Goal: Find specific page/section: Find specific page/section

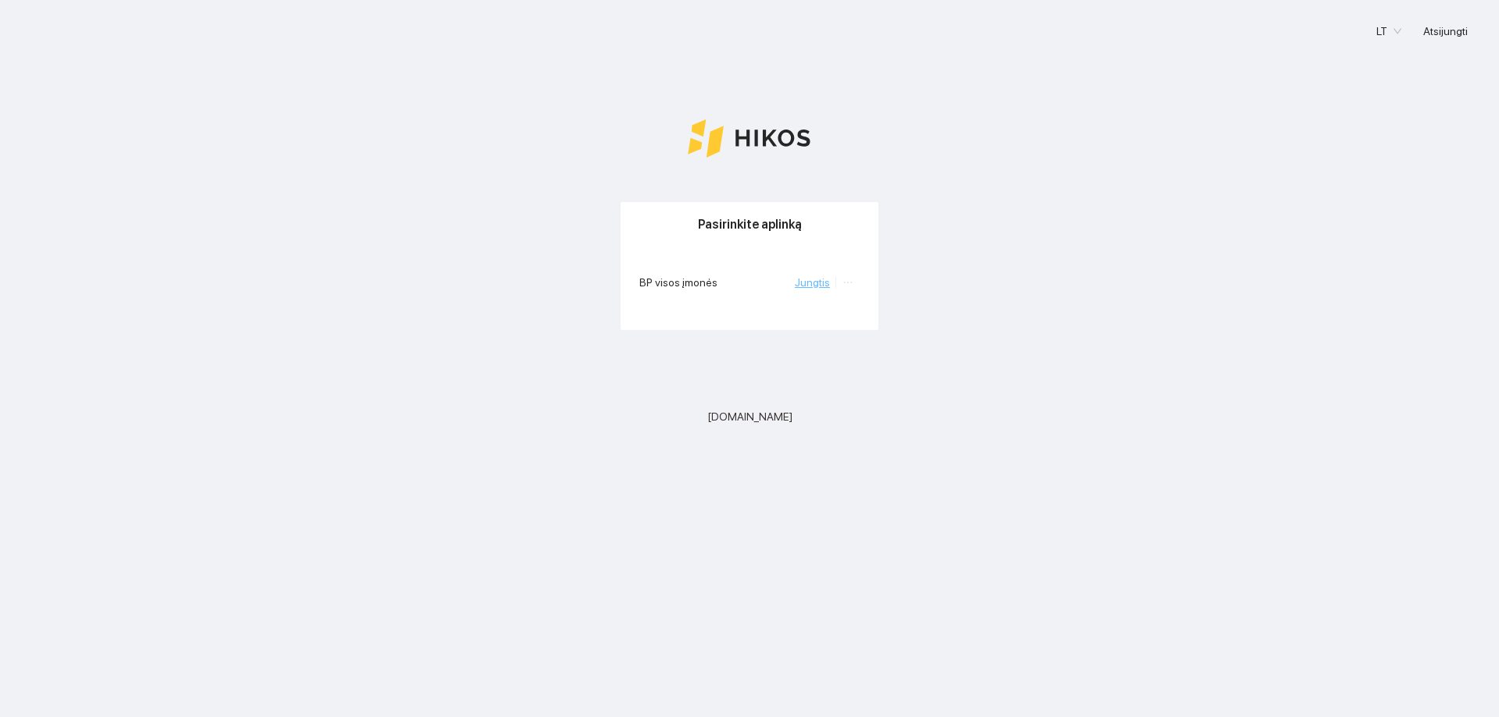
click at [816, 282] on link "Jungtis" at bounding box center [812, 282] width 35 height 12
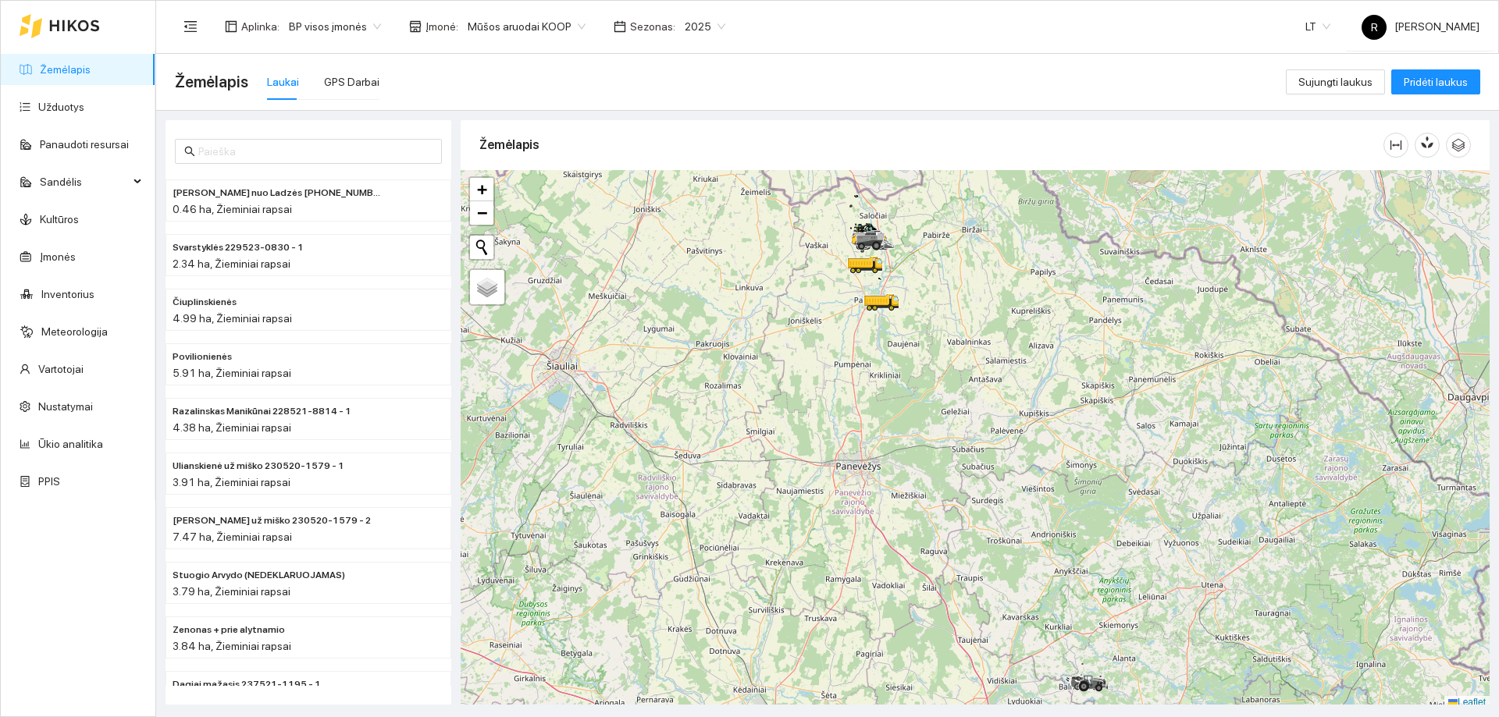
scroll to position [5, 0]
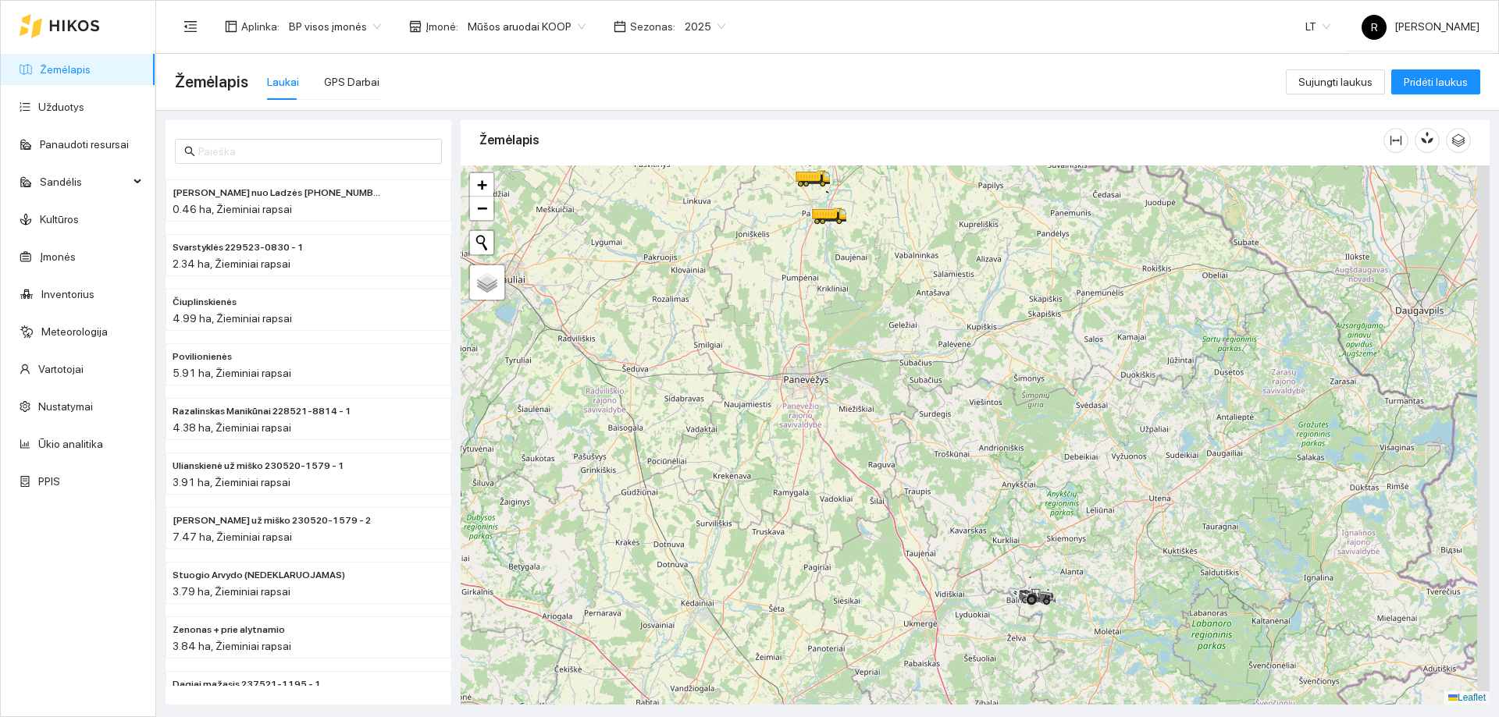
drag, startPoint x: 975, startPoint y: 463, endPoint x: 786, endPoint y: 113, distance: 397.4
click at [784, 115] on div "Paškevičiaus Felikso nuo Ladzės (2) 229525-2470 - 2 0.46 ha, Žieminiai rapsai S…" at bounding box center [822, 408] width 1342 height 594
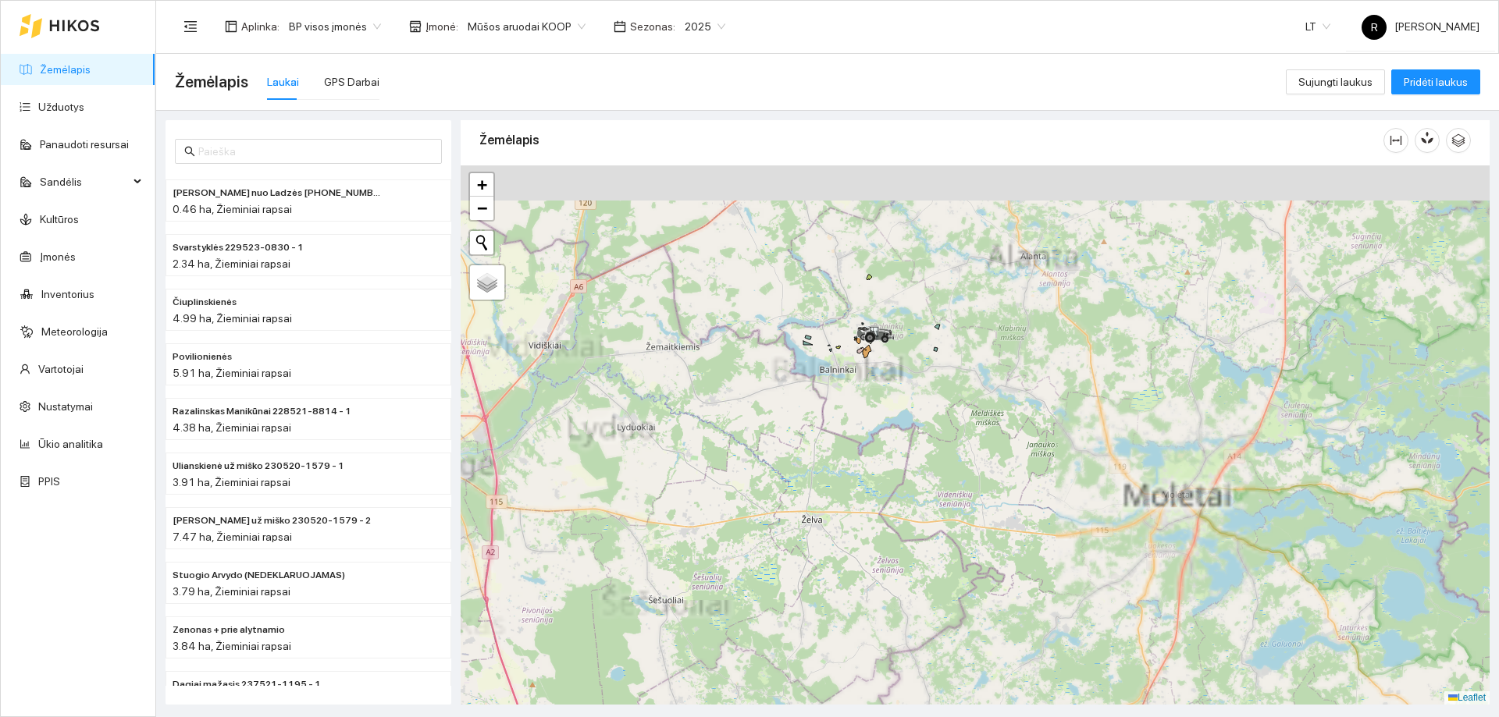
drag, startPoint x: 896, startPoint y: 287, endPoint x: 921, endPoint y: 388, distance: 103.7
click at [921, 388] on div at bounding box center [974, 434] width 1029 height 539
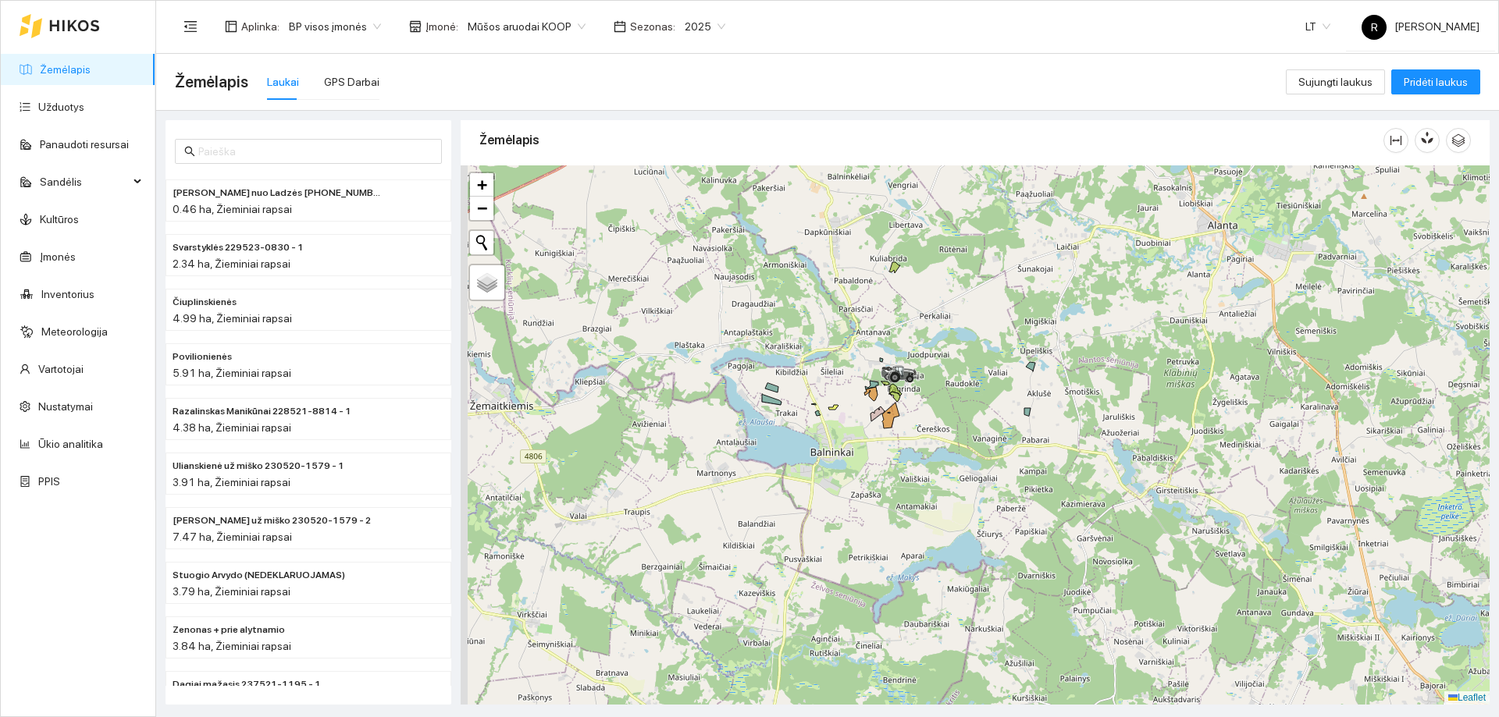
drag, startPoint x: 966, startPoint y: 379, endPoint x: 976, endPoint y: 394, distance: 18.0
click at [976, 394] on div at bounding box center [974, 434] width 1029 height 539
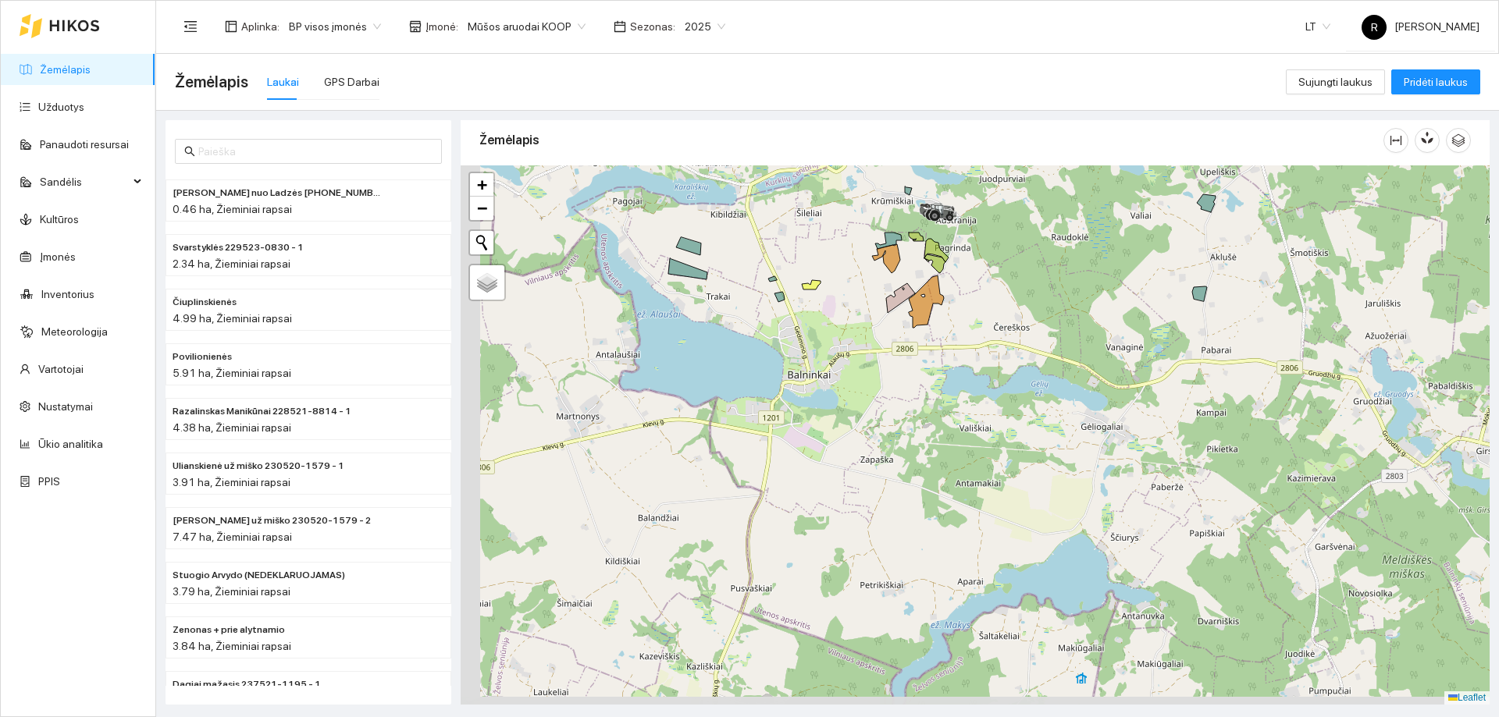
drag, startPoint x: 901, startPoint y: 382, endPoint x: 956, endPoint y: 354, distance: 61.4
click at [1003, 247] on div at bounding box center [974, 434] width 1029 height 539
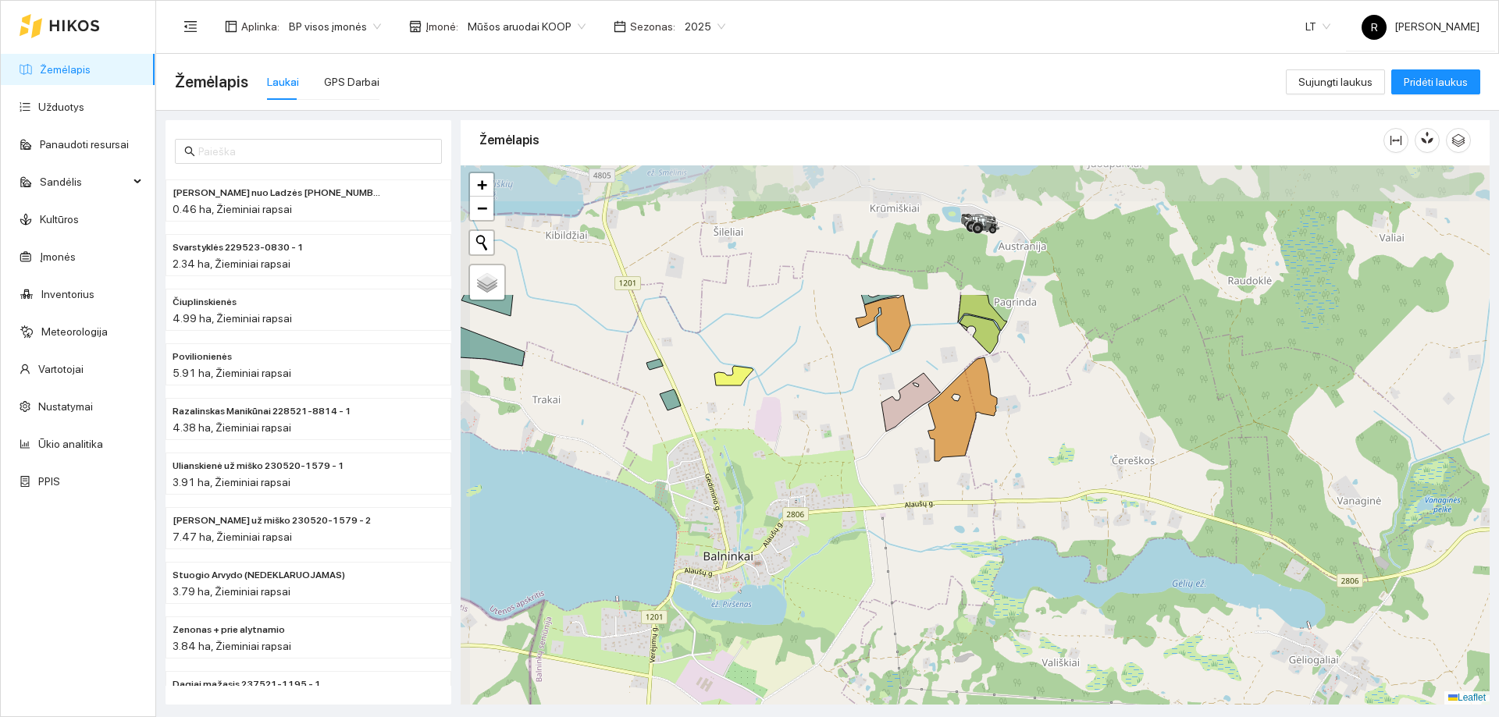
drag, startPoint x: 944, startPoint y: 347, endPoint x: 970, endPoint y: 501, distance: 156.7
click at [970, 501] on div at bounding box center [974, 434] width 1029 height 539
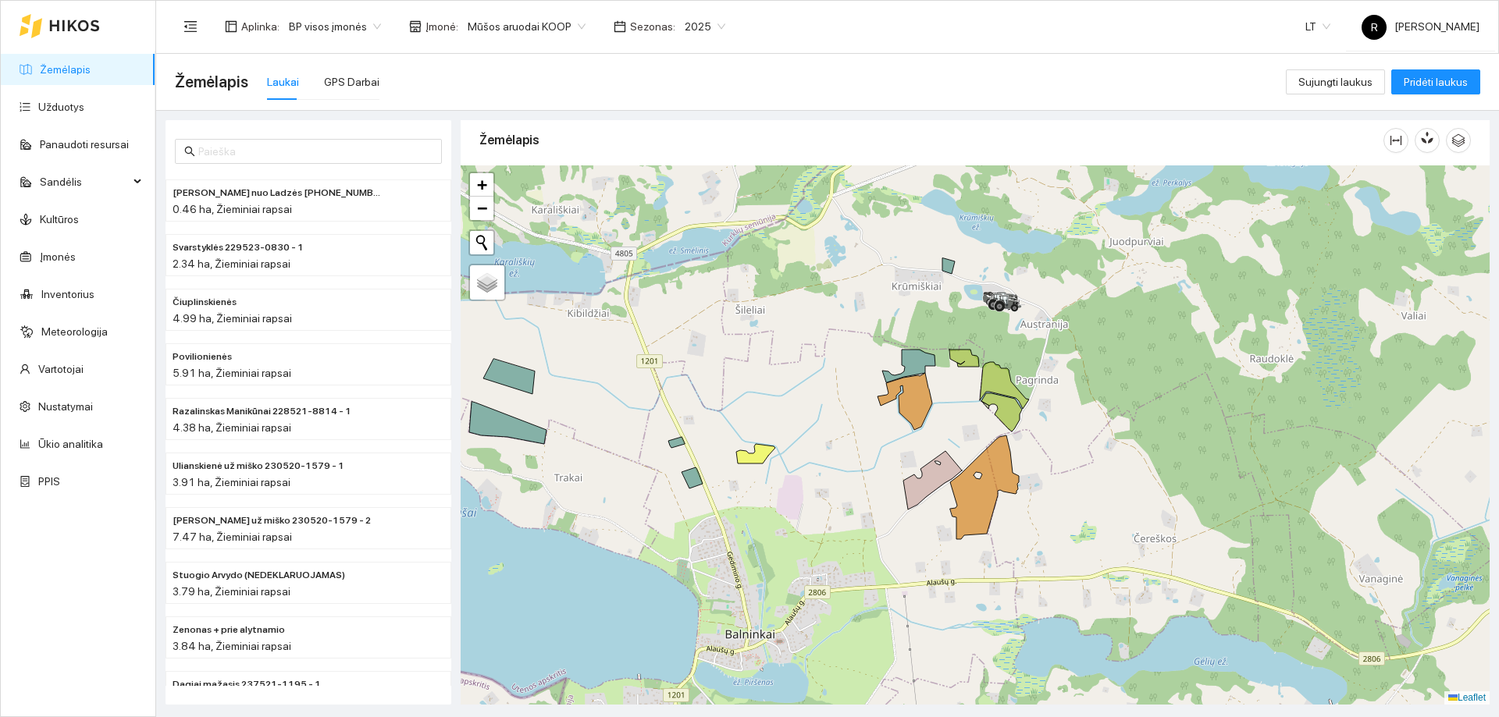
drag, startPoint x: 1093, startPoint y: 403, endPoint x: 1114, endPoint y: 480, distance: 80.1
click at [1114, 480] on div at bounding box center [974, 434] width 1029 height 539
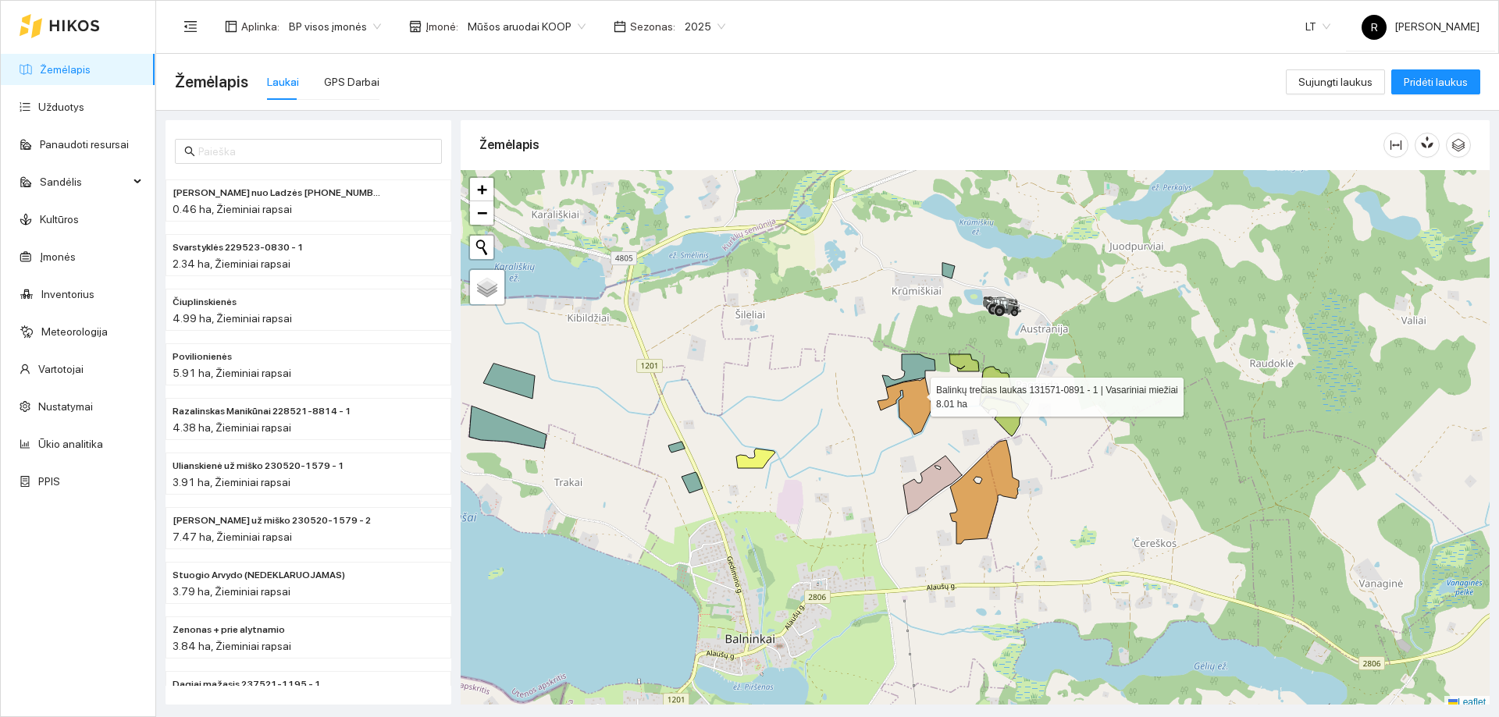
scroll to position [5, 0]
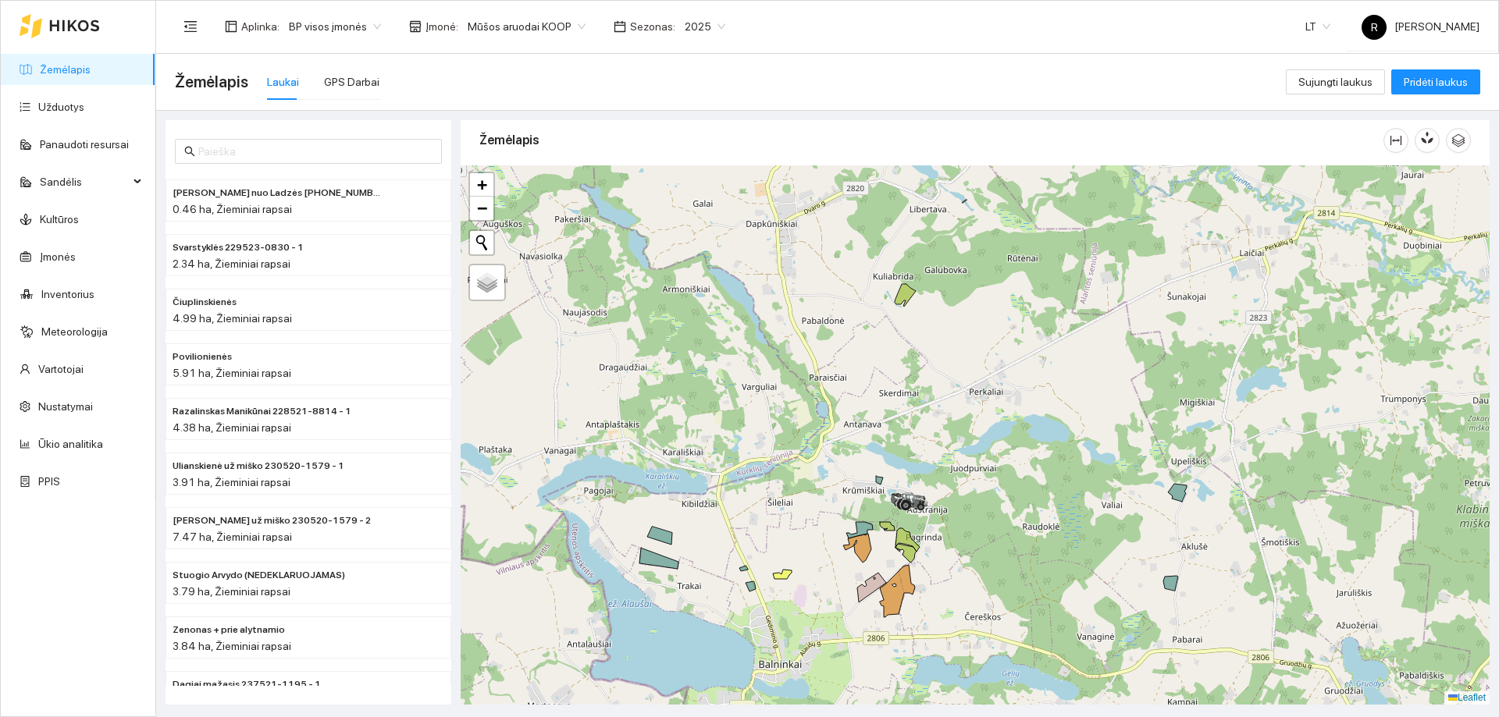
drag, startPoint x: 1012, startPoint y: 501, endPoint x: 1008, endPoint y: 606, distance: 105.4
click at [1008, 606] on div at bounding box center [974, 434] width 1029 height 539
drag, startPoint x: 905, startPoint y: 253, endPoint x: 902, endPoint y: 261, distance: 8.1
click at [902, 261] on div at bounding box center [974, 434] width 1029 height 539
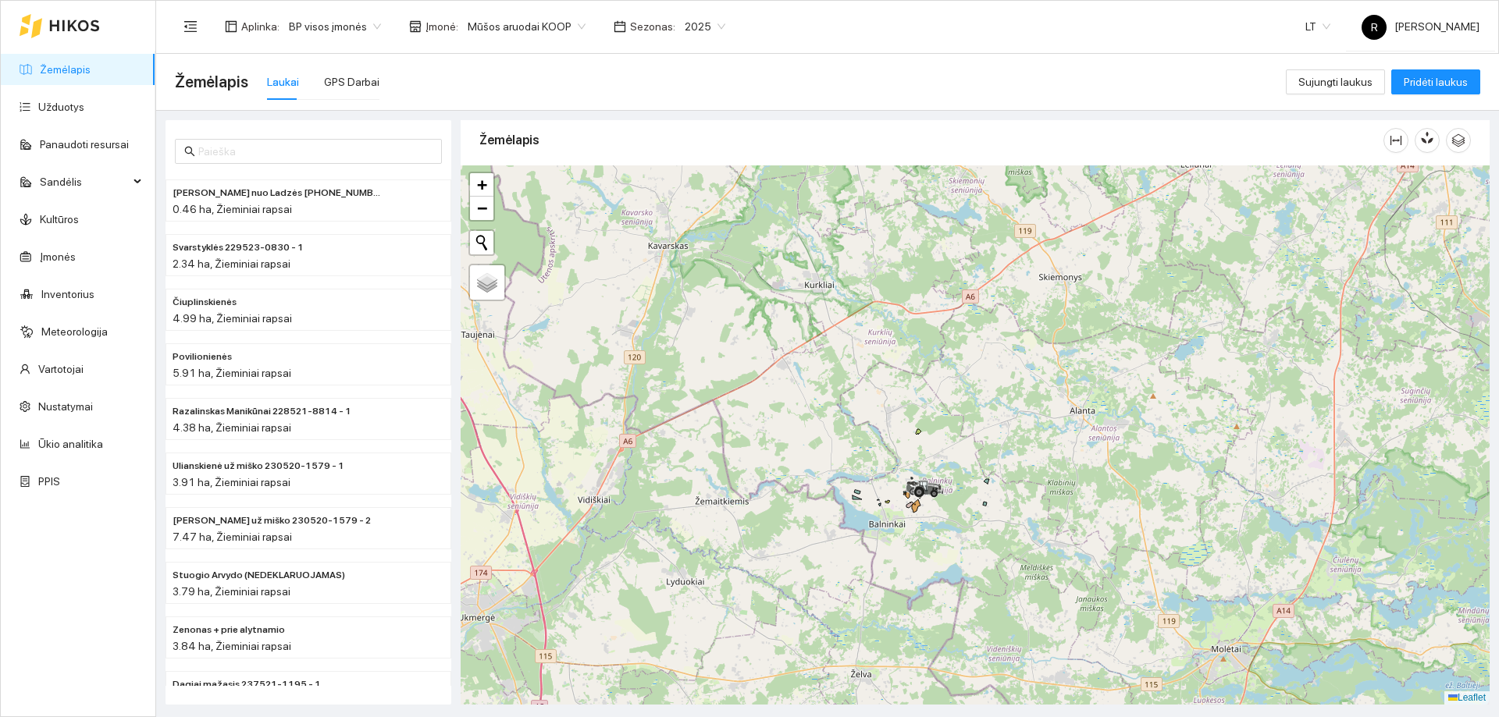
drag, startPoint x: 894, startPoint y: 232, endPoint x: 933, endPoint y: 578, distance: 348.0
click at [933, 575] on div at bounding box center [974, 434] width 1029 height 539
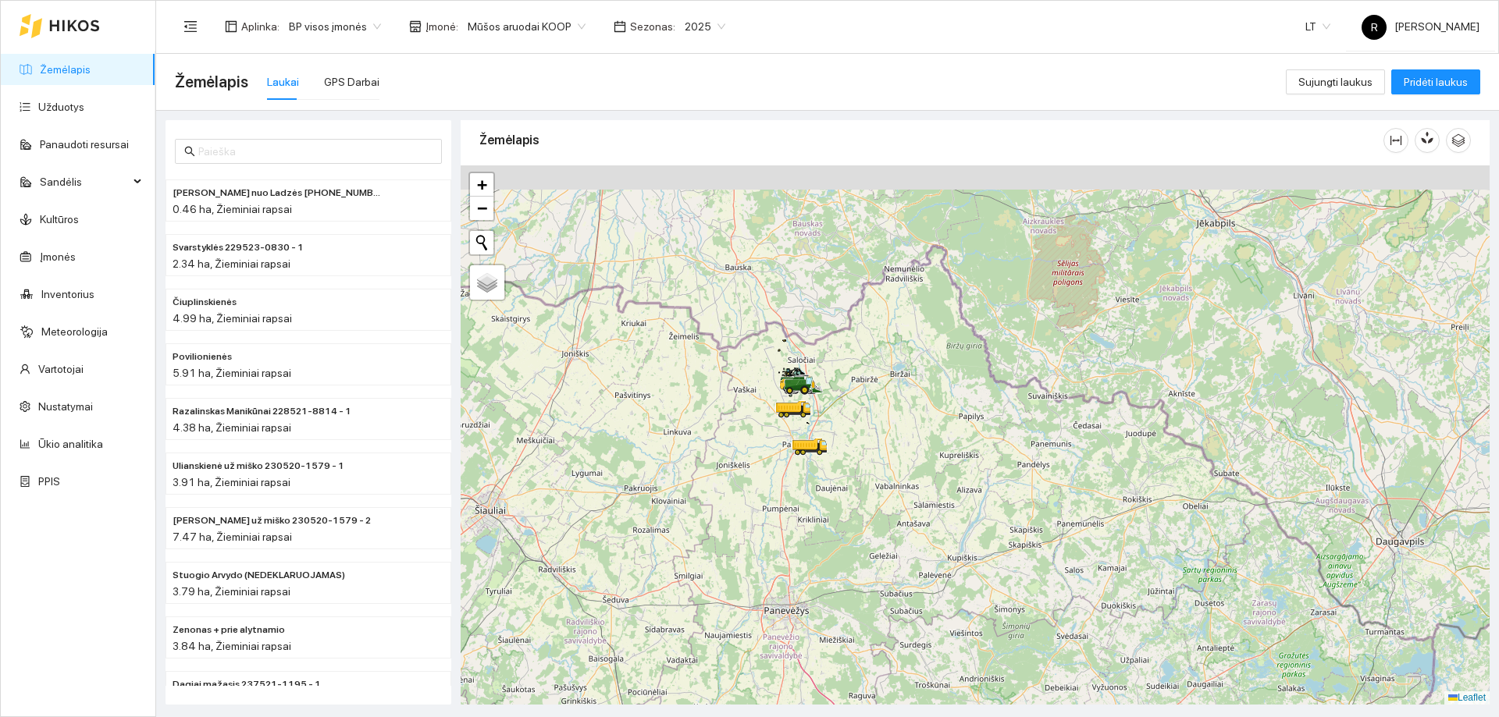
drag, startPoint x: 819, startPoint y: 378, endPoint x: 867, endPoint y: 464, distance: 99.2
click at [867, 464] on div at bounding box center [974, 434] width 1029 height 539
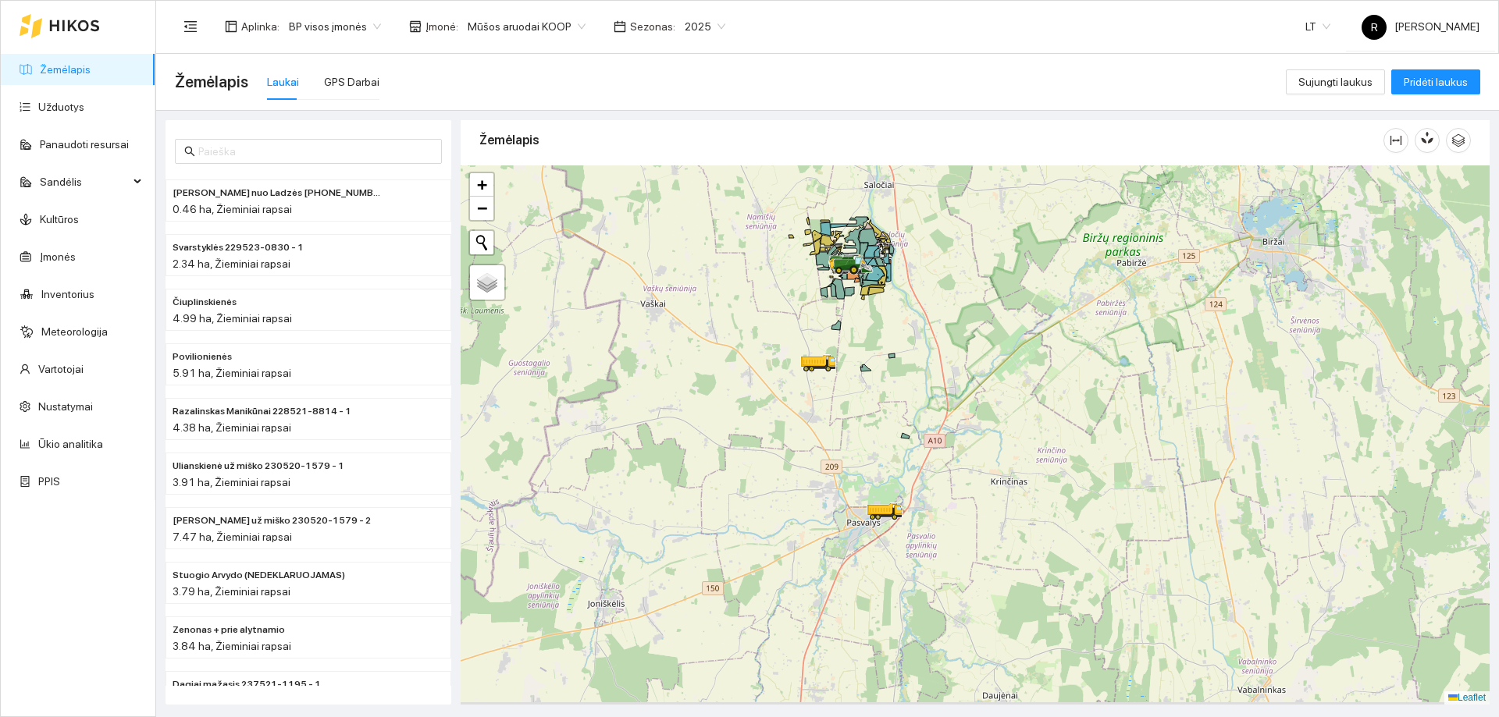
drag, startPoint x: 842, startPoint y: 339, endPoint x: 937, endPoint y: 349, distance: 95.0
click at [965, 244] on div at bounding box center [974, 434] width 1029 height 539
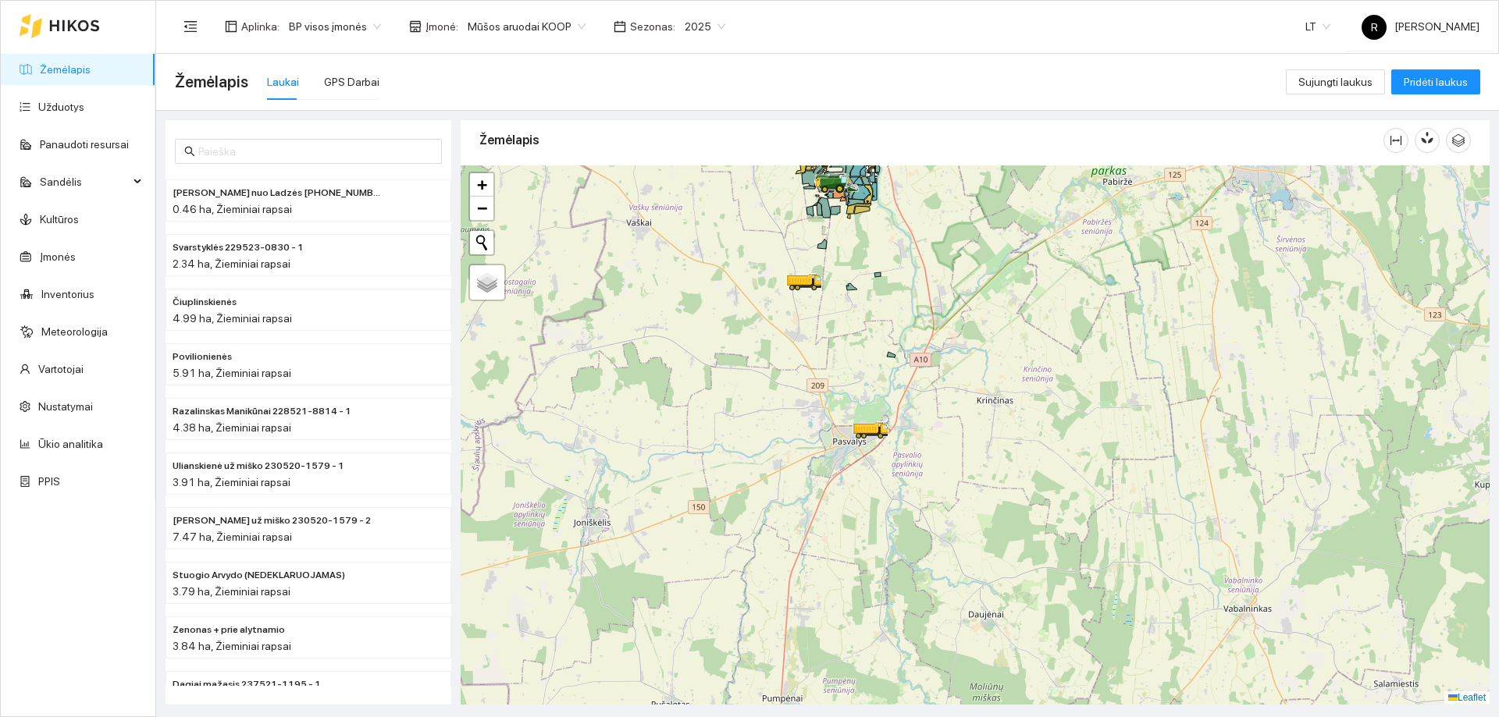
drag, startPoint x: 914, startPoint y: 394, endPoint x: 909, endPoint y: 354, distance: 40.2
click at [909, 354] on div at bounding box center [974, 434] width 1029 height 539
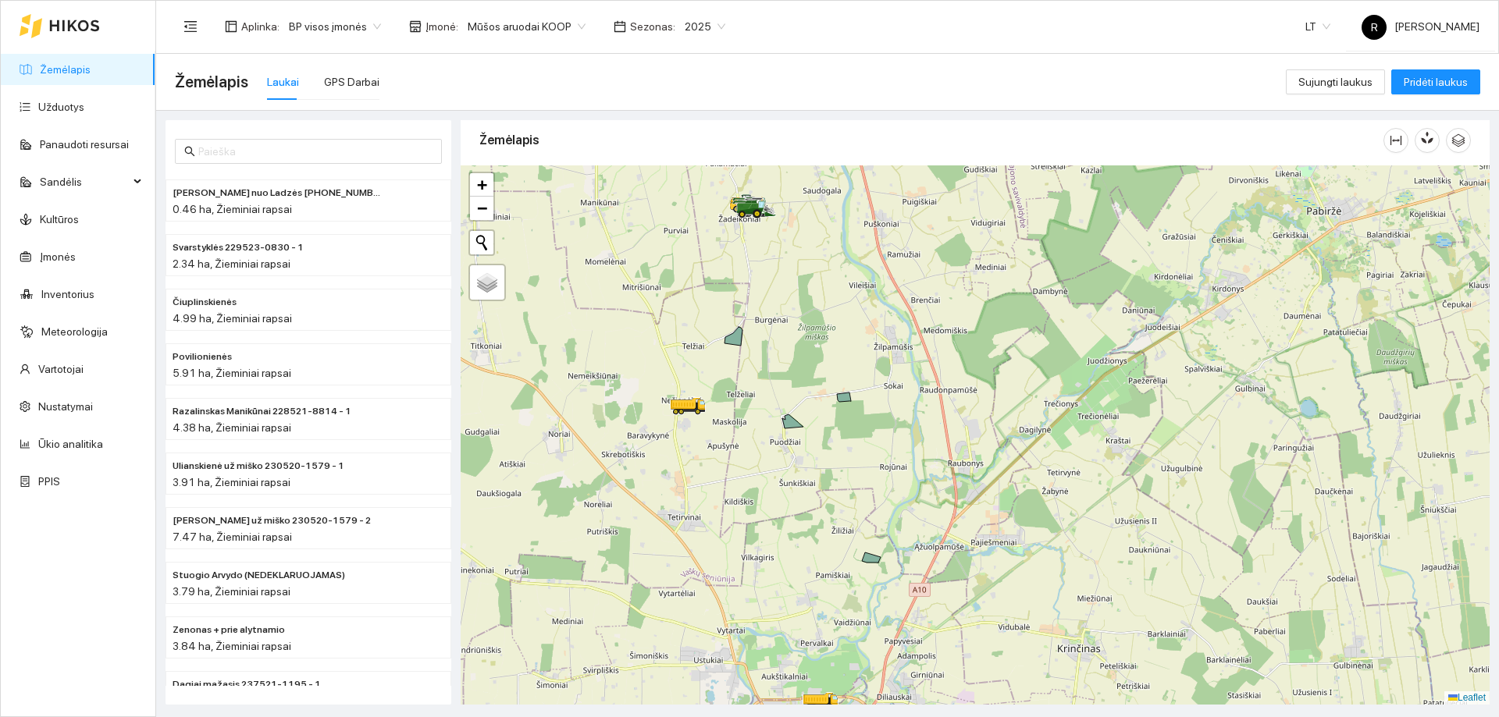
drag, startPoint x: 816, startPoint y: 239, endPoint x: 785, endPoint y: 432, distance: 195.2
click at [785, 428] on icon at bounding box center [792, 421] width 21 height 14
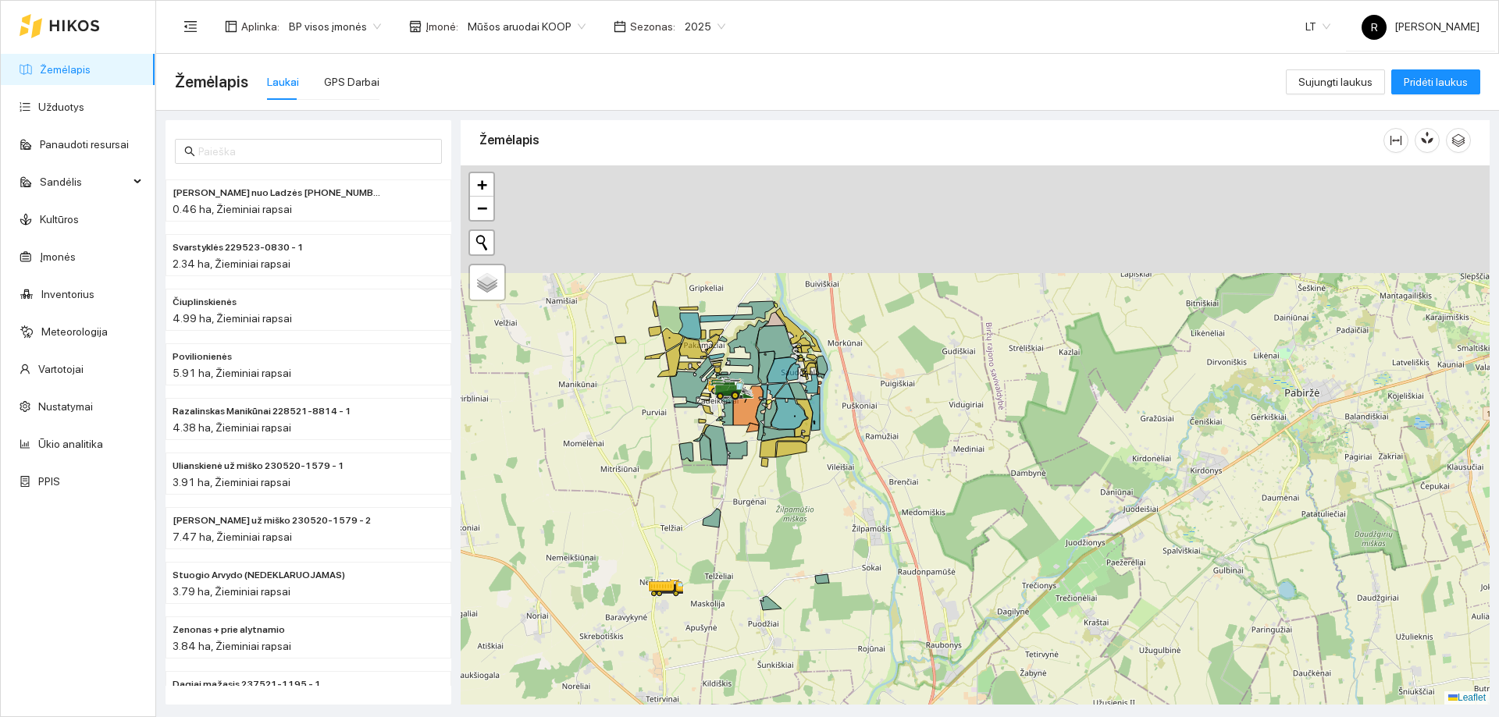
drag, startPoint x: 813, startPoint y: 407, endPoint x: 769, endPoint y: 721, distance: 317.6
click at [769, 717] on html "Žemėlapis Užduotys Panaudoti resursai Sandėlis Kultūros Įmonės Inventorius Mete…" at bounding box center [749, 358] width 1499 height 717
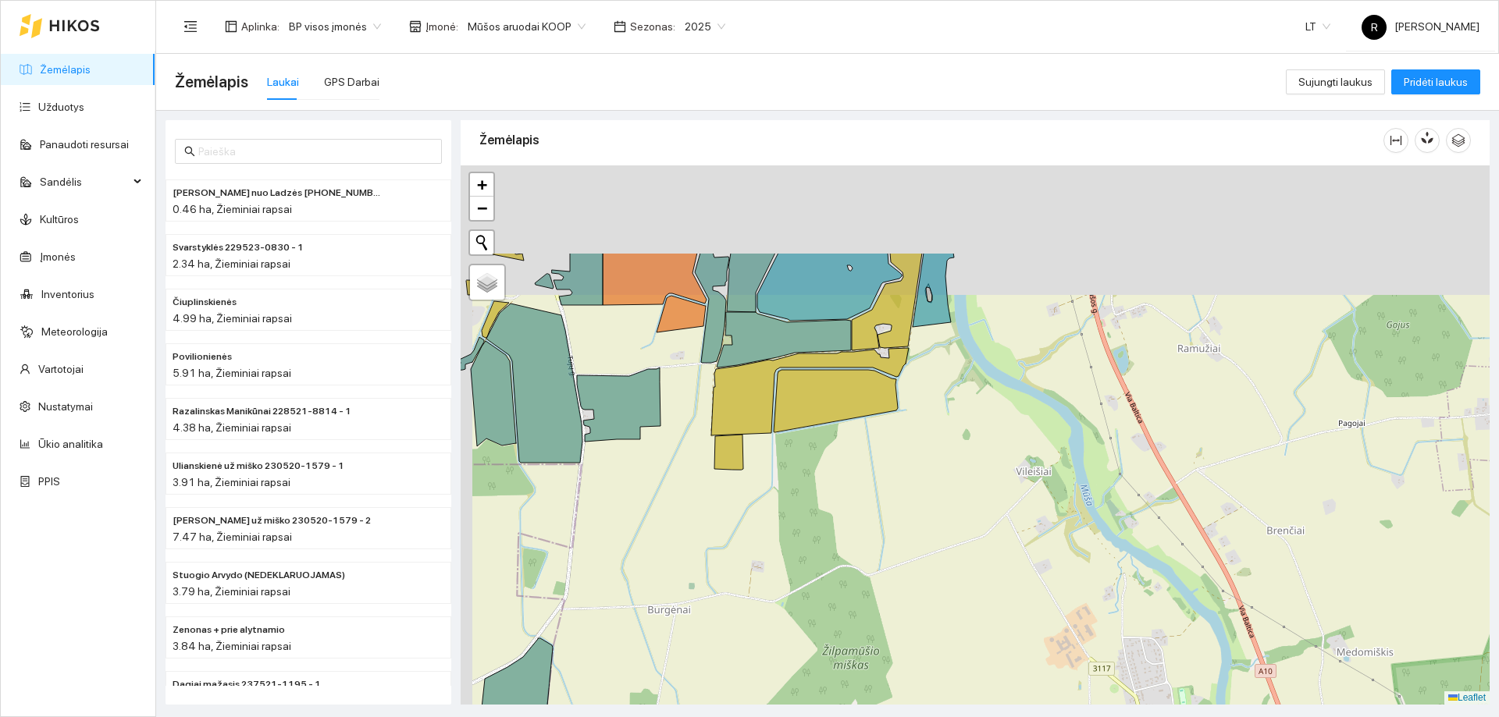
drag, startPoint x: 870, startPoint y: 633, endPoint x: 950, endPoint y: 748, distance: 139.6
click at [950, 717] on html "Žemėlapis Užduotys Panaudoti resursai Sandėlis Kultūros Įmonės Inventorius Mete…" at bounding box center [749, 358] width 1499 height 717
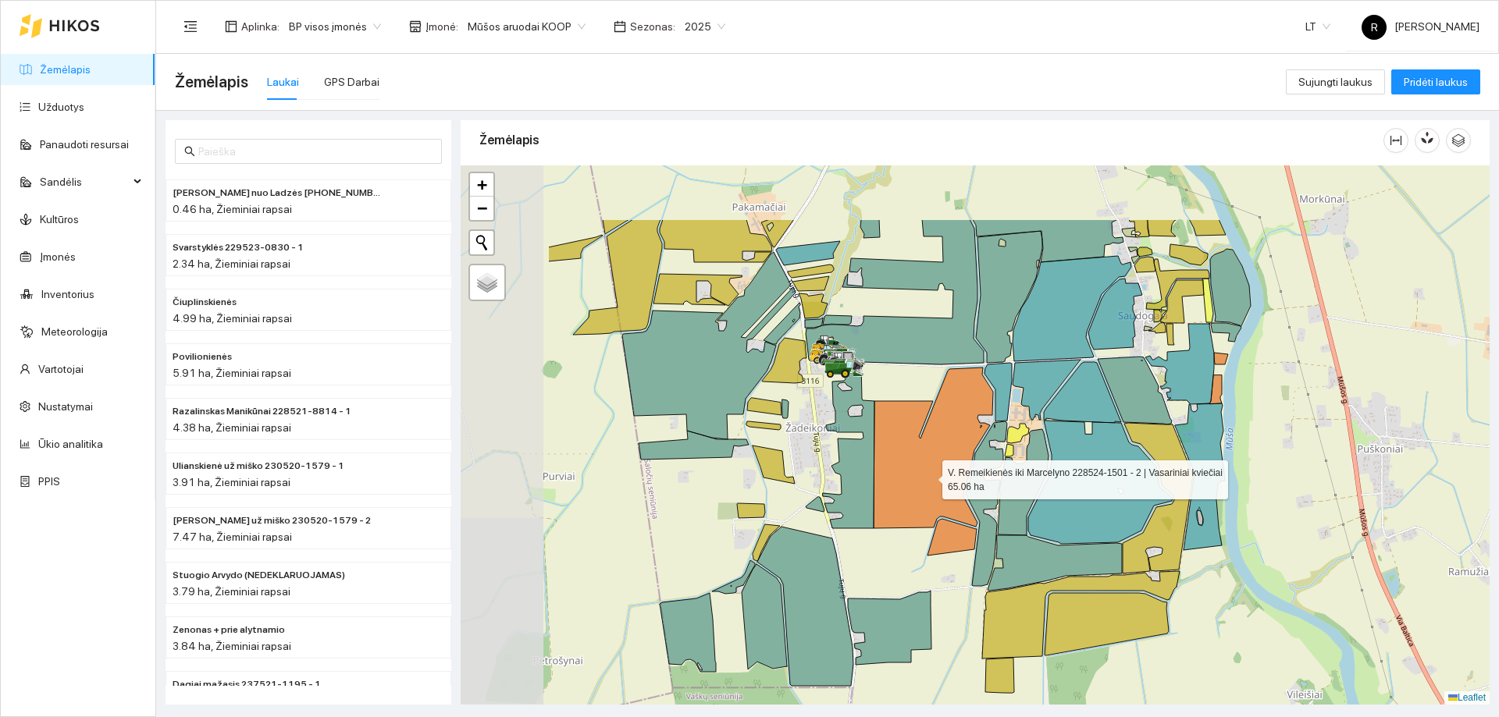
drag, startPoint x: 735, startPoint y: 367, endPoint x: 935, endPoint y: 479, distance: 229.2
click at [930, 477] on icon at bounding box center [932, 448] width 119 height 161
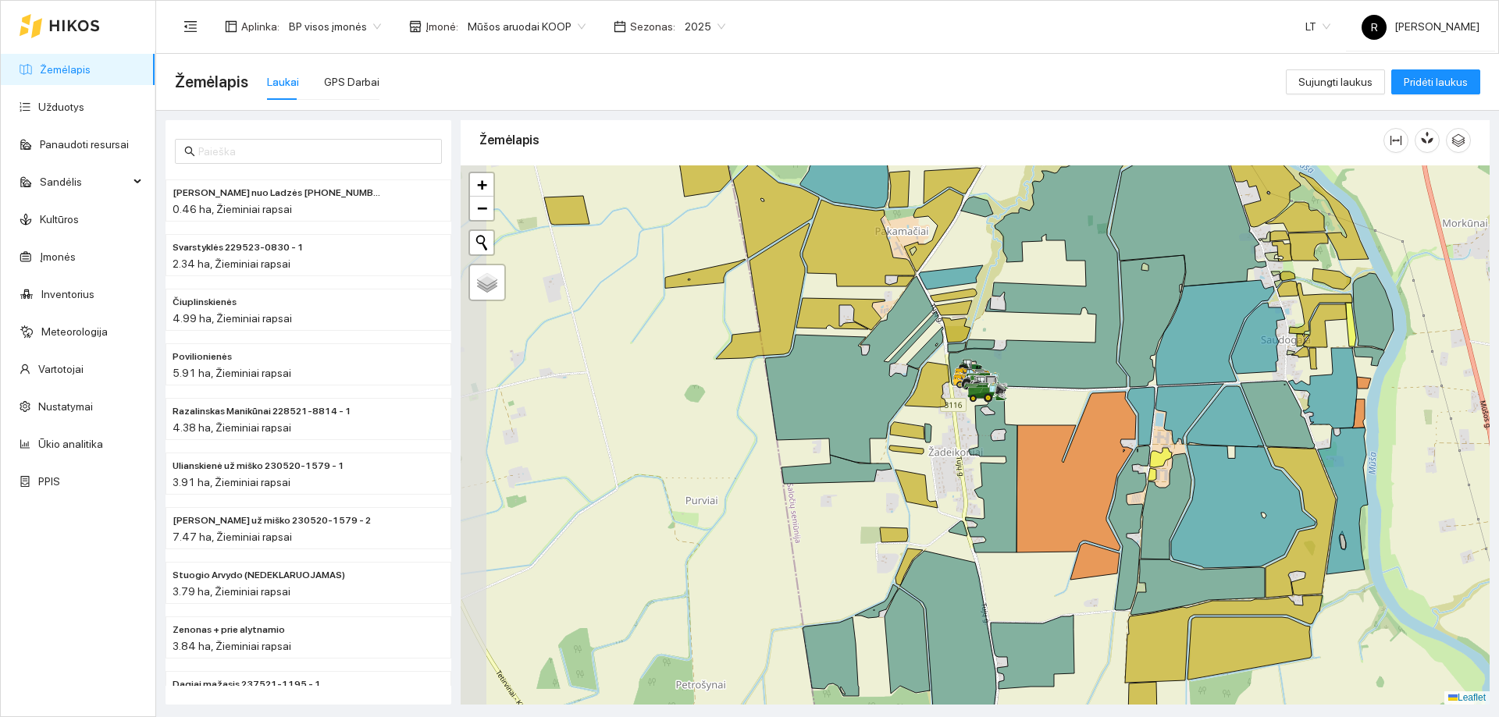
drag, startPoint x: 870, startPoint y: 399, endPoint x: 995, endPoint y: 421, distance: 126.8
click at [995, 421] on icon at bounding box center [991, 470] width 52 height 165
click at [951, 429] on div at bounding box center [974, 434] width 1029 height 539
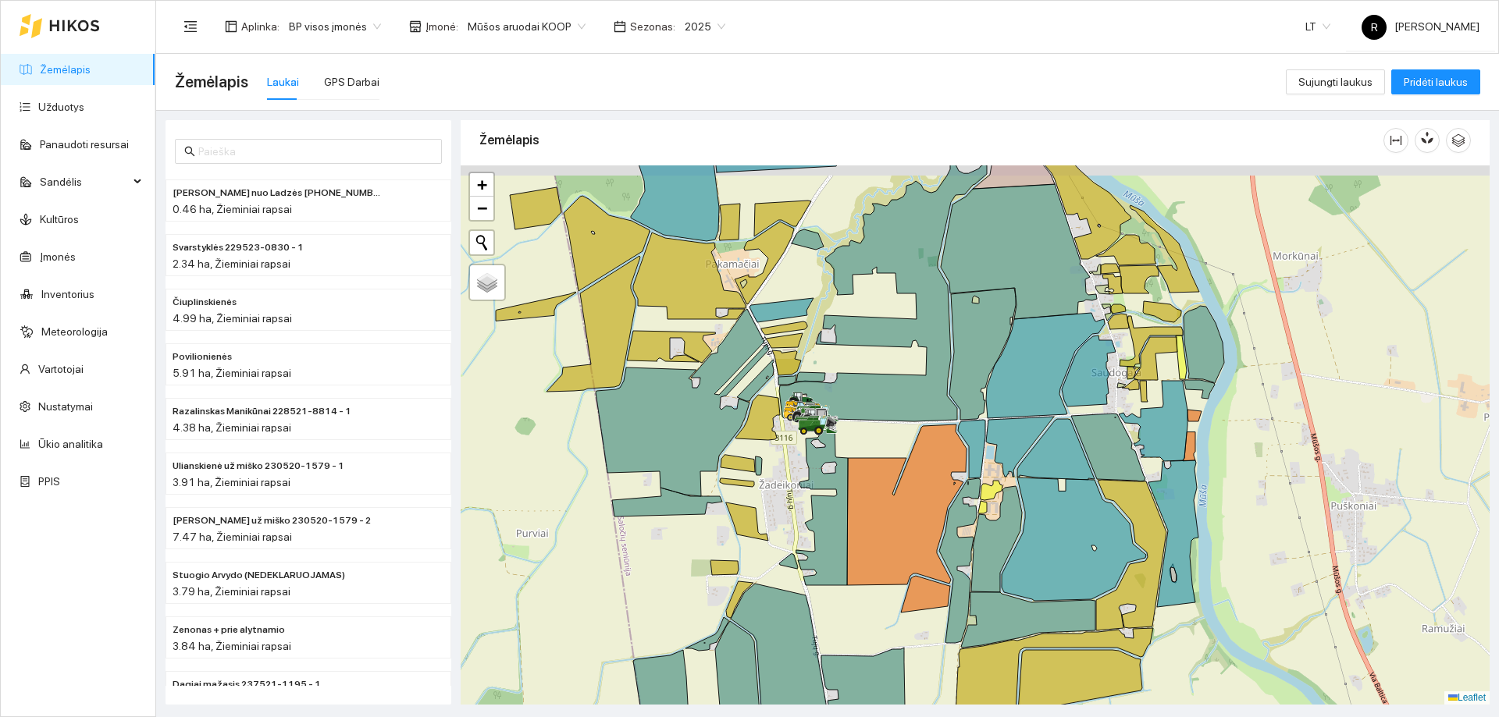
drag, startPoint x: 793, startPoint y: 463, endPoint x: 763, endPoint y: 483, distance: 36.6
click at [718, 482] on div at bounding box center [974, 434] width 1029 height 539
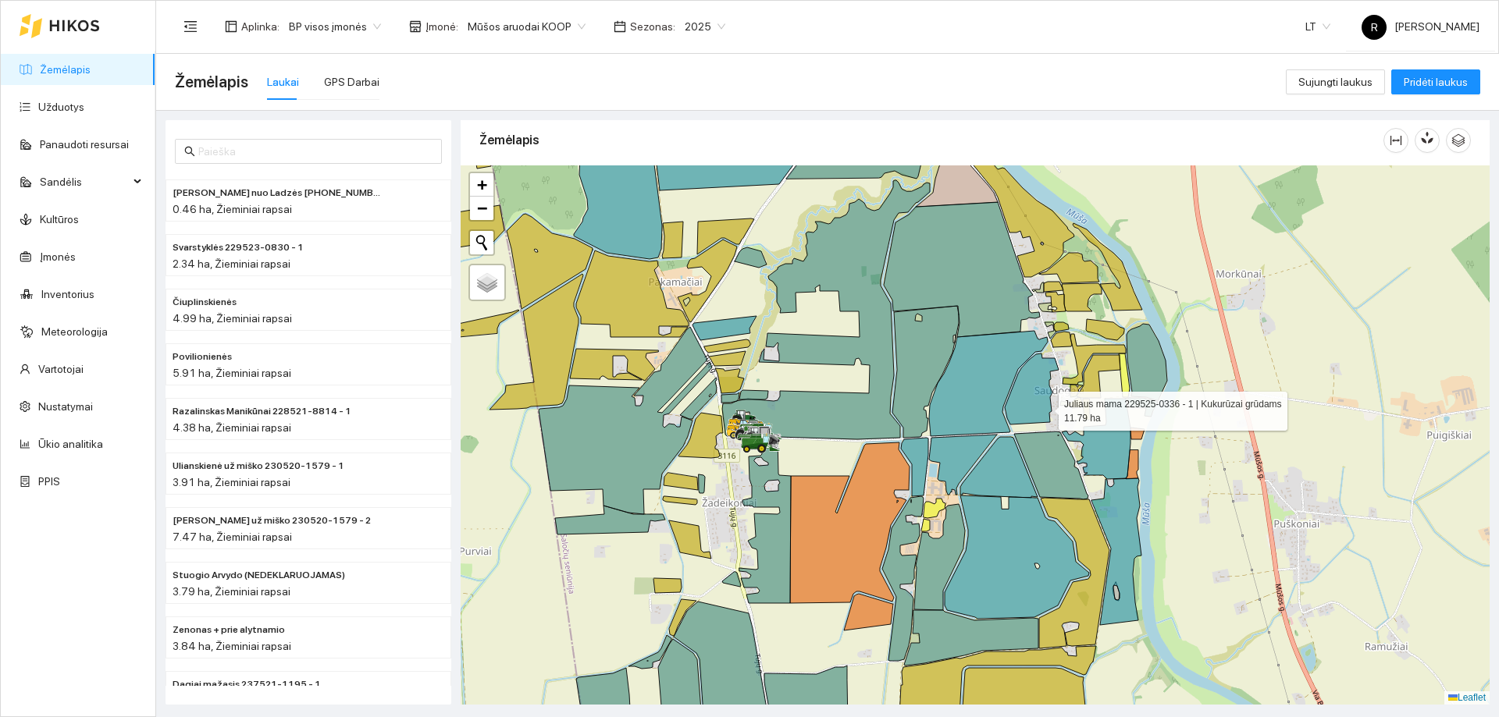
drag, startPoint x: 1046, startPoint y: 405, endPoint x: 987, endPoint y: 464, distance: 83.3
click at [1005, 425] on icon at bounding box center [1032, 389] width 54 height 71
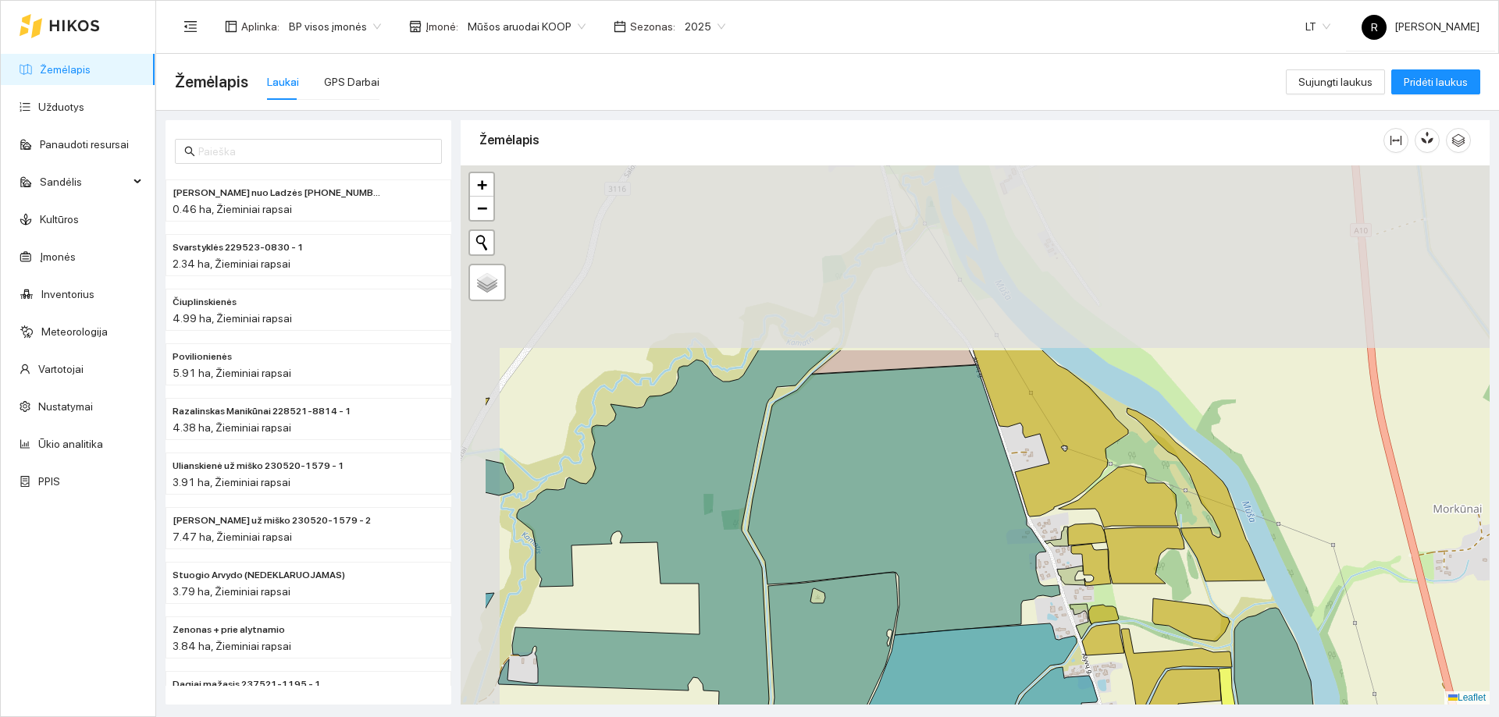
drag, startPoint x: 944, startPoint y: 474, endPoint x: 1068, endPoint y: 707, distance: 263.9
click at [1068, 707] on main "Žemėlapis Laukai GPS Darbai Sujungti laukus Pridėti laukus Paškevičiaus Felikso…" at bounding box center [827, 385] width 1342 height 663
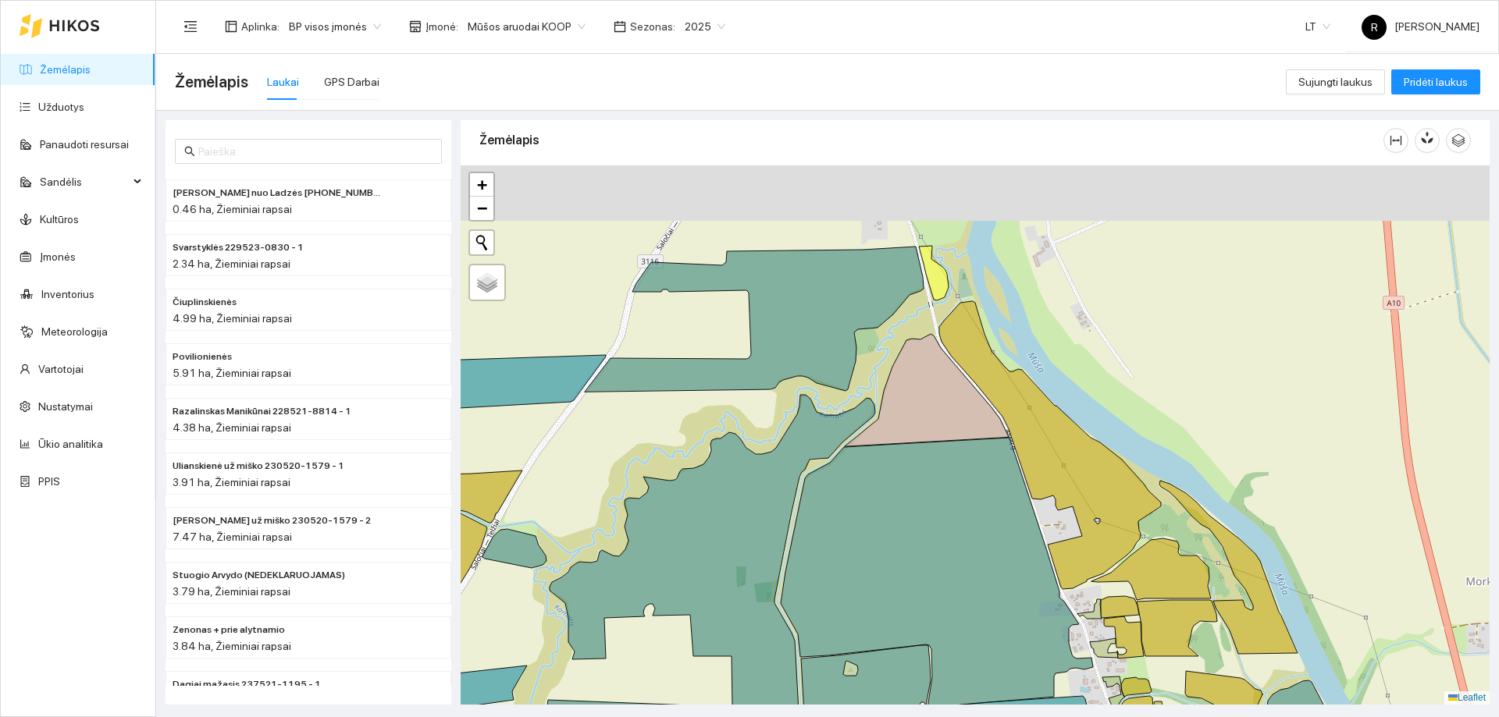
drag, startPoint x: 1026, startPoint y: 484, endPoint x: 1082, endPoint y: 595, distance: 123.9
click at [1082, 595] on div at bounding box center [974, 434] width 1029 height 539
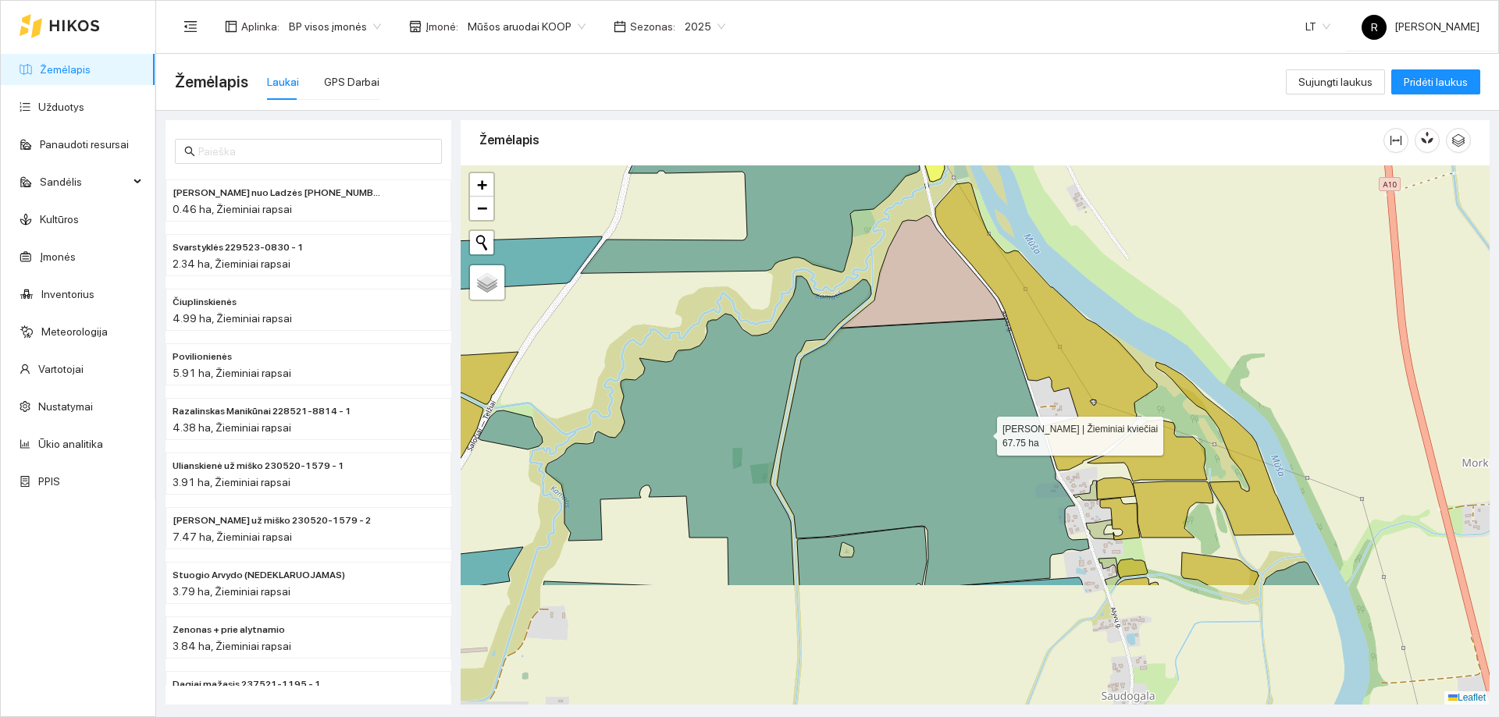
drag, startPoint x: 1018, startPoint y: 614, endPoint x: 984, endPoint y: 438, distance: 179.6
click at [984, 438] on icon at bounding box center [933, 452] width 312 height 267
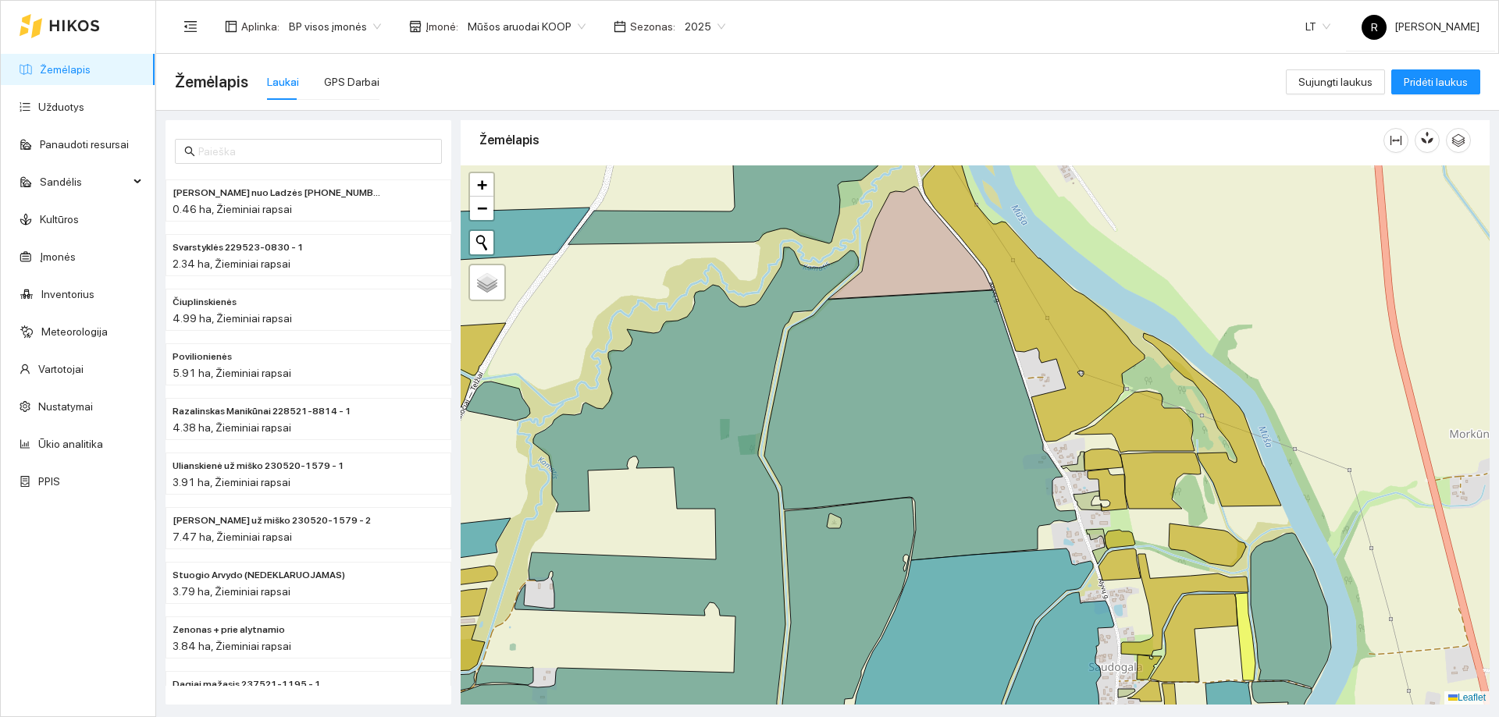
drag, startPoint x: 1136, startPoint y: 574, endPoint x: 1094, endPoint y: 510, distance: 76.6
click at [1098, 549] on icon at bounding box center [1119, 565] width 42 height 32
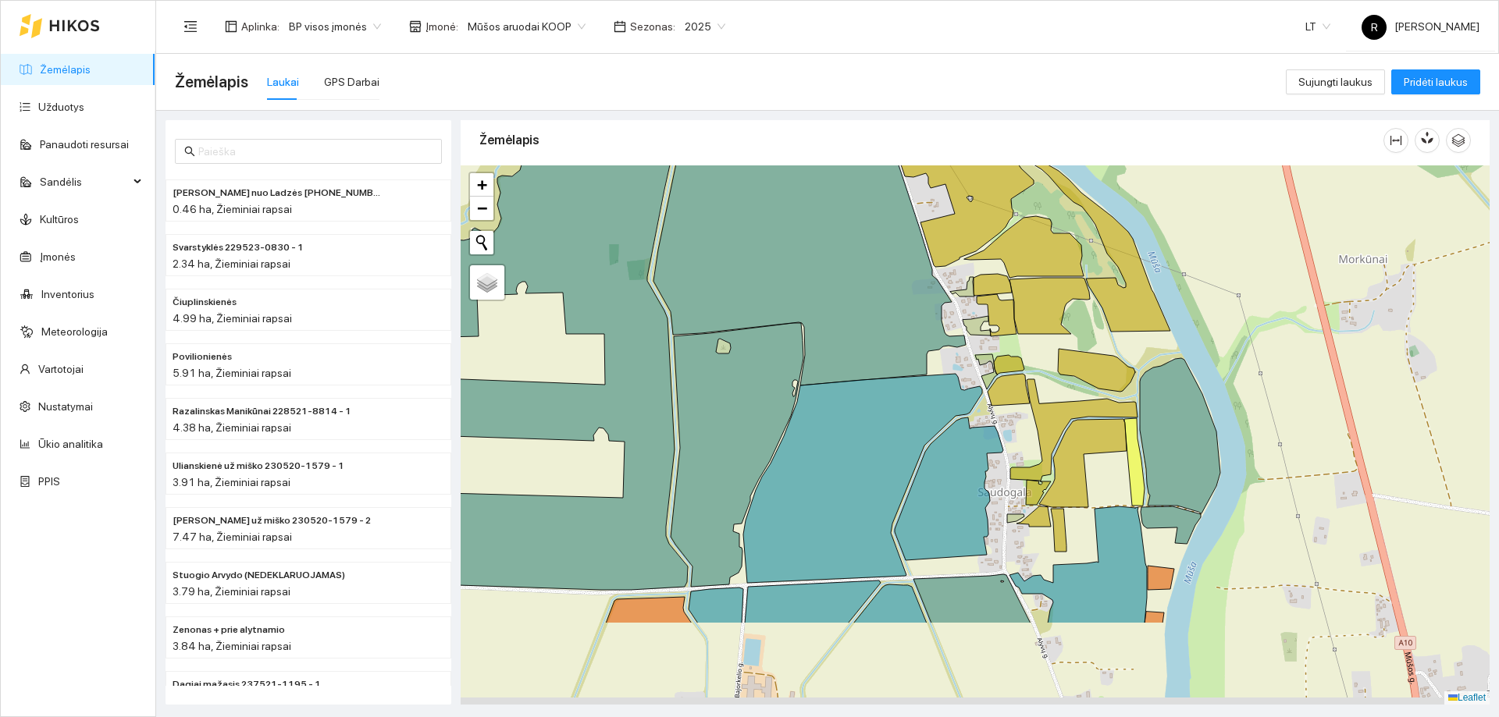
drag, startPoint x: 1079, startPoint y: 600, endPoint x: 855, endPoint y: 331, distance: 349.8
click at [856, 332] on div at bounding box center [974, 434] width 1029 height 539
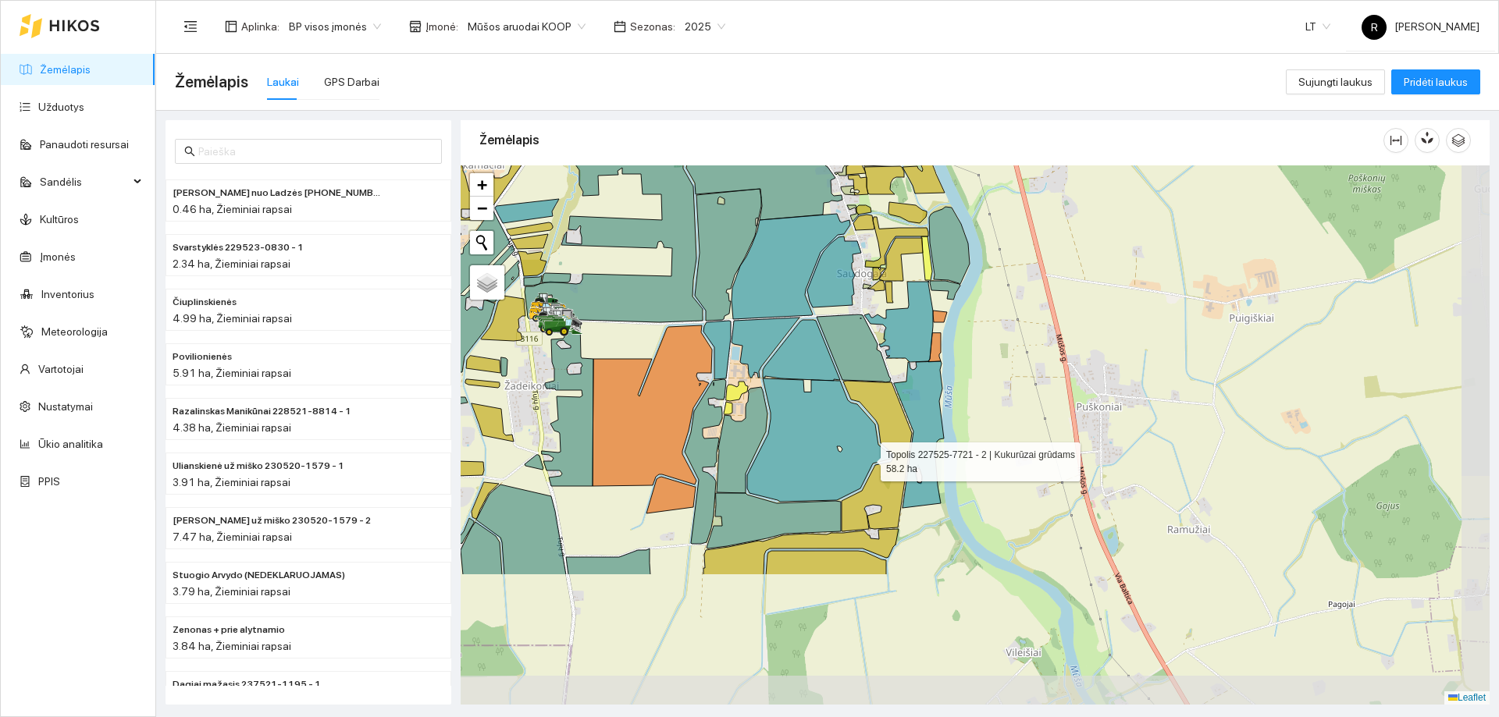
drag, startPoint x: 922, startPoint y: 643, endPoint x: 866, endPoint y: 459, distance: 192.4
click at [866, 459] on icon at bounding box center [819, 440] width 144 height 123
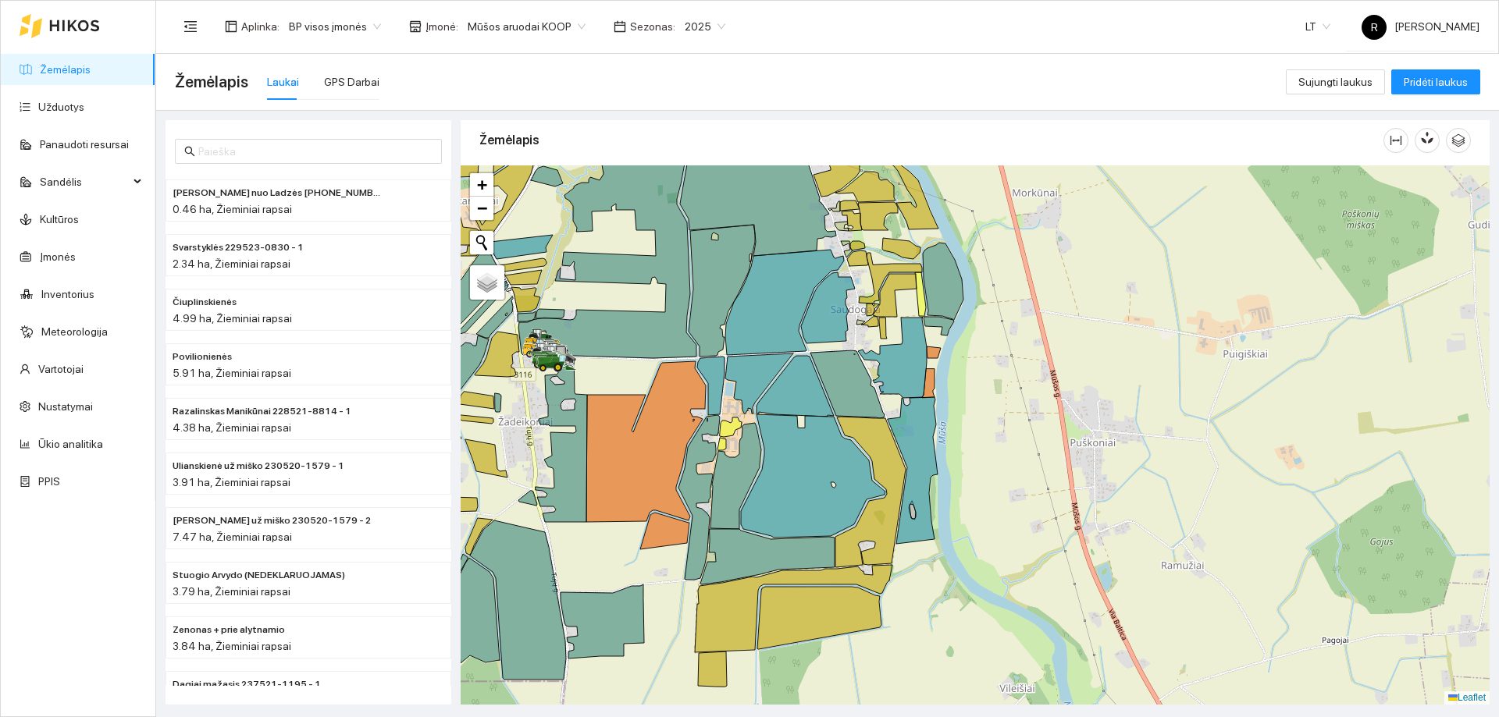
drag, startPoint x: 869, startPoint y: 411, endPoint x: 848, endPoint y: 546, distance: 135.8
click at [848, 418] on icon at bounding box center [847, 384] width 74 height 68
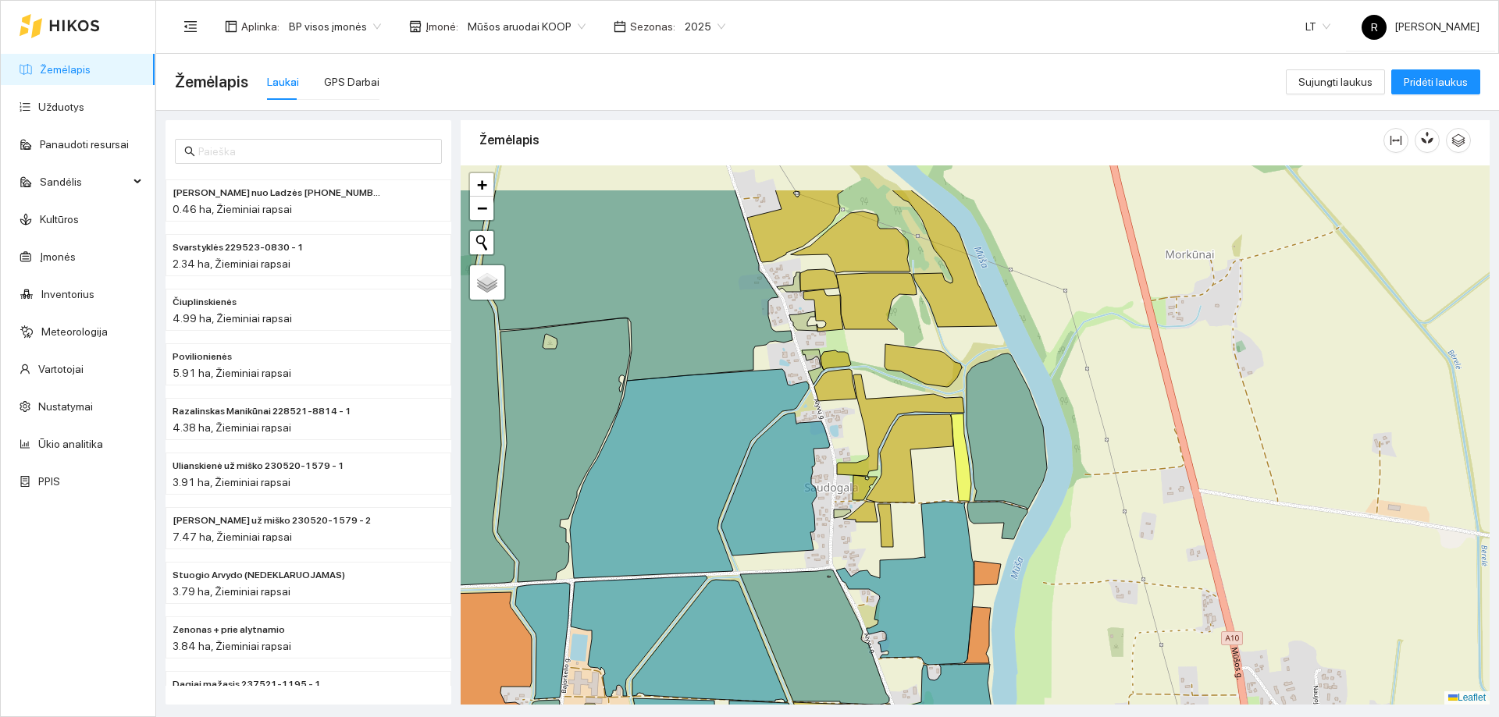
click at [924, 506] on div at bounding box center [974, 434] width 1029 height 539
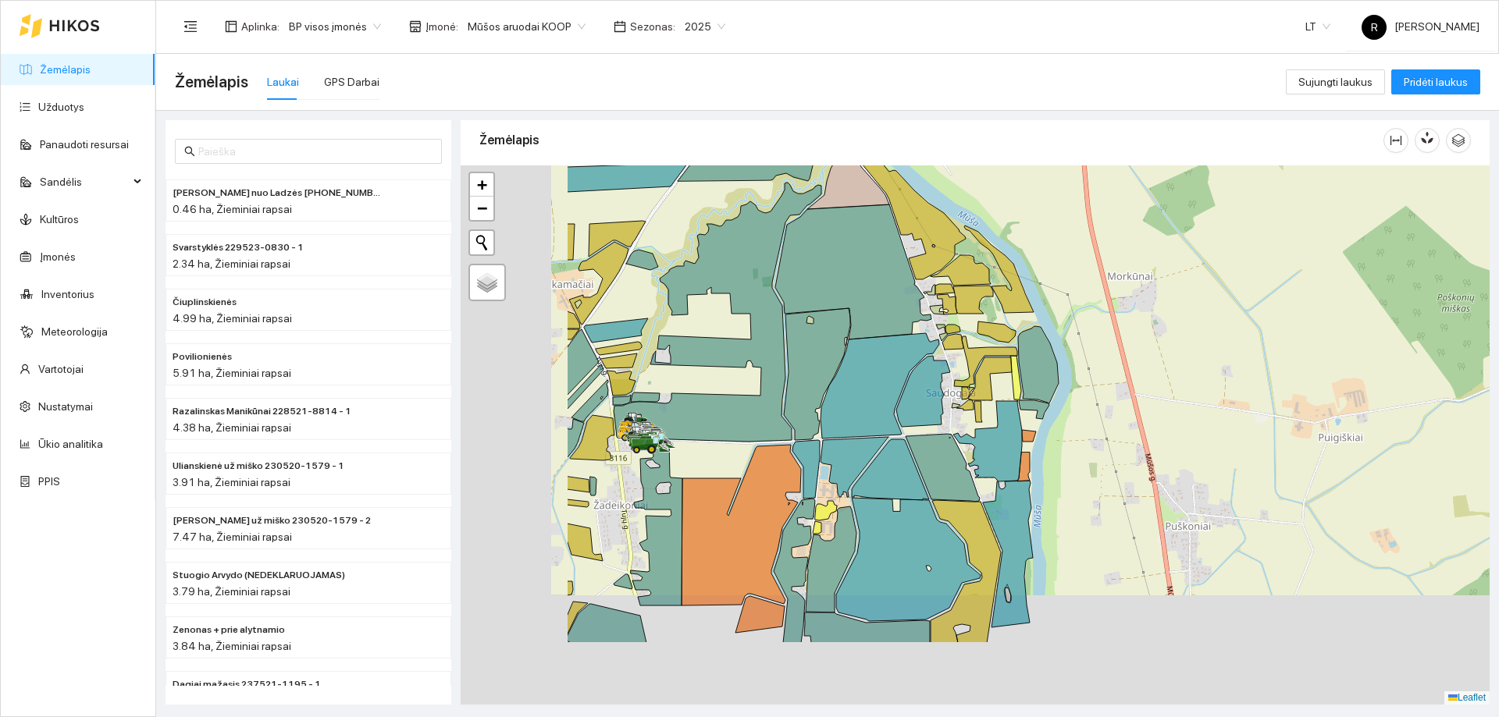
drag, startPoint x: 788, startPoint y: 473, endPoint x: 1005, endPoint y: 401, distance: 228.6
click at [950, 401] on icon at bounding box center [923, 391] width 54 height 71
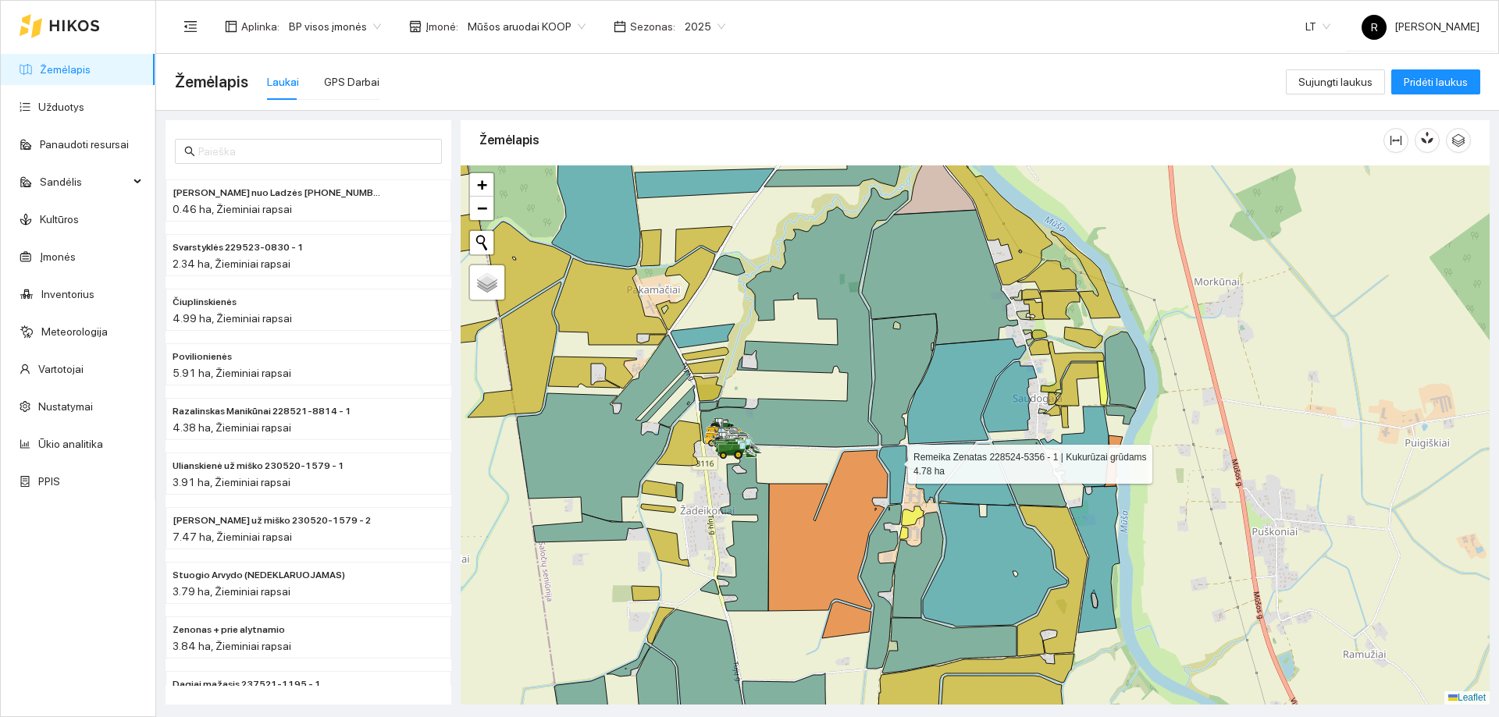
click at [894, 459] on icon at bounding box center [892, 475] width 27 height 59
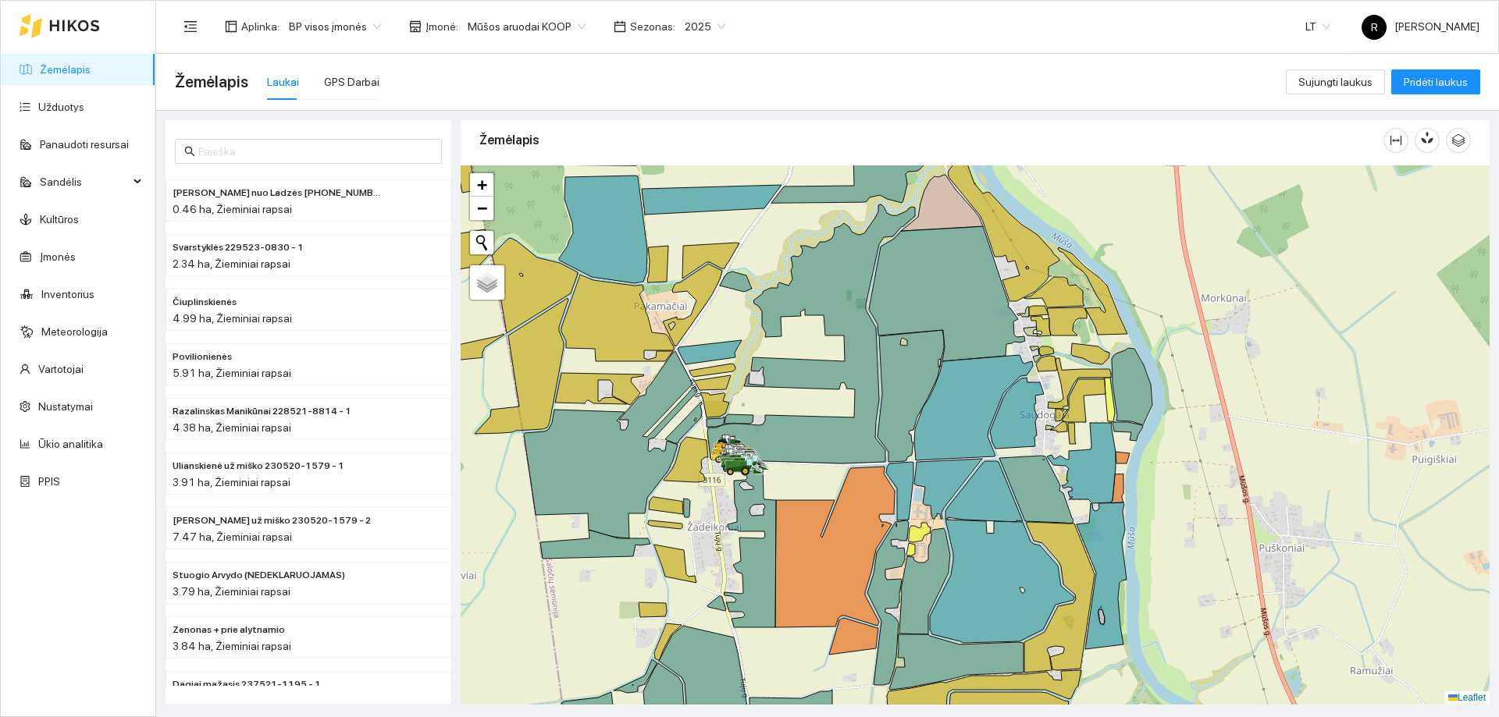
click at [748, 379] on icon at bounding box center [811, 333] width 208 height 259
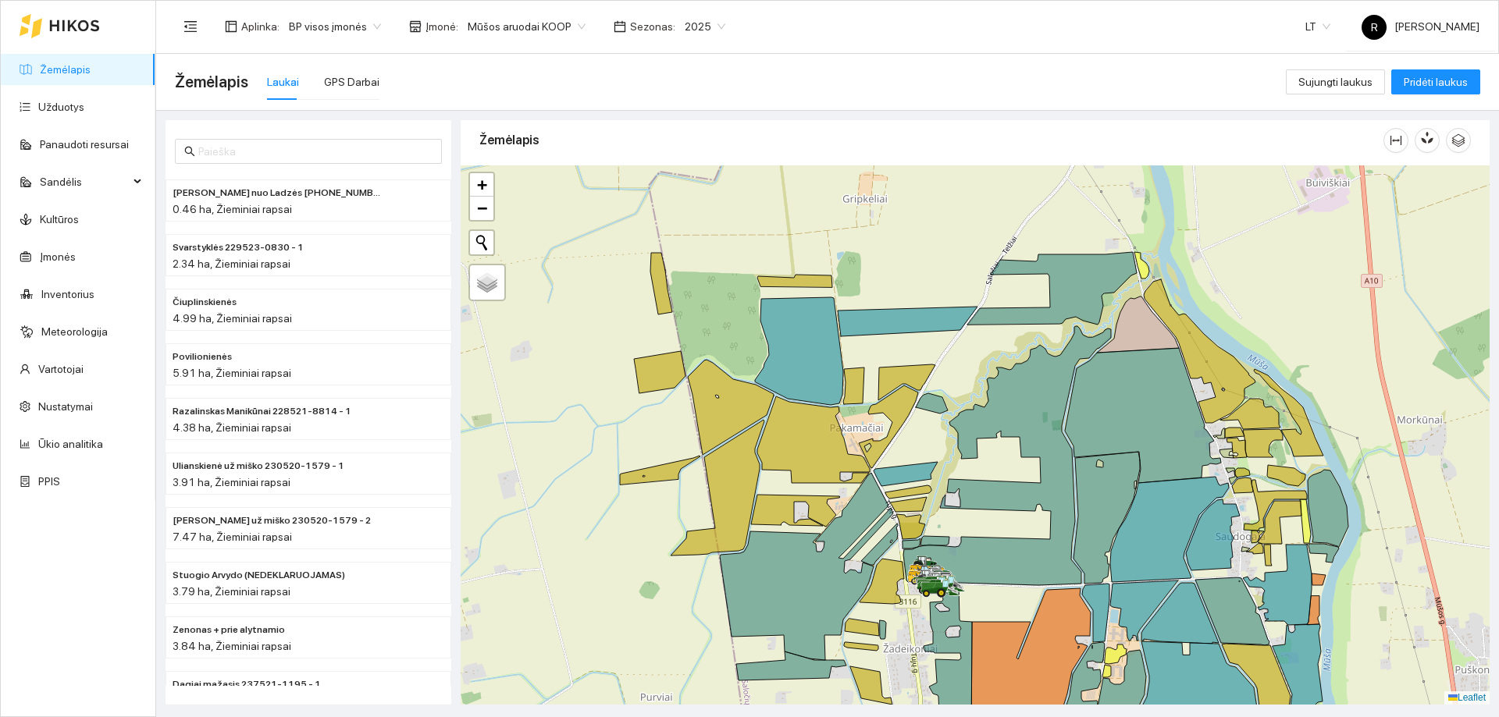
drag, startPoint x: 754, startPoint y: 343, endPoint x: 949, endPoint y: 465, distance: 230.0
click at [949, 465] on div at bounding box center [974, 434] width 1029 height 539
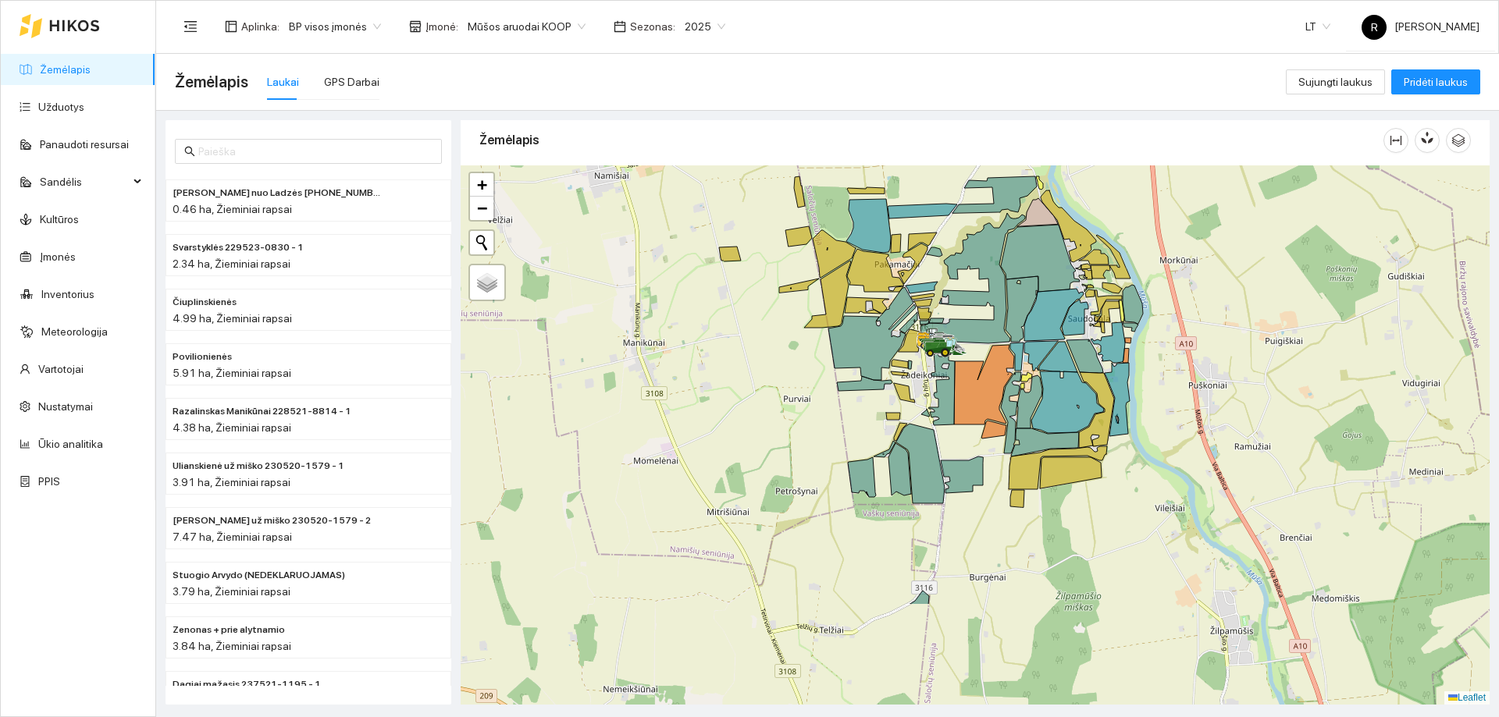
drag, startPoint x: 1019, startPoint y: 457, endPoint x: 971, endPoint y: 268, distance: 194.2
click at [976, 286] on div at bounding box center [974, 434] width 1029 height 539
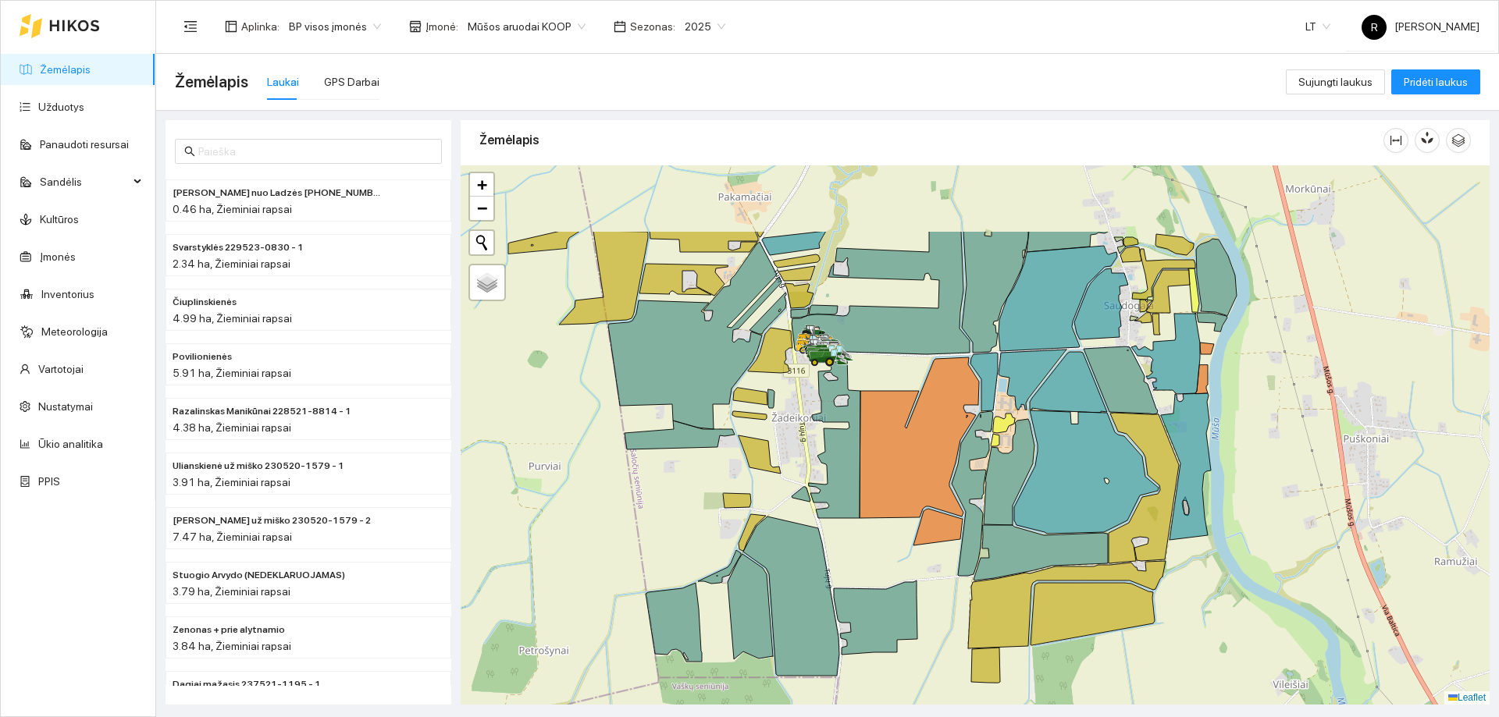
drag, startPoint x: 1070, startPoint y: 293, endPoint x: 1012, endPoint y: 451, distance: 168.2
click at [1012, 410] on icon at bounding box center [1032, 380] width 68 height 60
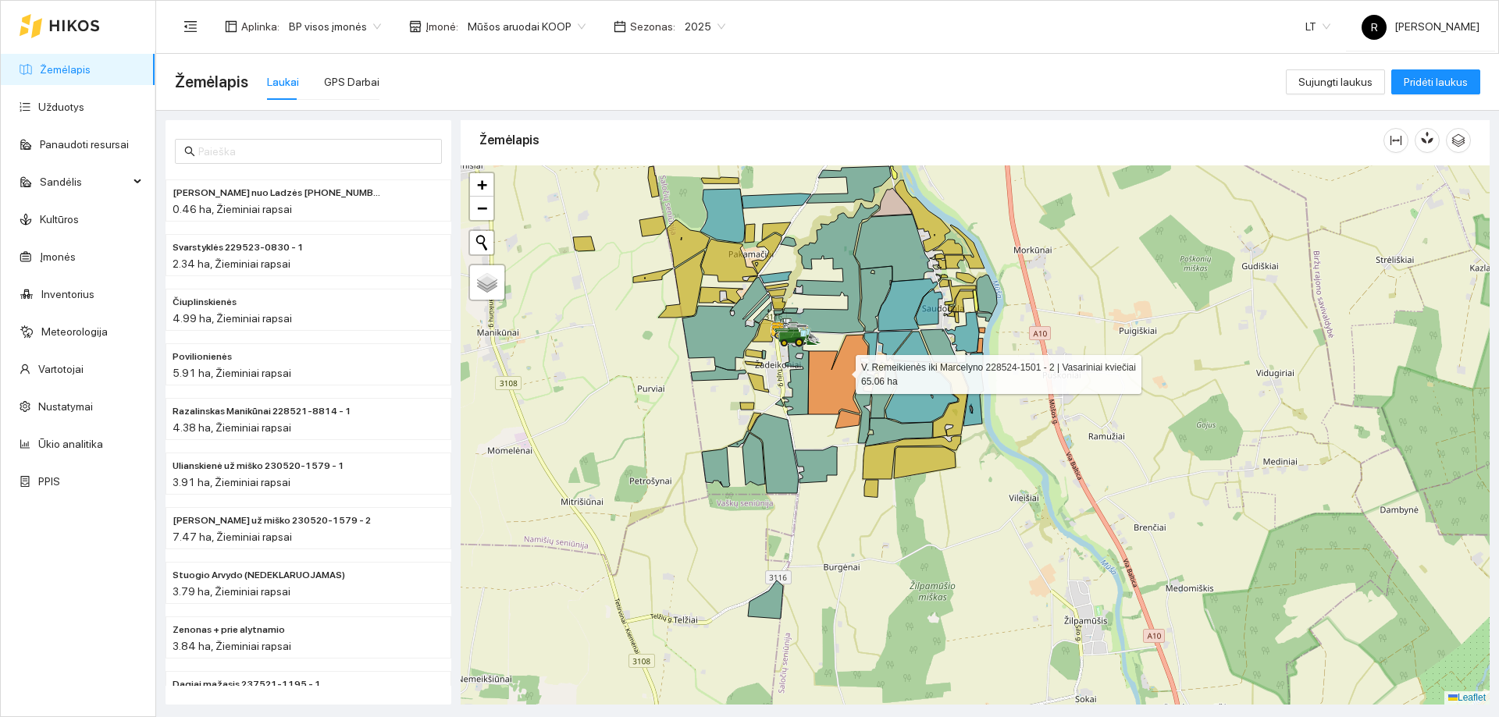
drag, startPoint x: 830, startPoint y: 464, endPoint x: 834, endPoint y: 277, distance: 186.6
click at [834, 335] on icon at bounding box center [838, 375] width 60 height 80
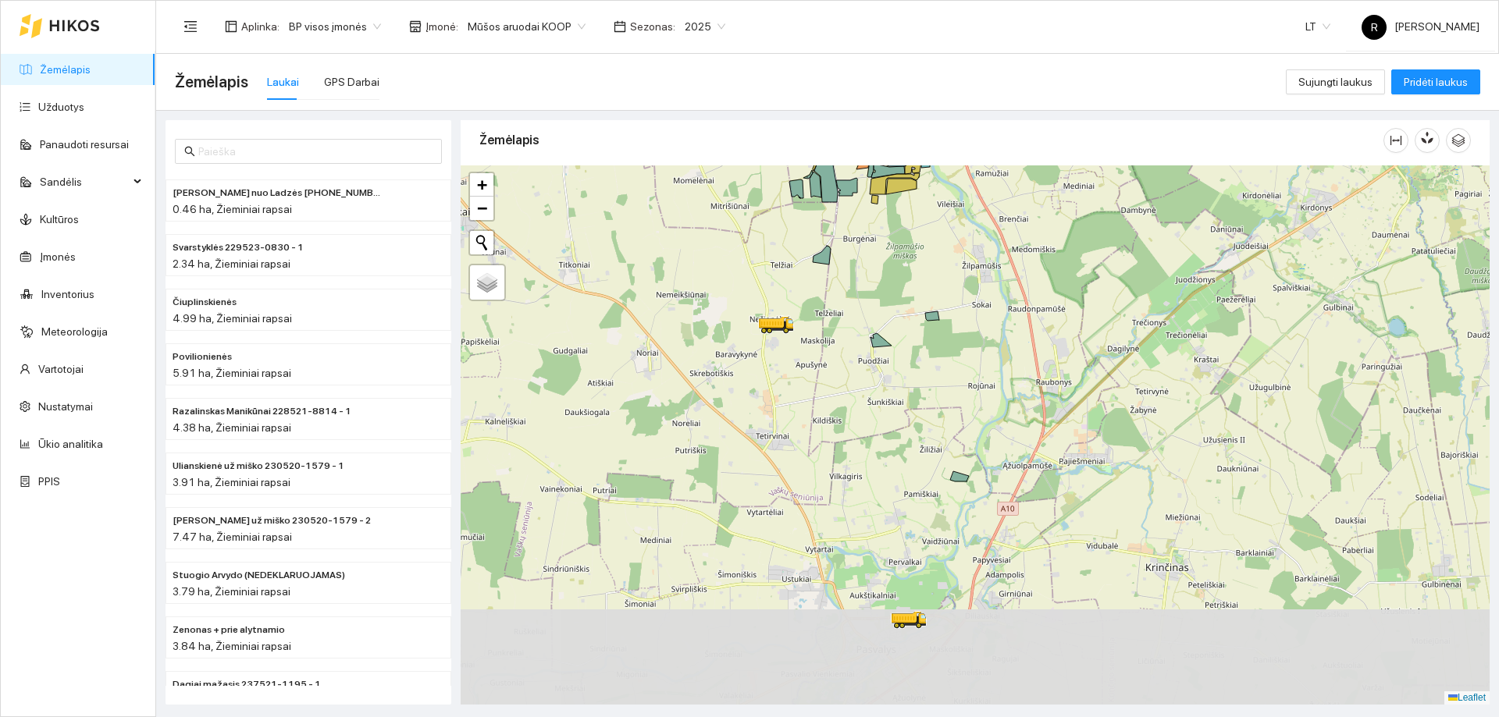
drag, startPoint x: 1097, startPoint y: 604, endPoint x: 959, endPoint y: -94, distance: 711.9
click at [959, 0] on html "Žemėlapis Užduotys Panaudoti resursai Sandėlis Kultūros Įmonės Inventorius Mete…" at bounding box center [749, 358] width 1499 height 717
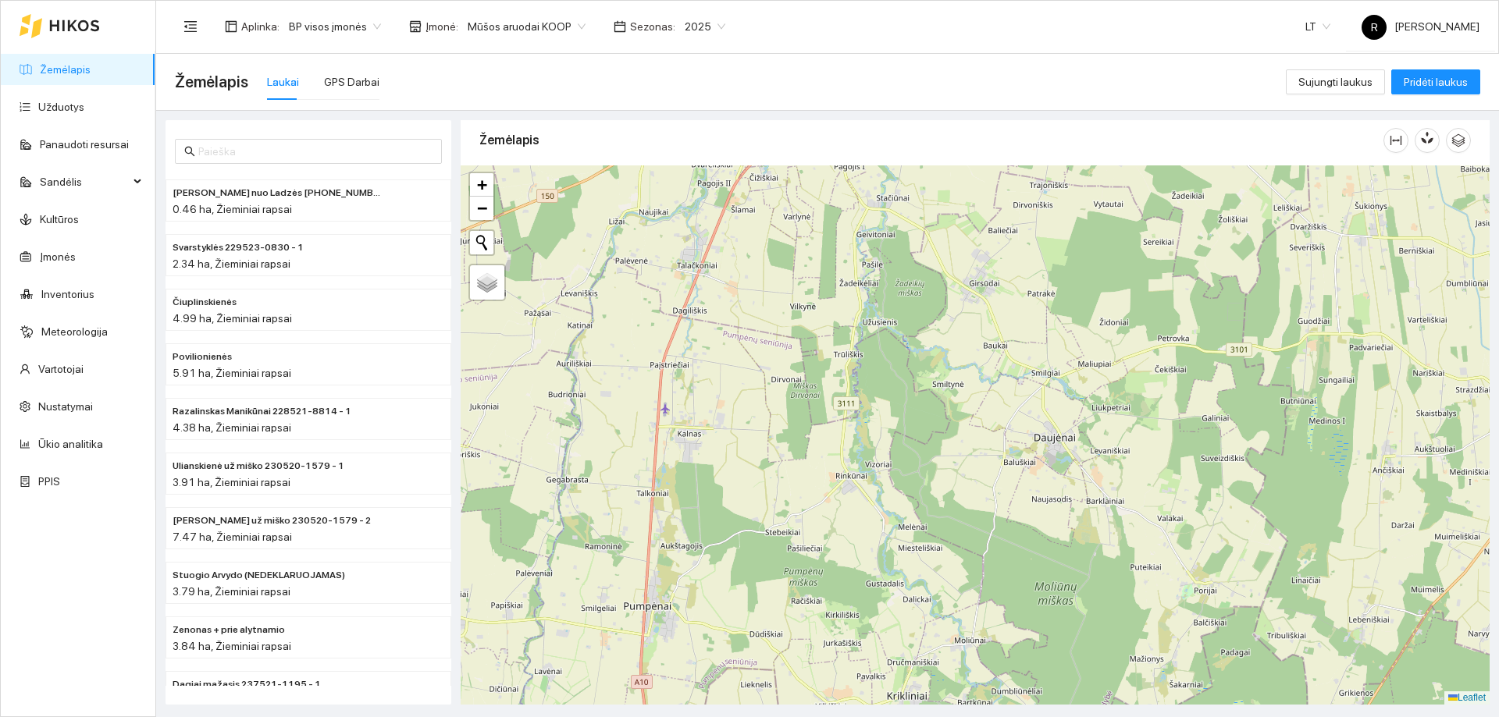
drag, startPoint x: 973, startPoint y: 343, endPoint x: 979, endPoint y: 234, distance: 109.4
click at [980, 234] on div at bounding box center [974, 434] width 1029 height 539
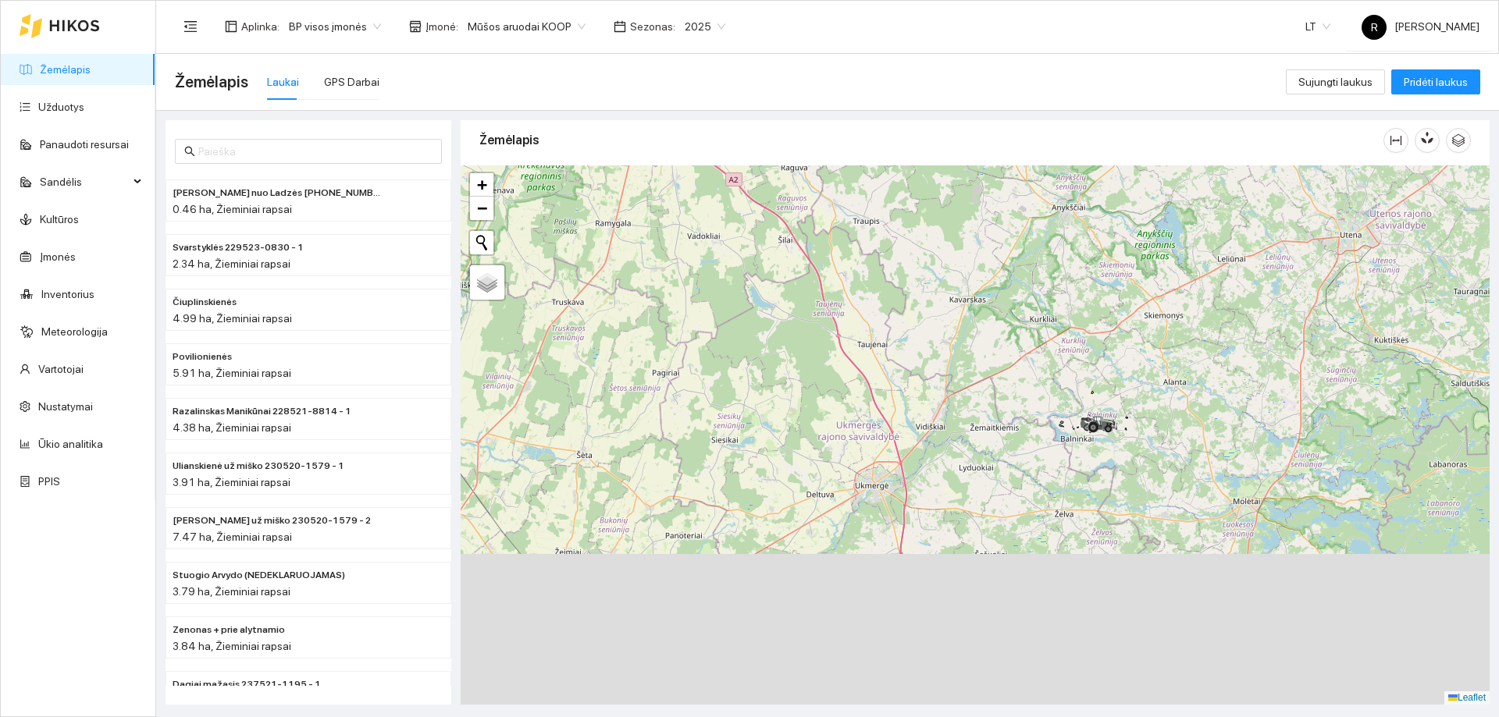
drag, startPoint x: 1105, startPoint y: 383, endPoint x: 1069, endPoint y: 139, distance: 247.0
click at [1069, 139] on div "Žemėlapis" at bounding box center [974, 408] width 1029 height 585
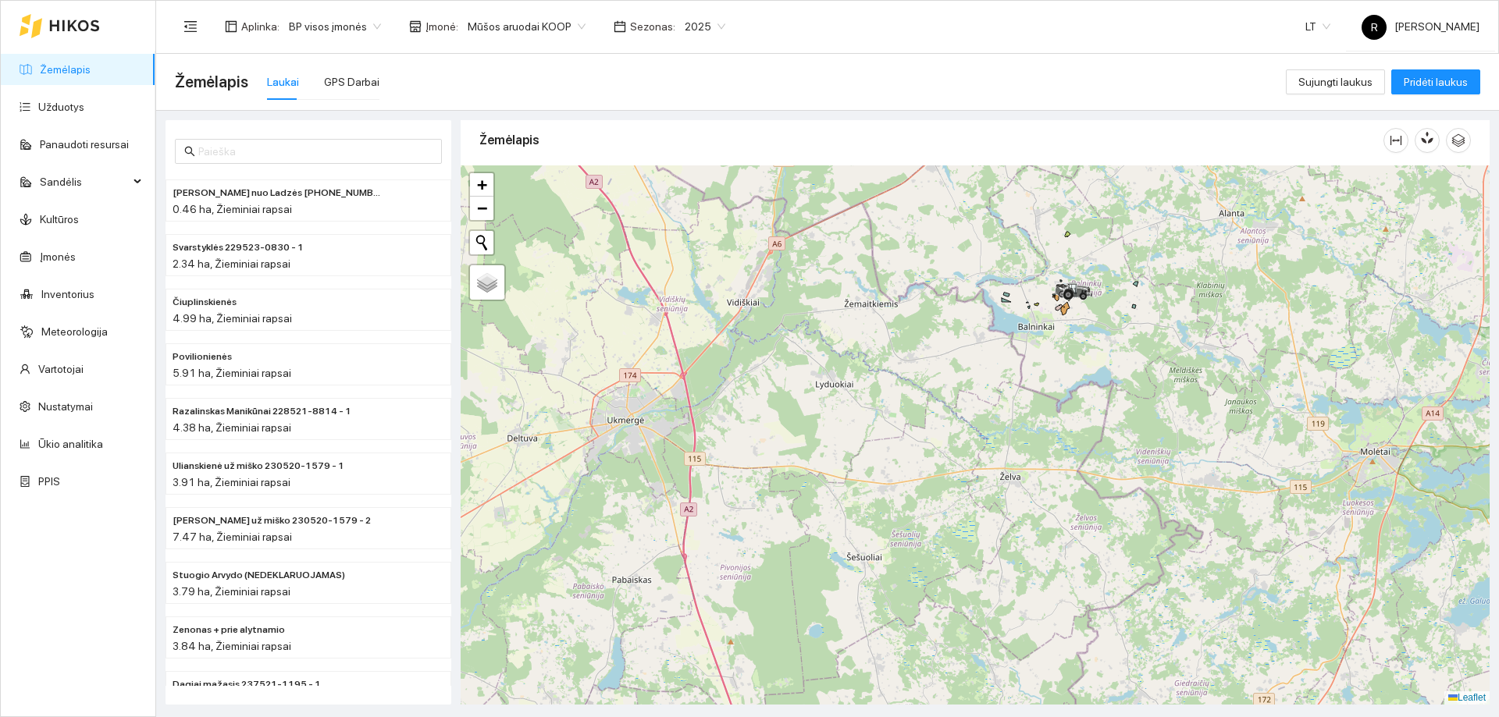
drag, startPoint x: 1079, startPoint y: 208, endPoint x: 1092, endPoint y: 383, distance: 175.3
click at [1090, 300] on icon at bounding box center [1076, 291] width 28 height 17
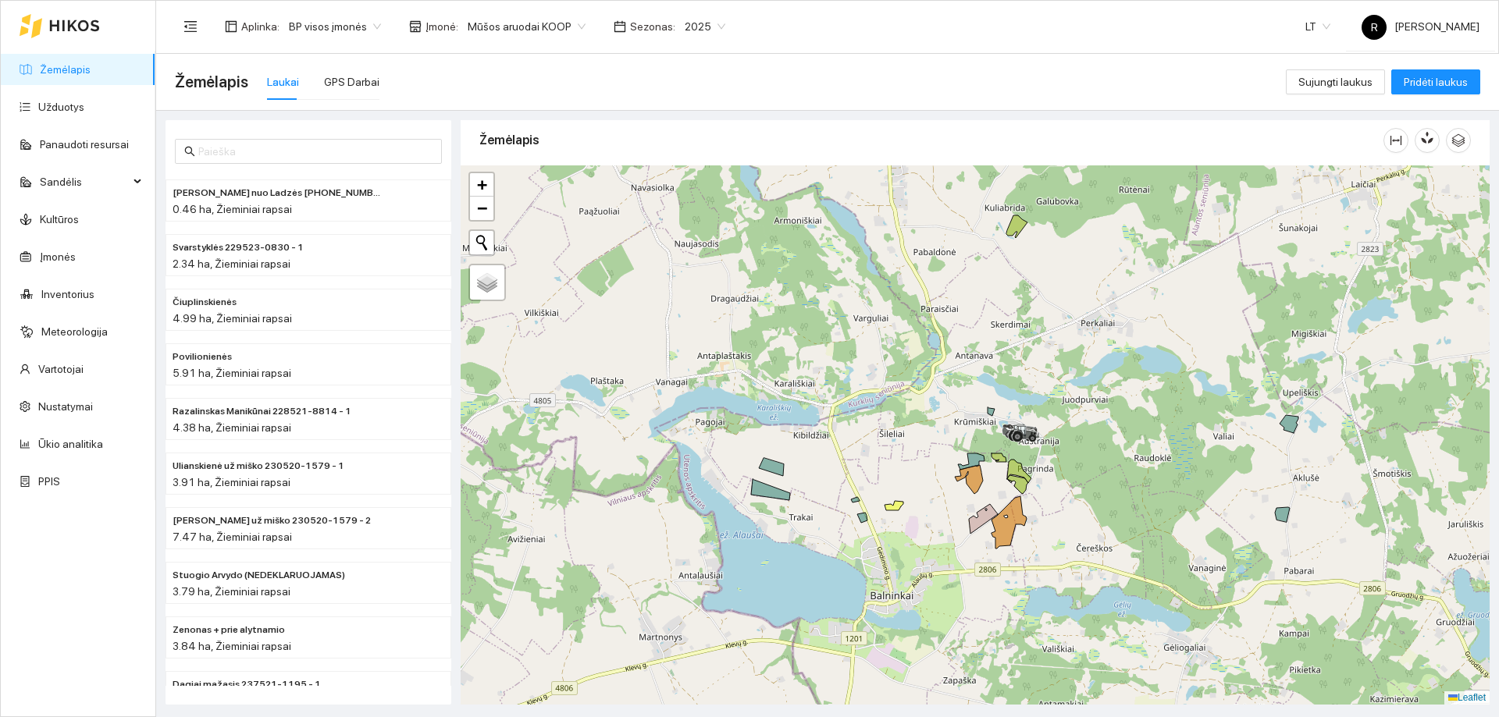
drag, startPoint x: 1086, startPoint y: 456, endPoint x: 1092, endPoint y: 268, distance: 188.2
click at [1092, 268] on div at bounding box center [974, 434] width 1029 height 539
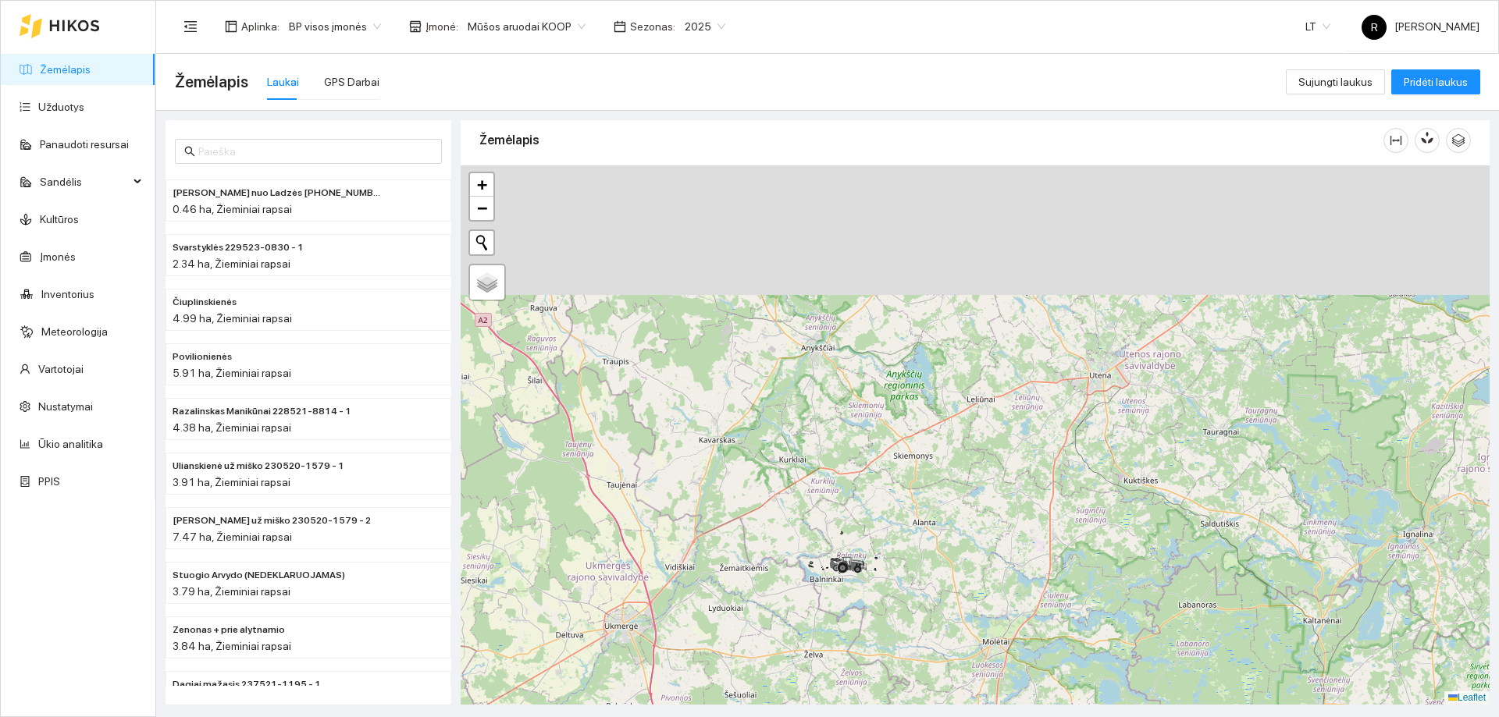
drag, startPoint x: 834, startPoint y: 327, endPoint x: 938, endPoint y: 671, distance: 359.7
click at [937, 673] on div at bounding box center [974, 434] width 1029 height 539
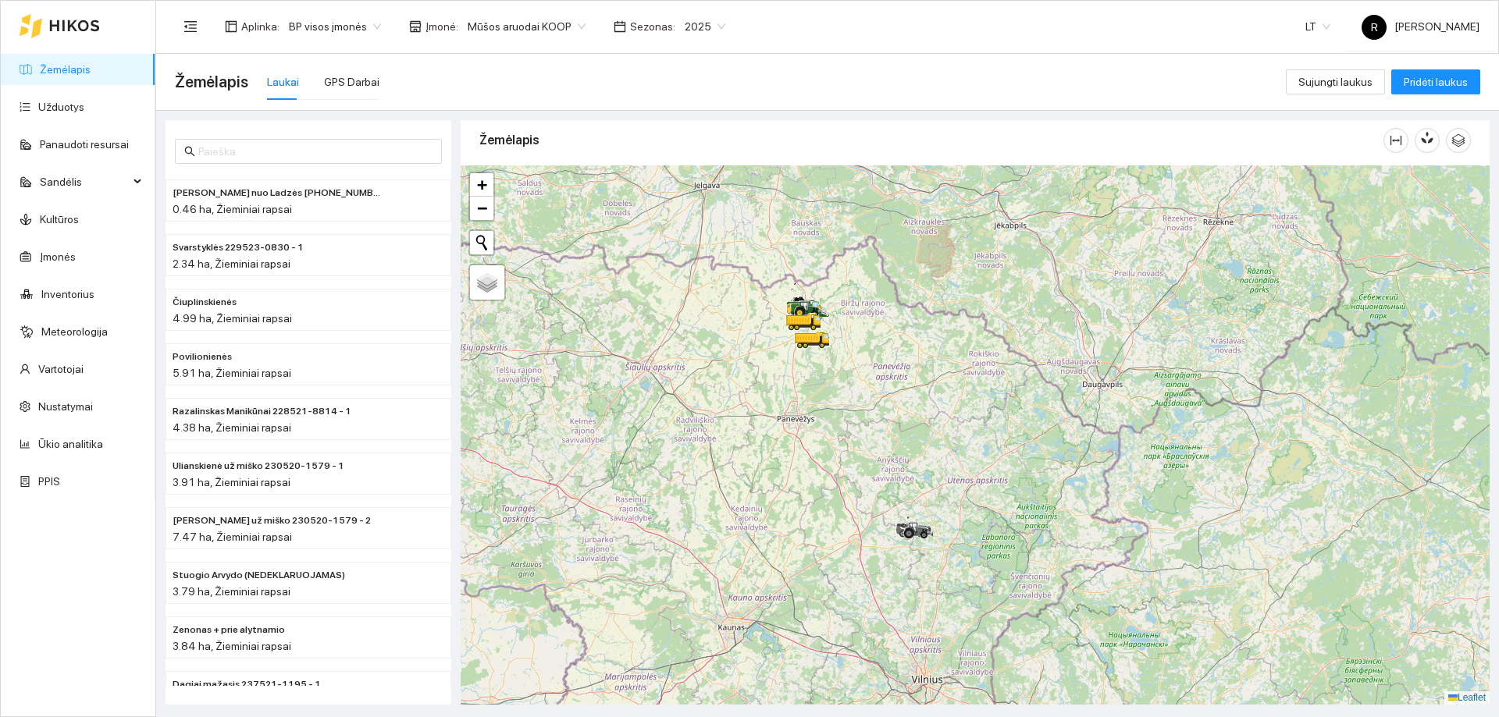
drag, startPoint x: 859, startPoint y: 279, endPoint x: 901, endPoint y: 398, distance: 126.2
click at [901, 398] on div at bounding box center [974, 434] width 1029 height 539
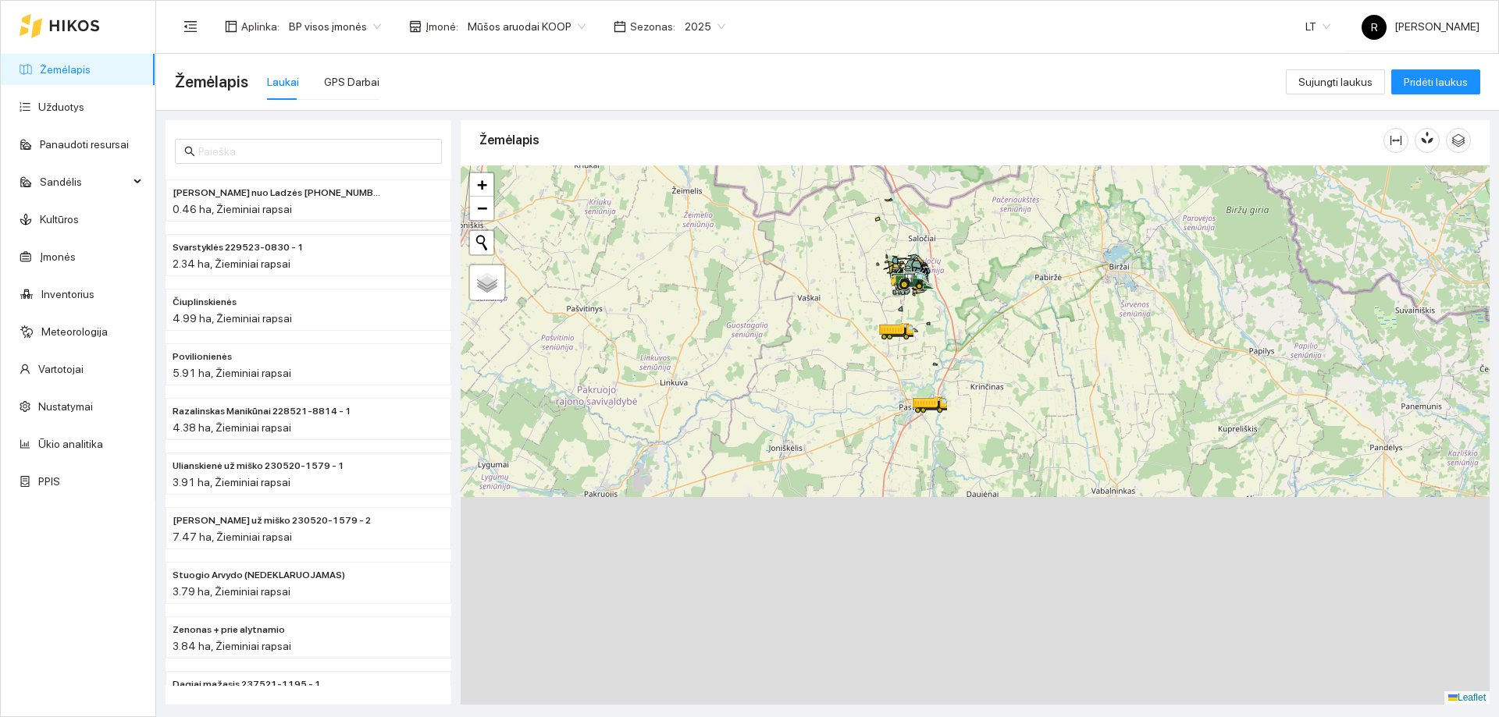
drag, startPoint x: 852, startPoint y: 317, endPoint x: 827, endPoint y: 194, distance: 125.1
click at [827, 190] on div at bounding box center [974, 434] width 1029 height 539
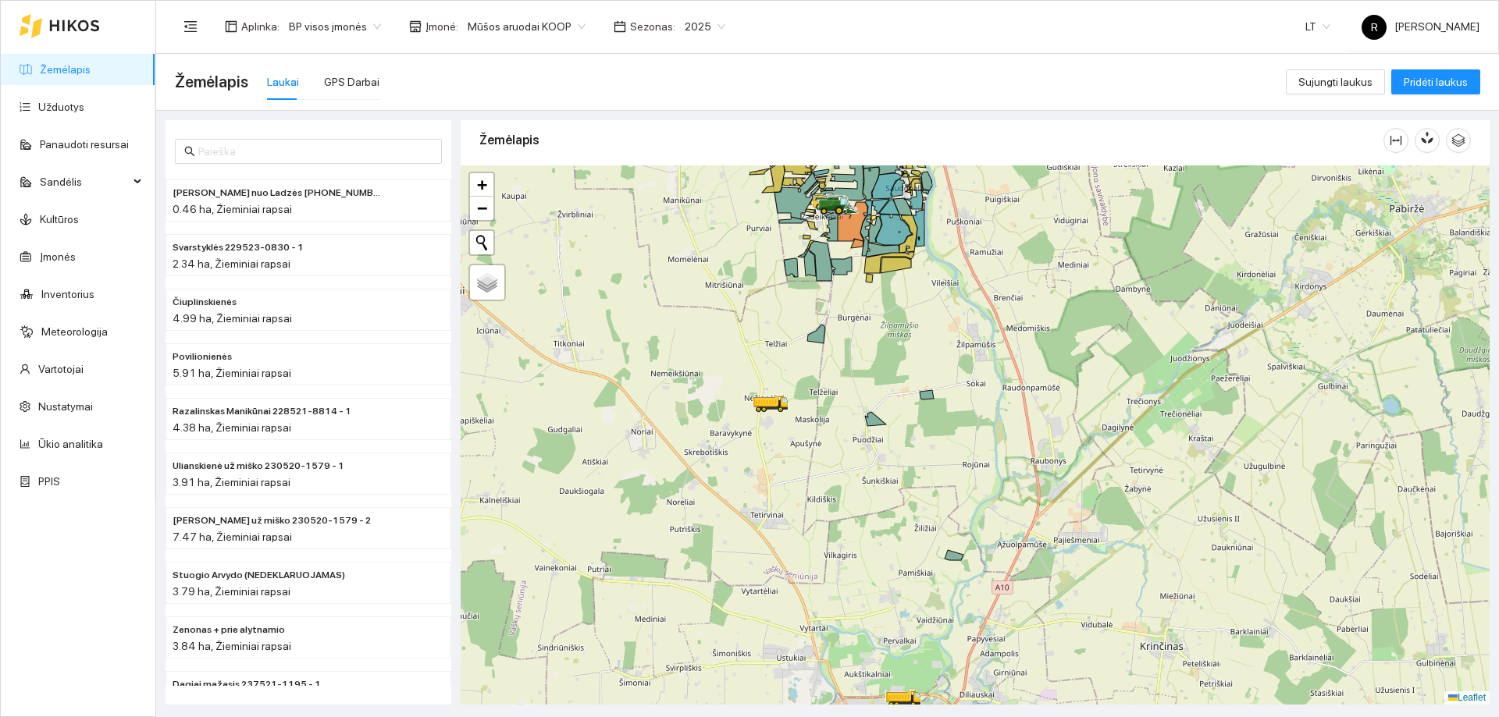
drag, startPoint x: 916, startPoint y: 274, endPoint x: 1032, endPoint y: 469, distance: 227.2
click at [1029, 471] on div at bounding box center [974, 434] width 1029 height 539
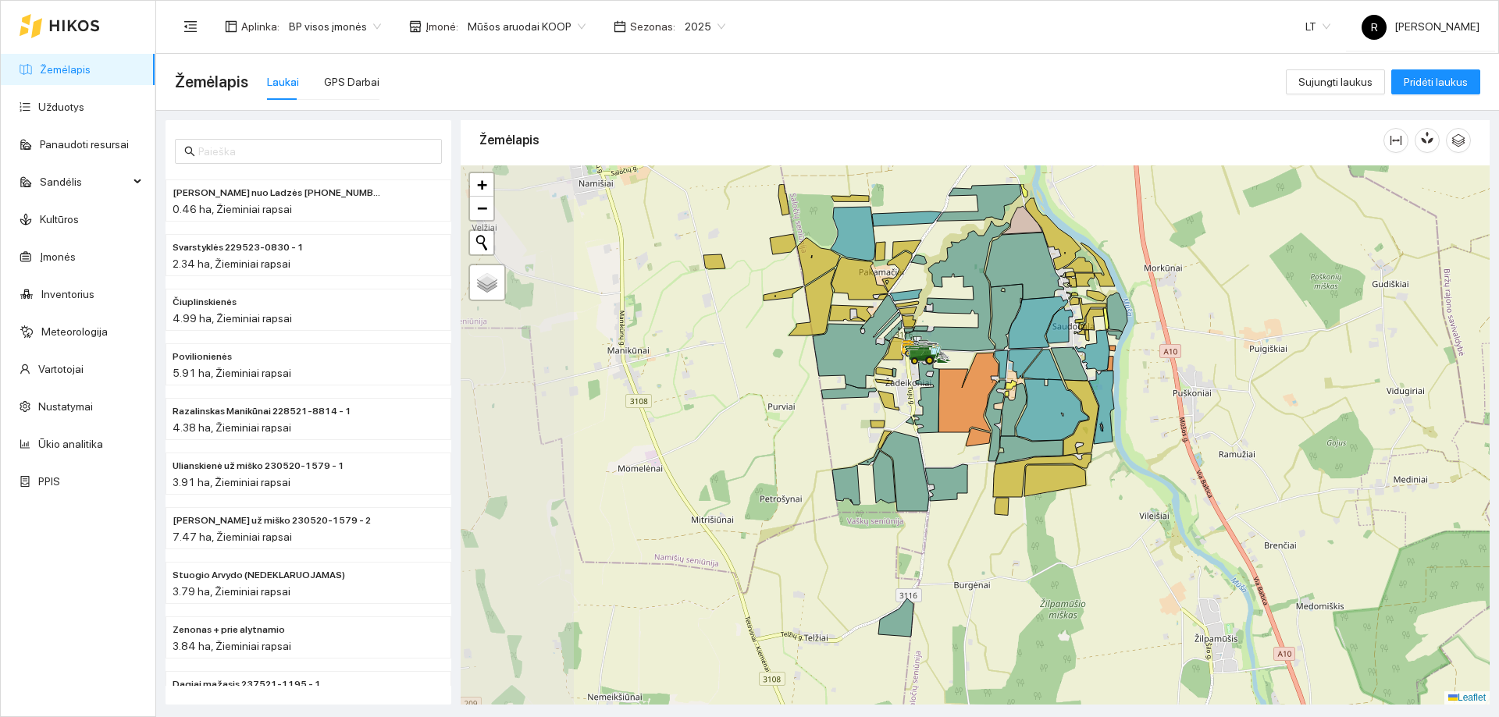
drag, startPoint x: 1032, startPoint y: 459, endPoint x: 1038, endPoint y: 465, distance: 8.8
click at [1038, 465] on icon at bounding box center [1042, 475] width 98 height 43
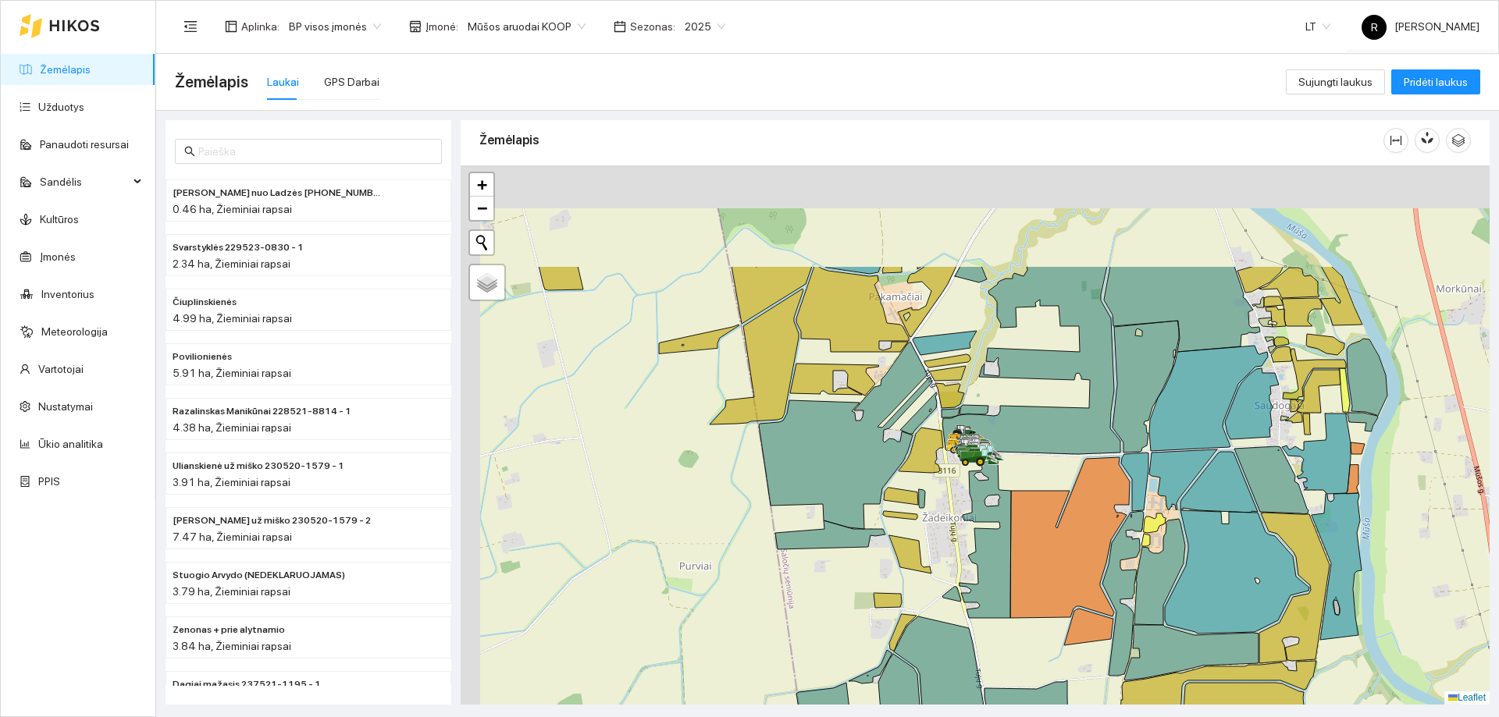
drag, startPoint x: 955, startPoint y: 475, endPoint x: 963, endPoint y: 485, distance: 13.9
click at [962, 486] on div at bounding box center [974, 434] width 1029 height 539
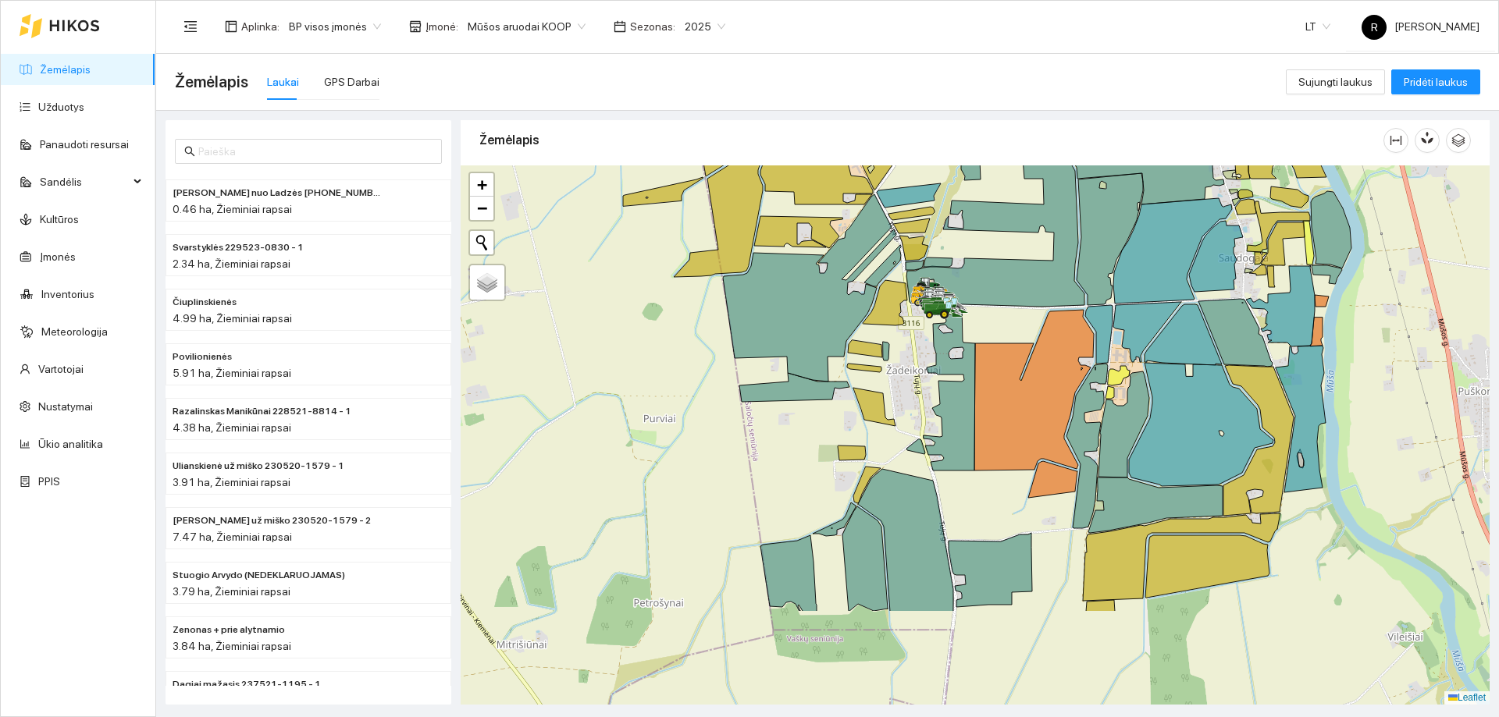
drag, startPoint x: 891, startPoint y: 619, endPoint x: 848, endPoint y: 464, distance: 160.6
click at [850, 460] on div at bounding box center [974, 434] width 1029 height 539
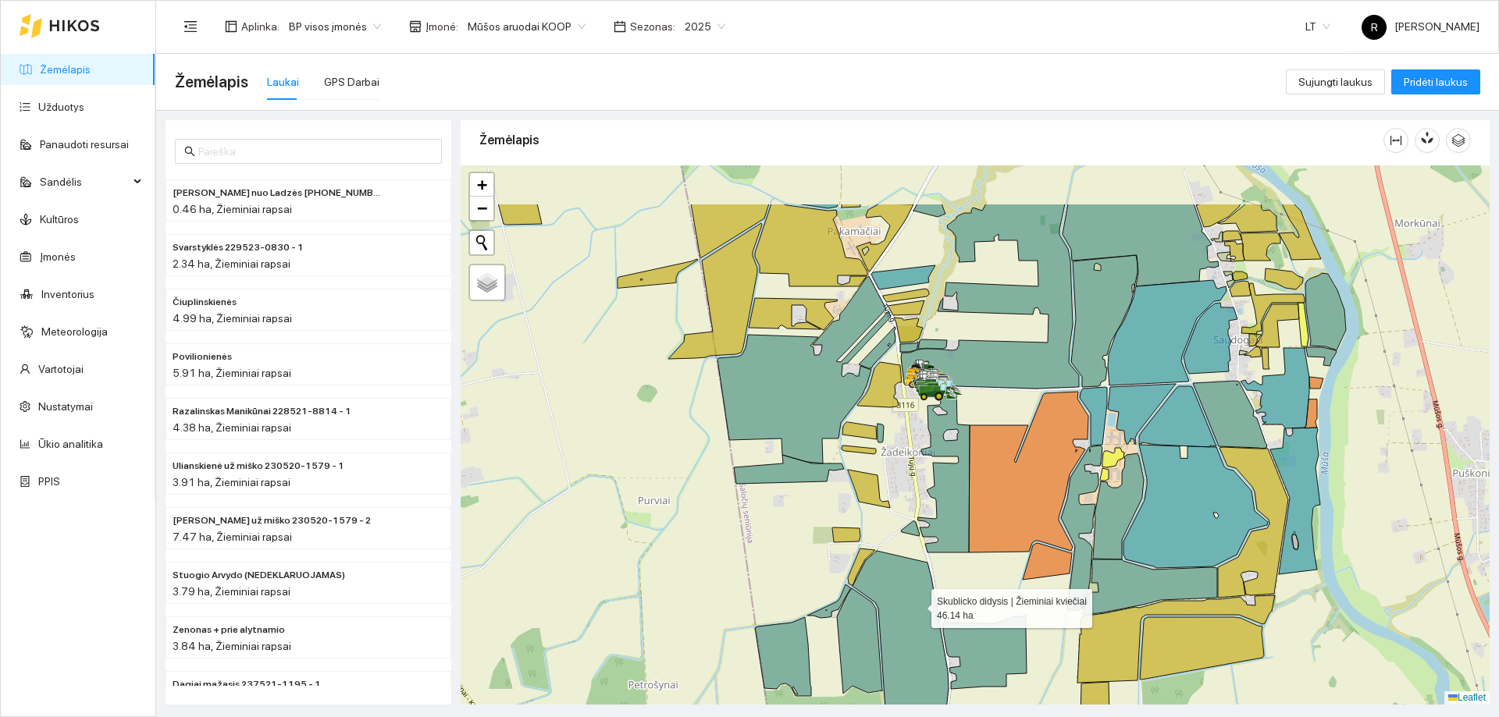
drag, startPoint x: 919, startPoint y: 500, endPoint x: 909, endPoint y: 623, distance: 123.7
click at [909, 623] on icon at bounding box center [900, 630] width 96 height 159
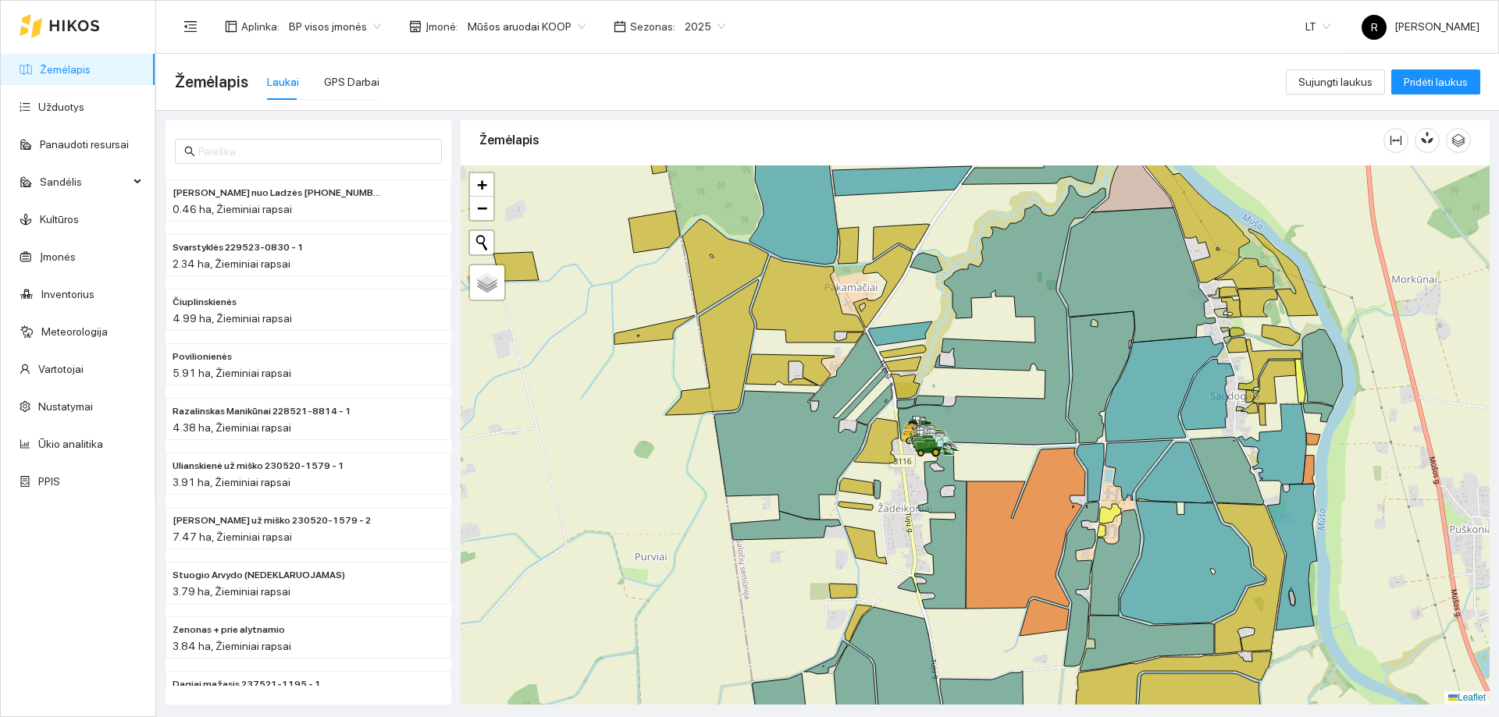
drag, startPoint x: 921, startPoint y: 517, endPoint x: 942, endPoint y: 605, distance: 90.7
click at [941, 607] on div at bounding box center [974, 434] width 1029 height 539
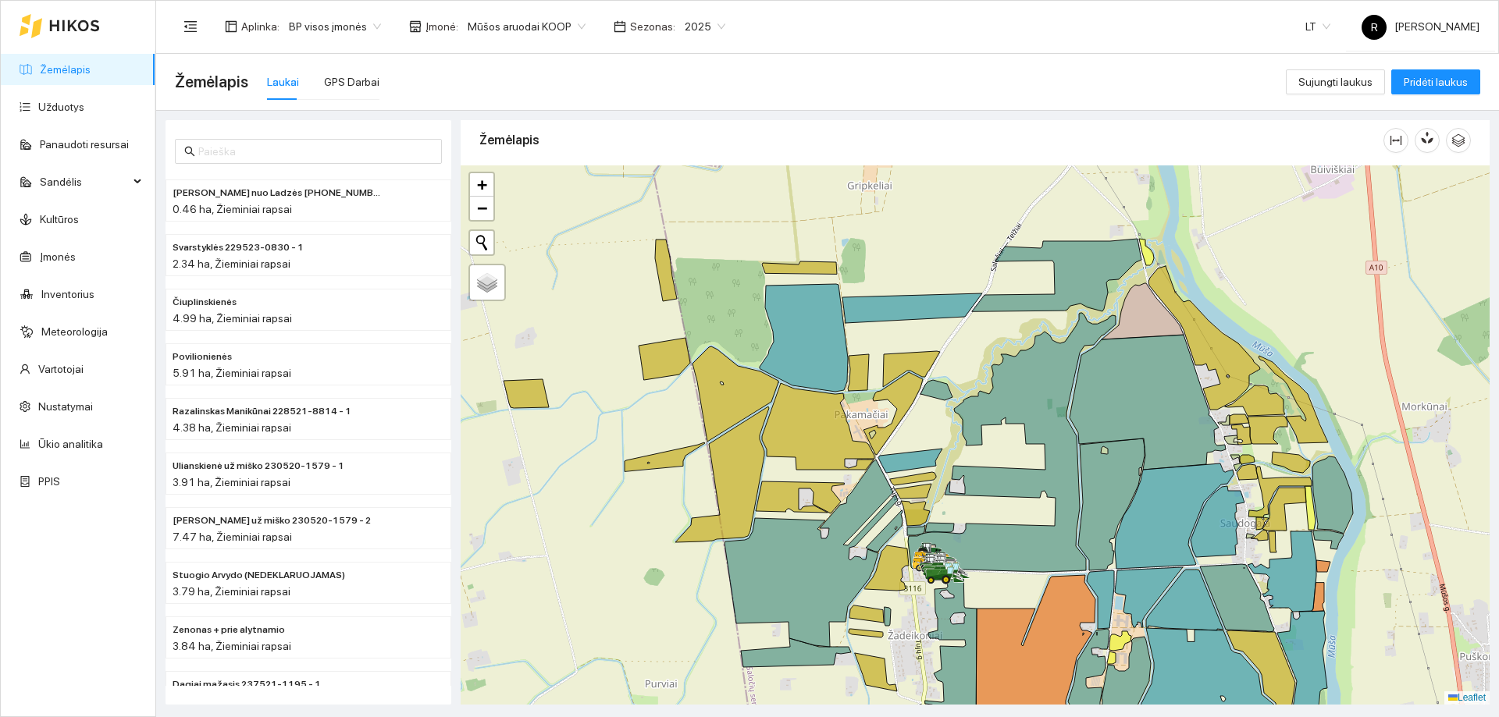
drag, startPoint x: 944, startPoint y: 510, endPoint x: 937, endPoint y: 581, distance: 70.6
click at [937, 560] on icon at bounding box center [930, 550] width 28 height 17
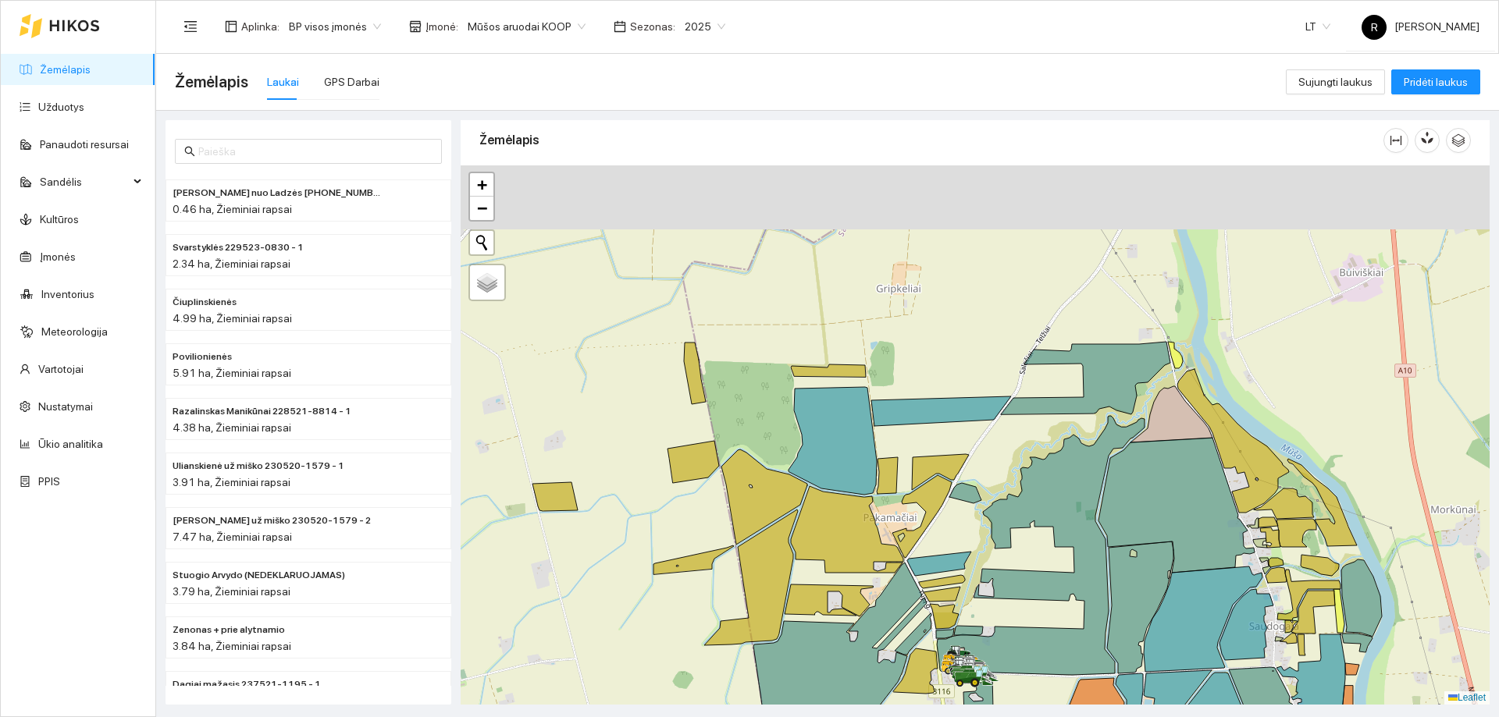
drag, startPoint x: 975, startPoint y: 475, endPoint x: 1043, endPoint y: 599, distance: 142.1
click at [1043, 600] on icon at bounding box center [1041, 545] width 208 height 259
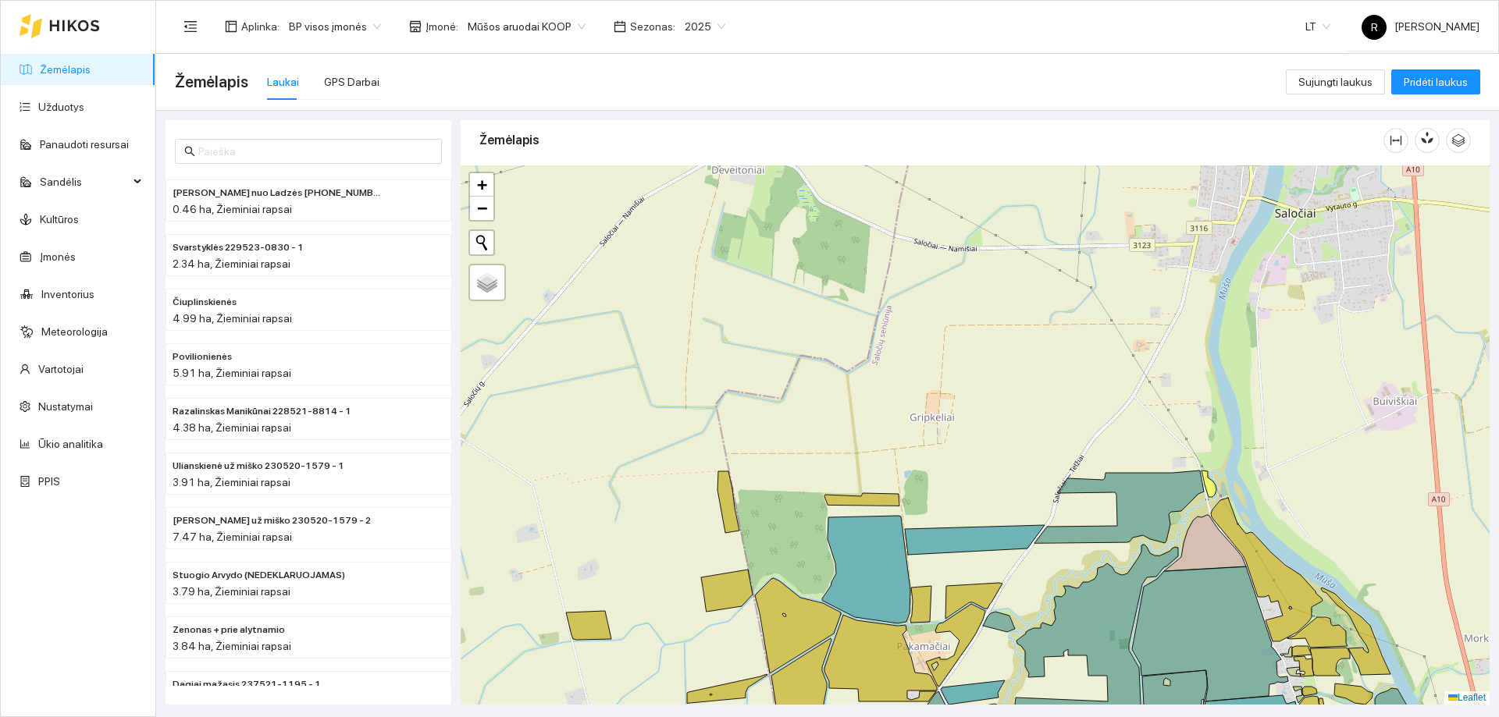
drag, startPoint x: 965, startPoint y: 514, endPoint x: 961, endPoint y: 587, distance: 72.7
click at [961, 555] on icon at bounding box center [975, 540] width 140 height 30
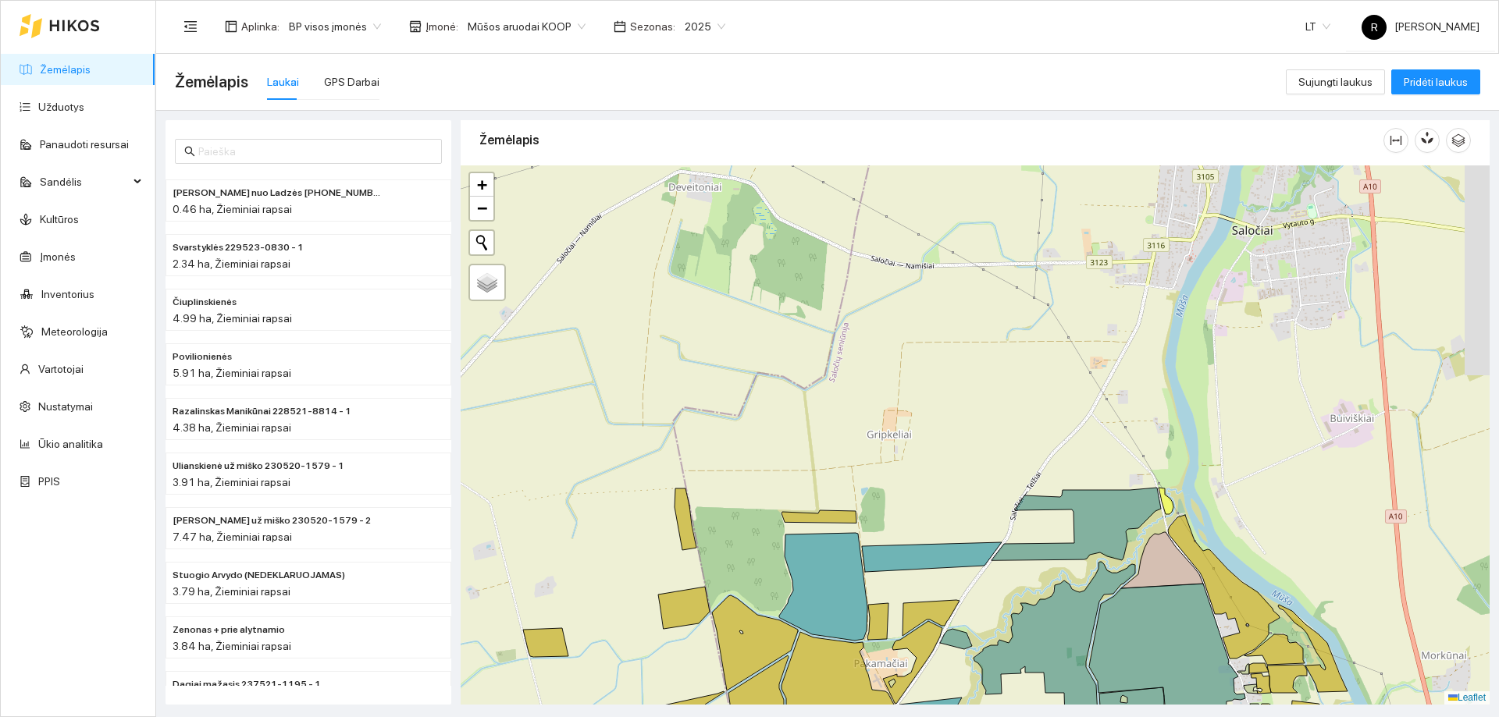
drag, startPoint x: 966, startPoint y: 452, endPoint x: 827, endPoint y: 311, distance: 197.6
click at [828, 311] on div at bounding box center [974, 434] width 1029 height 539
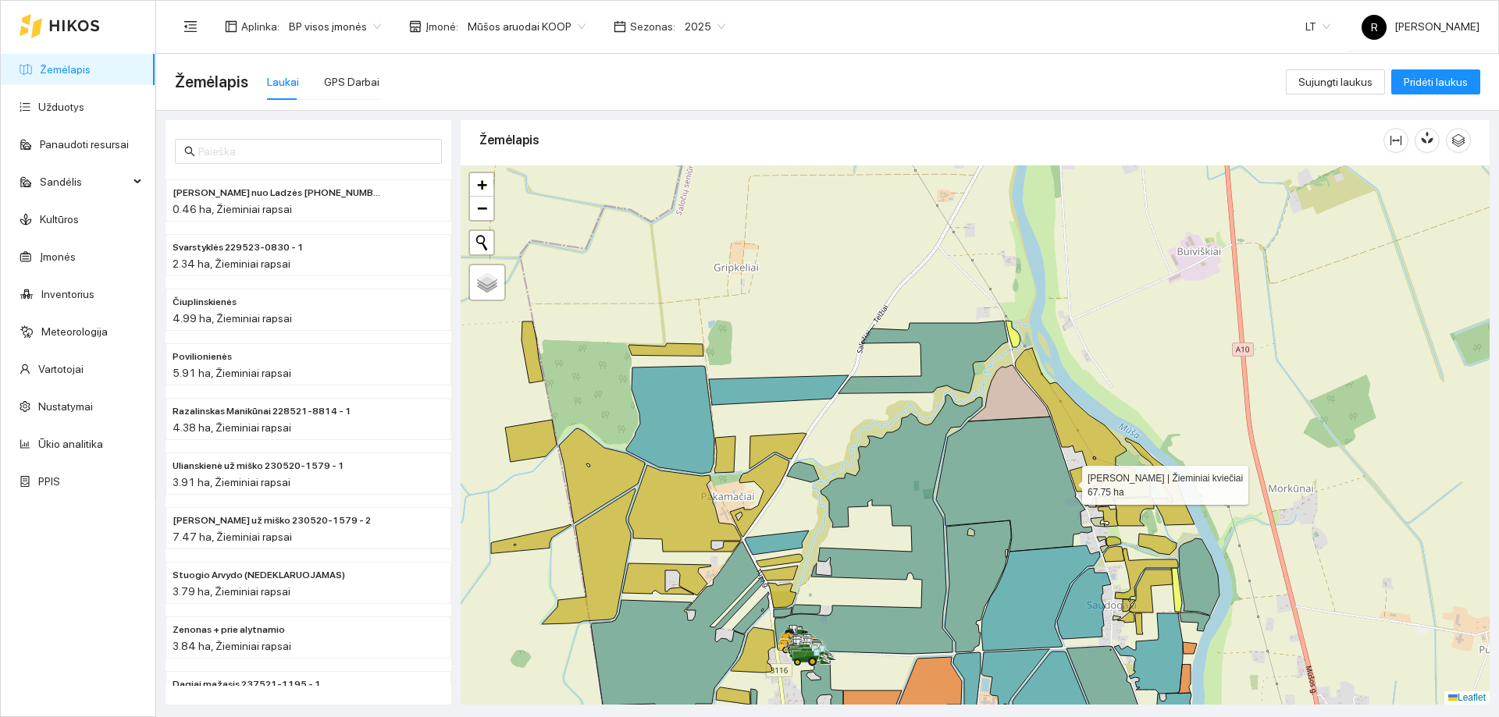
drag, startPoint x: 1069, startPoint y: 494, endPoint x: 1019, endPoint y: 243, distance: 256.2
click at [1019, 417] on icon at bounding box center [1014, 484] width 156 height 135
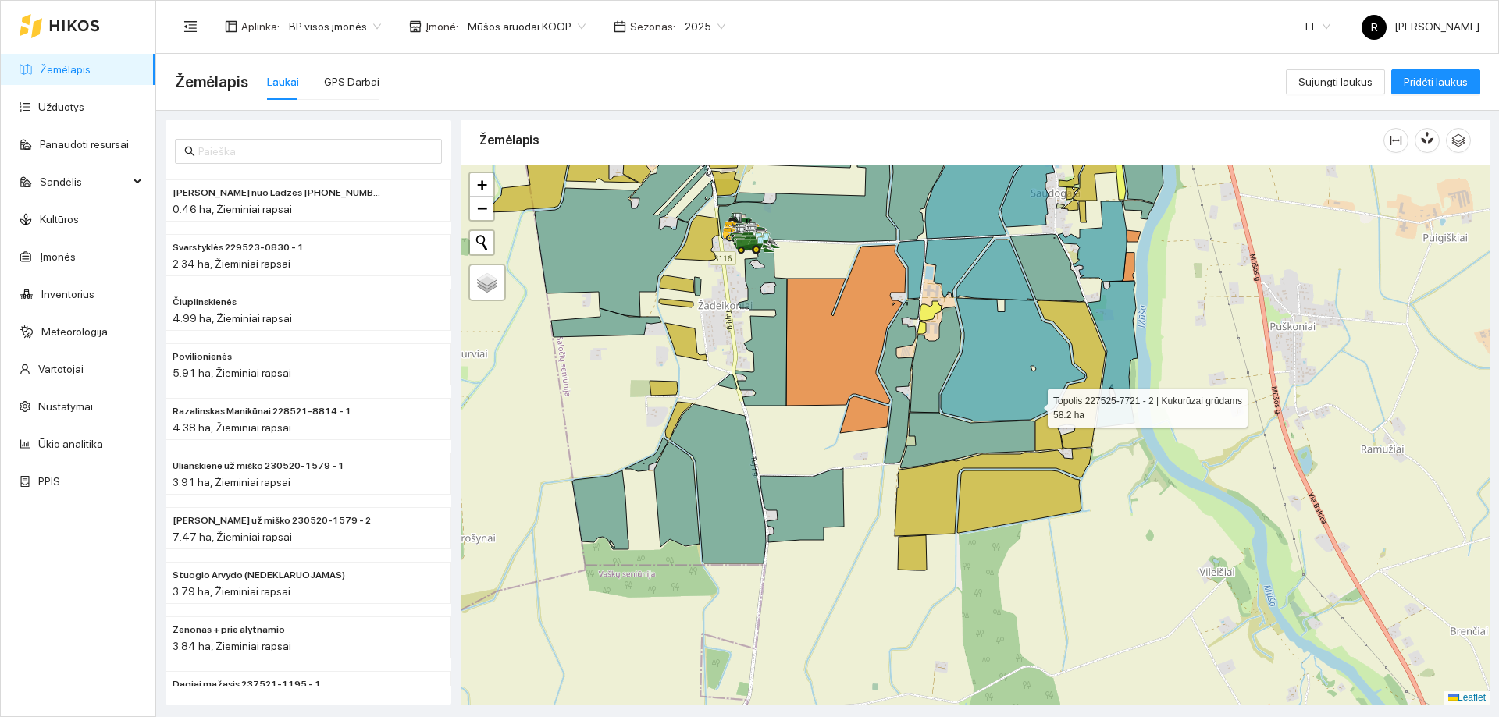
drag, startPoint x: 1033, startPoint y: 418, endPoint x: 1033, endPoint y: 372, distance: 46.1
click at [1033, 372] on icon at bounding box center [1013, 359] width 144 height 123
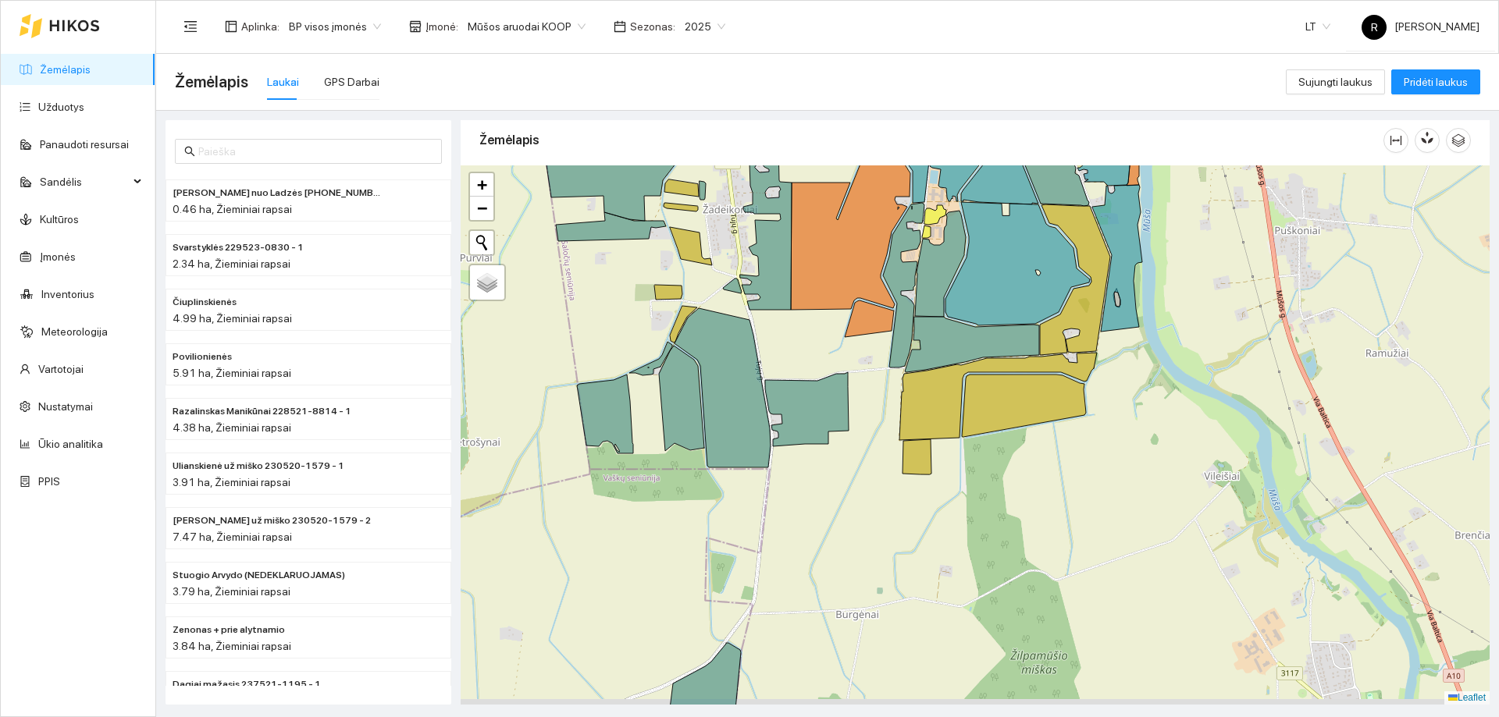
drag, startPoint x: 1090, startPoint y: 542, endPoint x: 1107, endPoint y: 443, distance: 99.7
click at [1107, 443] on div at bounding box center [974, 434] width 1029 height 539
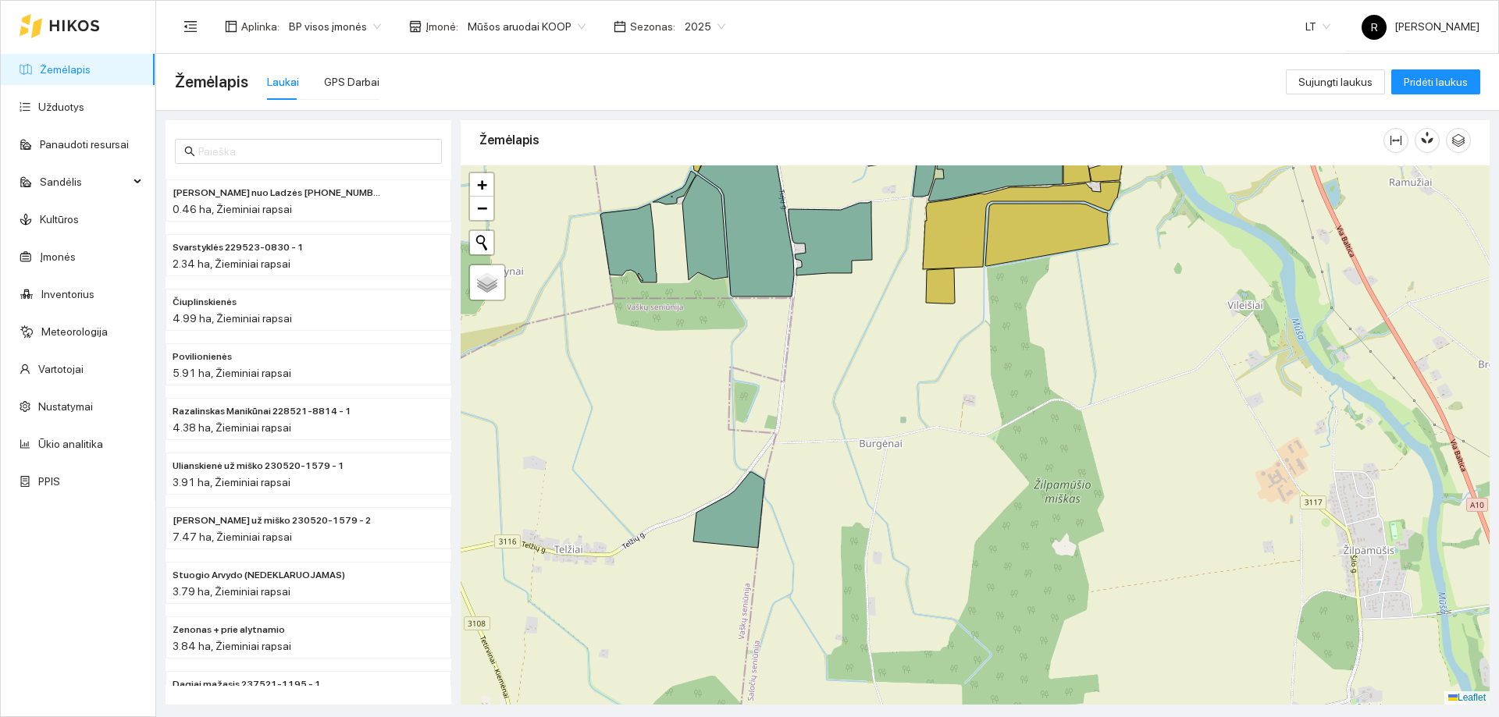
drag, startPoint x: 976, startPoint y: 421, endPoint x: 988, endPoint y: 336, distance: 85.9
click at [987, 335] on div at bounding box center [974, 434] width 1029 height 539
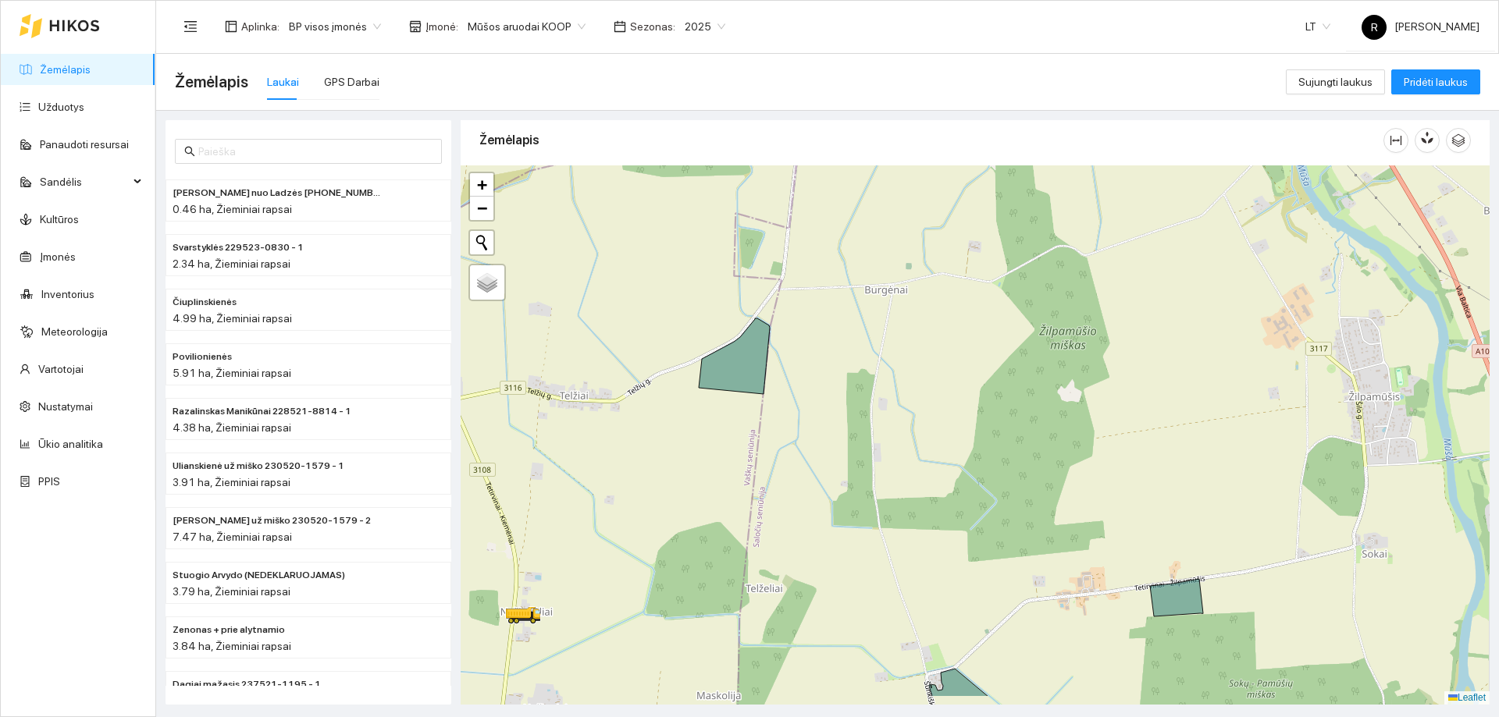
drag, startPoint x: 1008, startPoint y: 545, endPoint x: 987, endPoint y: 379, distance: 167.7
click at [987, 378] on div at bounding box center [974, 434] width 1029 height 539
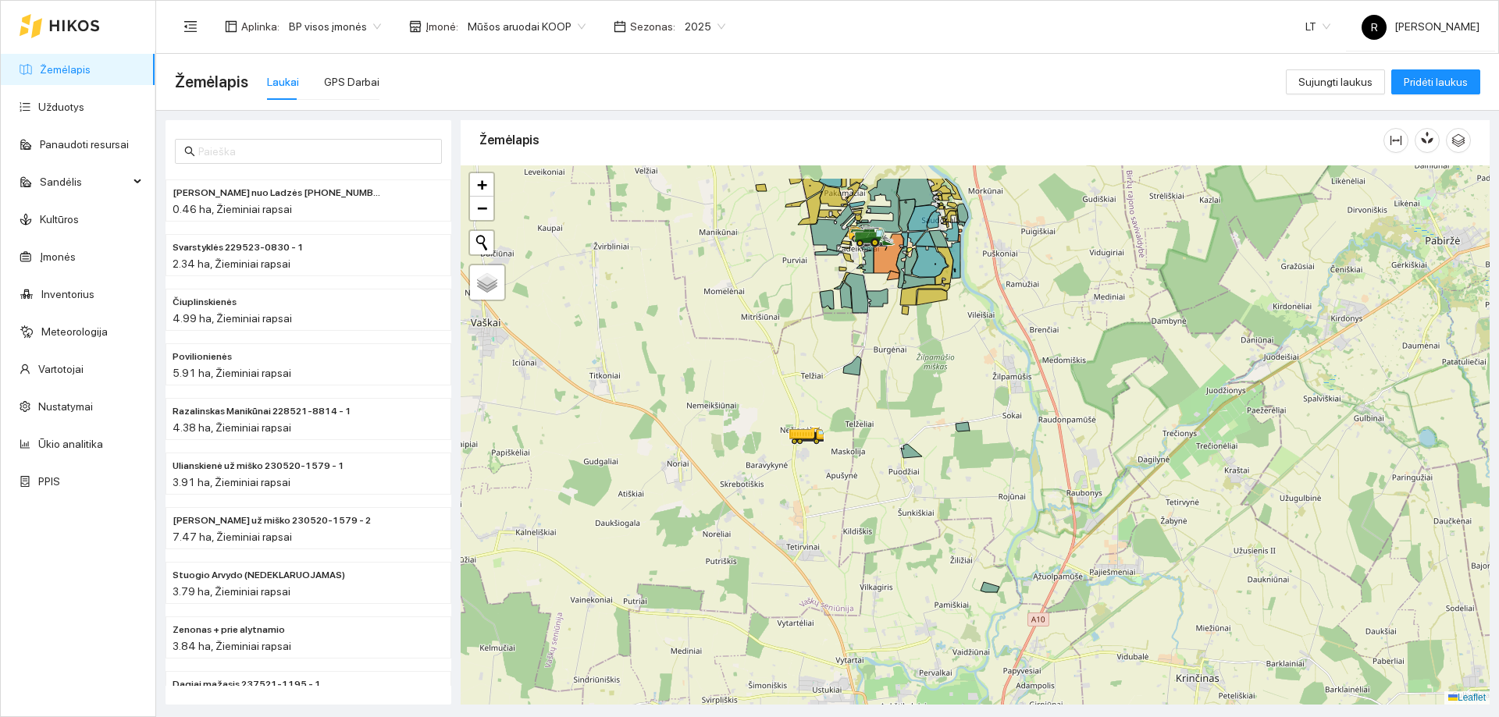
drag, startPoint x: 973, startPoint y: 391, endPoint x: 990, endPoint y: 493, distance: 103.6
click at [990, 493] on div at bounding box center [974, 434] width 1029 height 539
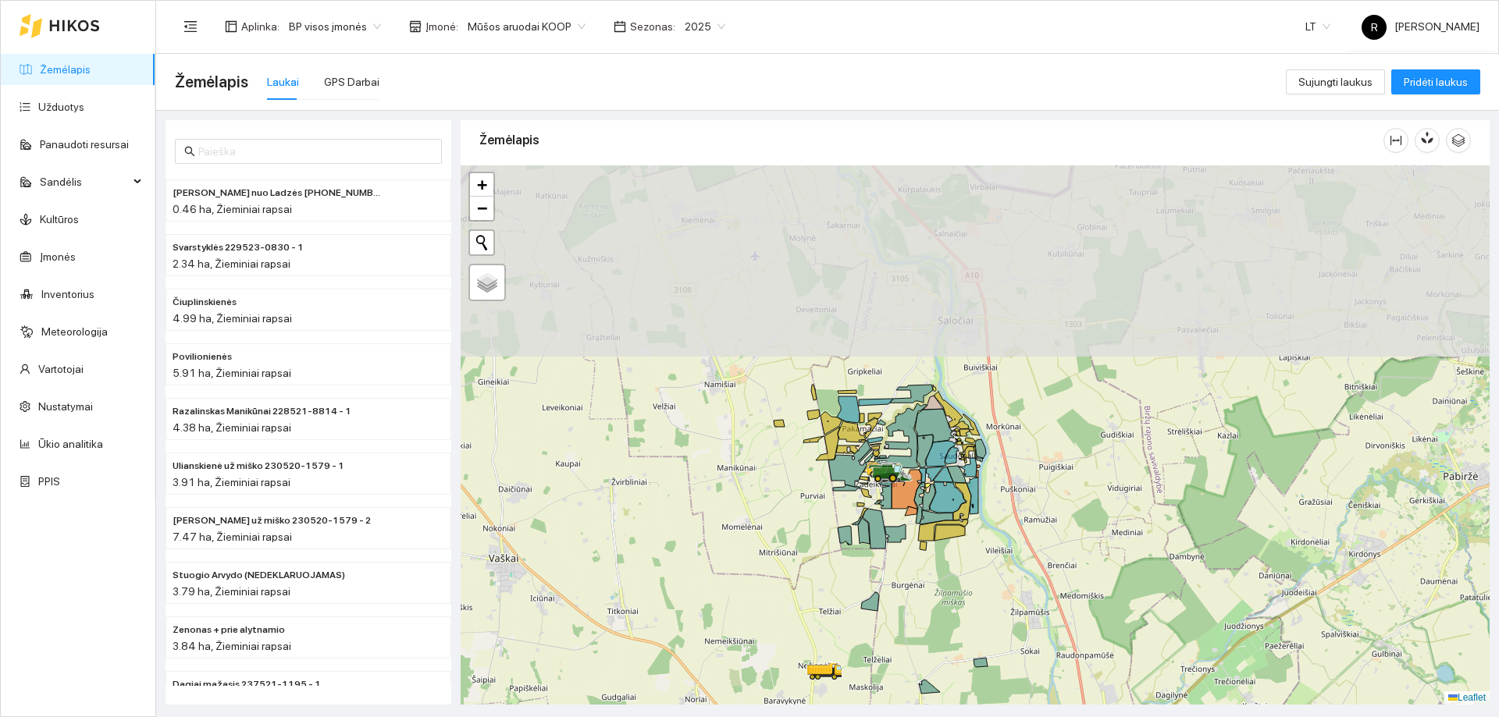
drag, startPoint x: 1008, startPoint y: 447, endPoint x: 1024, endPoint y: 585, distance: 139.0
click at [1021, 603] on div at bounding box center [974, 434] width 1029 height 539
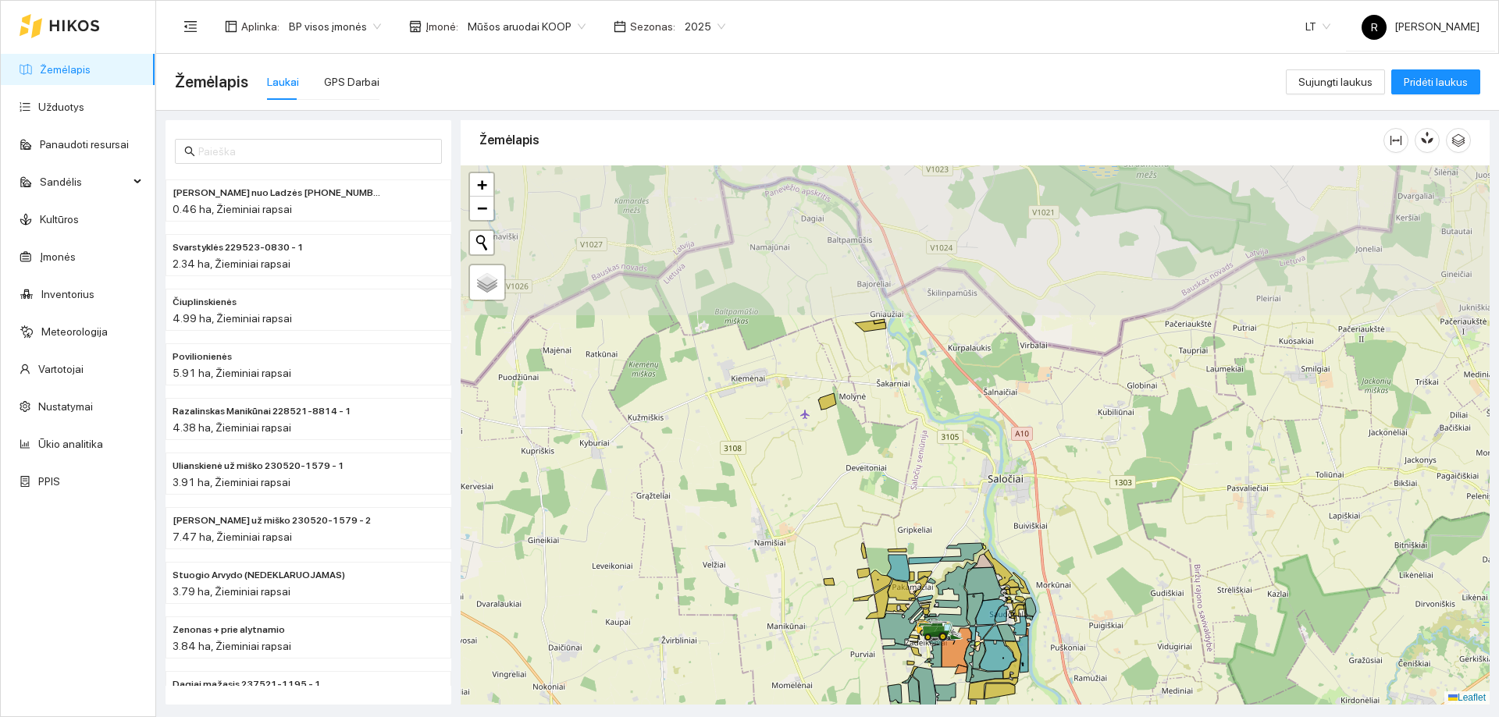
drag, startPoint x: 1067, startPoint y: 496, endPoint x: 1085, endPoint y: 542, distance: 49.4
click at [1085, 542] on div at bounding box center [974, 434] width 1029 height 539
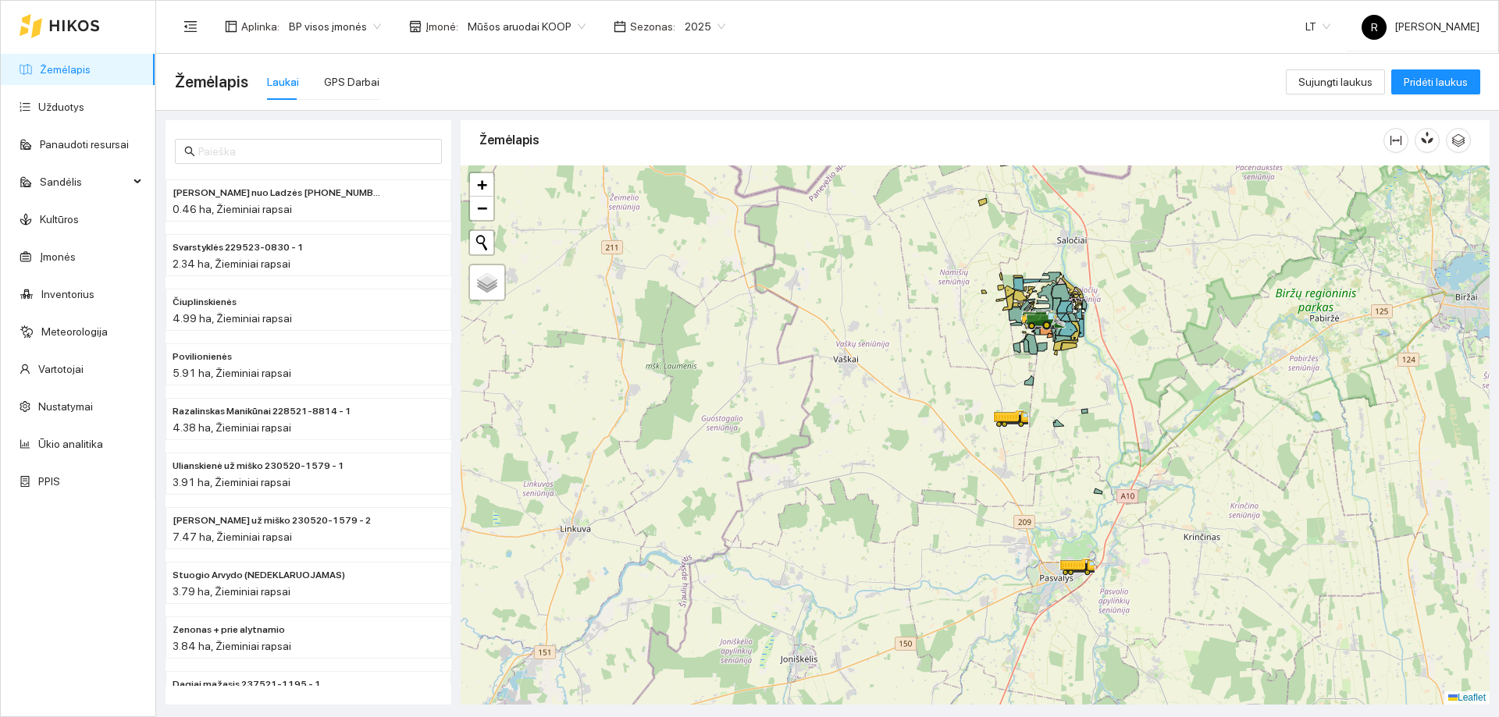
drag, startPoint x: 1052, startPoint y: 356, endPoint x: 943, endPoint y: 372, distance: 110.4
click at [944, 371] on div at bounding box center [974, 434] width 1029 height 539
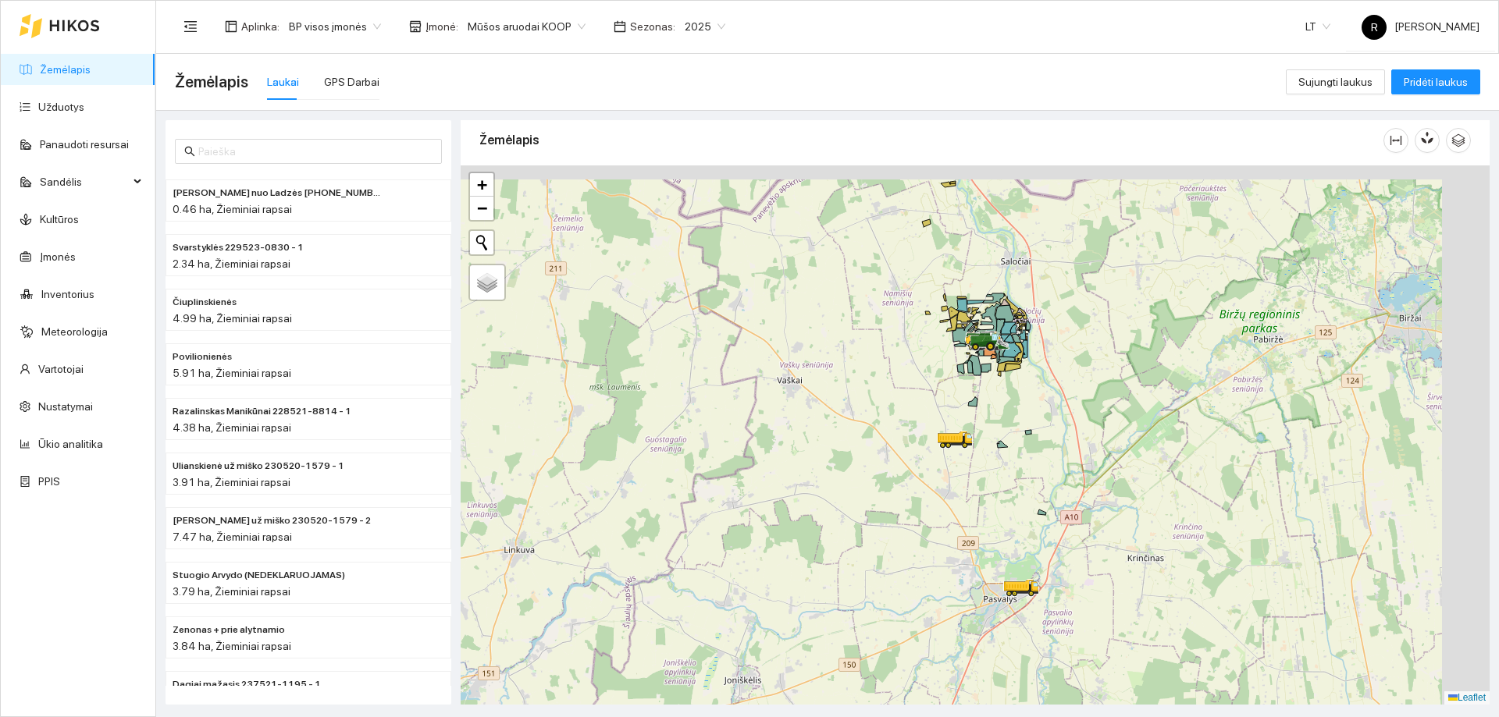
drag, startPoint x: 1069, startPoint y: 361, endPoint x: 998, endPoint y: 385, distance: 74.0
click at [998, 385] on div at bounding box center [974, 434] width 1029 height 539
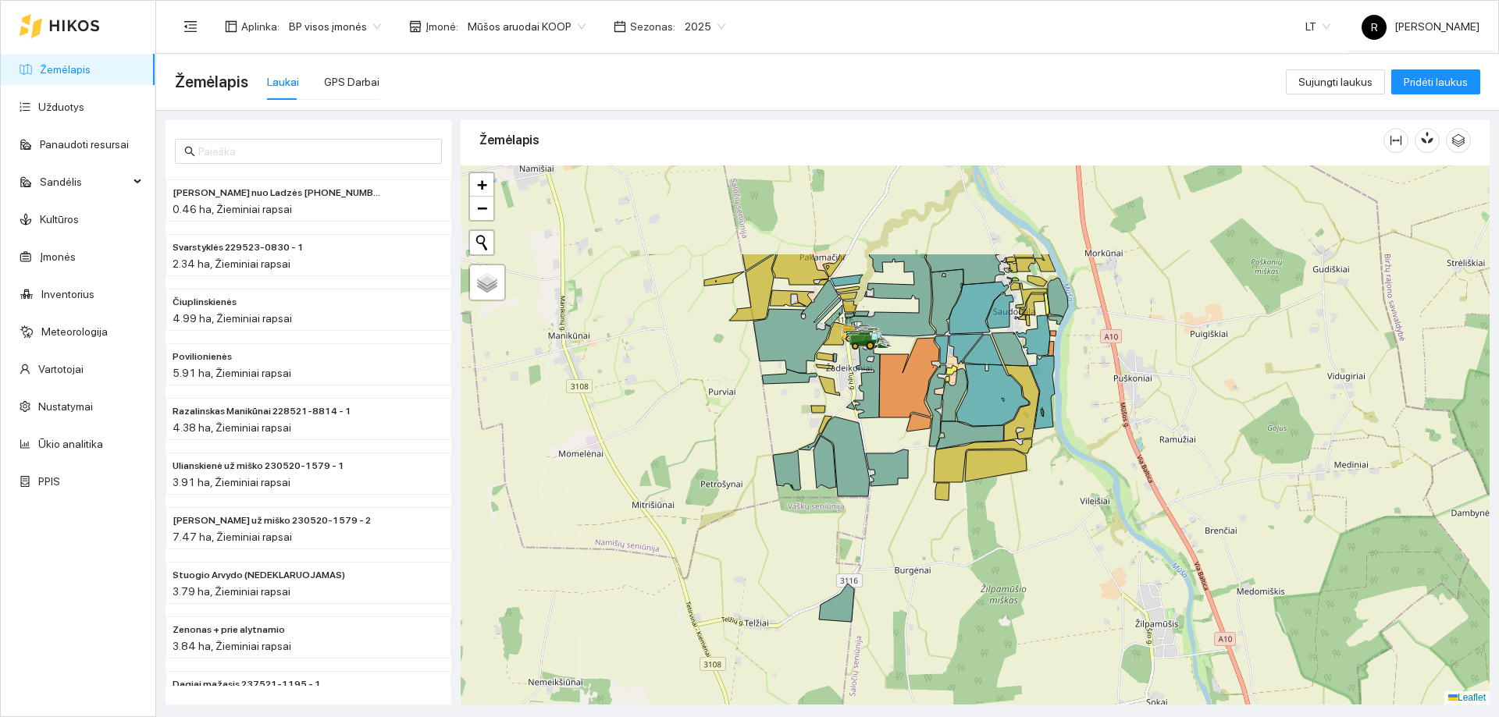
drag, startPoint x: 1013, startPoint y: 297, endPoint x: 1071, endPoint y: 455, distance: 168.6
click at [1071, 455] on div at bounding box center [974, 434] width 1029 height 539
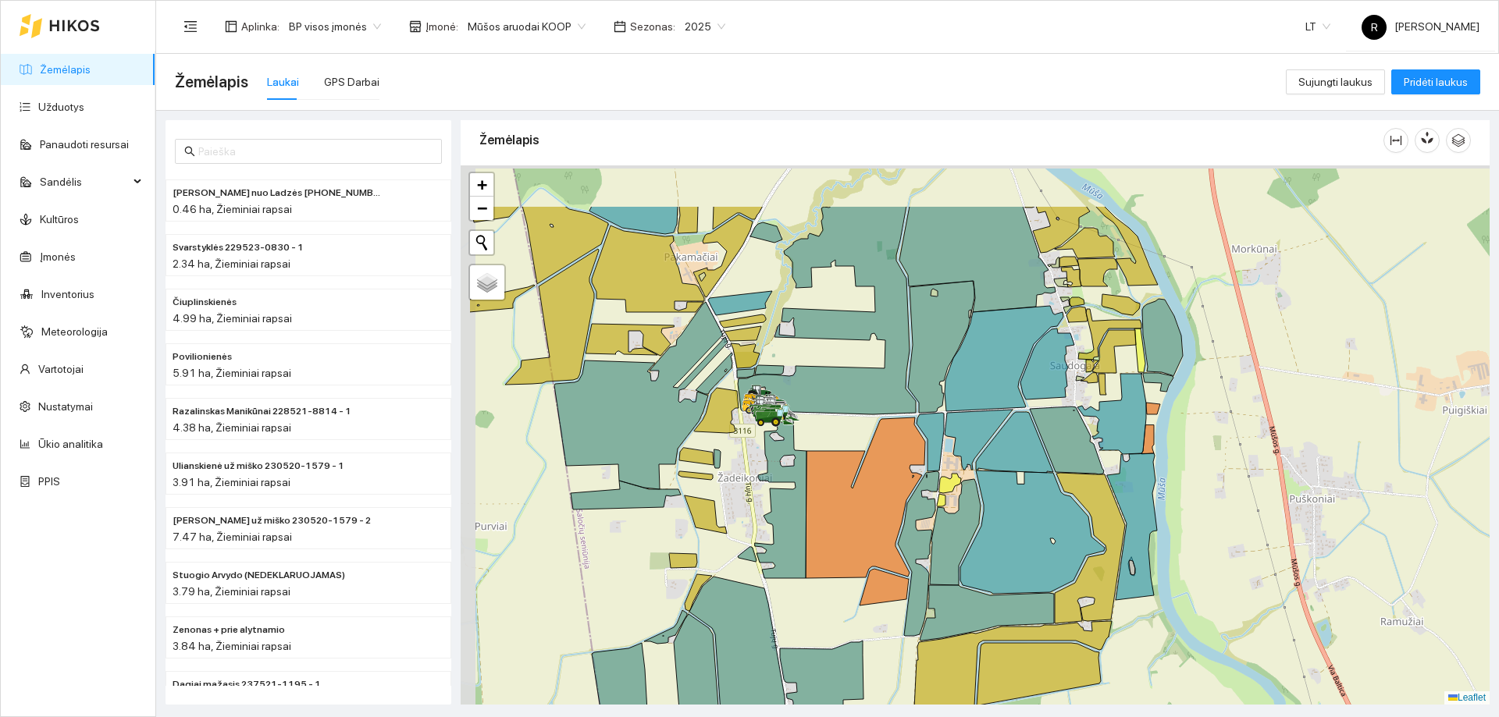
drag, startPoint x: 1008, startPoint y: 353, endPoint x: 1138, endPoint y: 457, distance: 166.0
click at [1143, 454] on icon at bounding box center [1111, 413] width 69 height 81
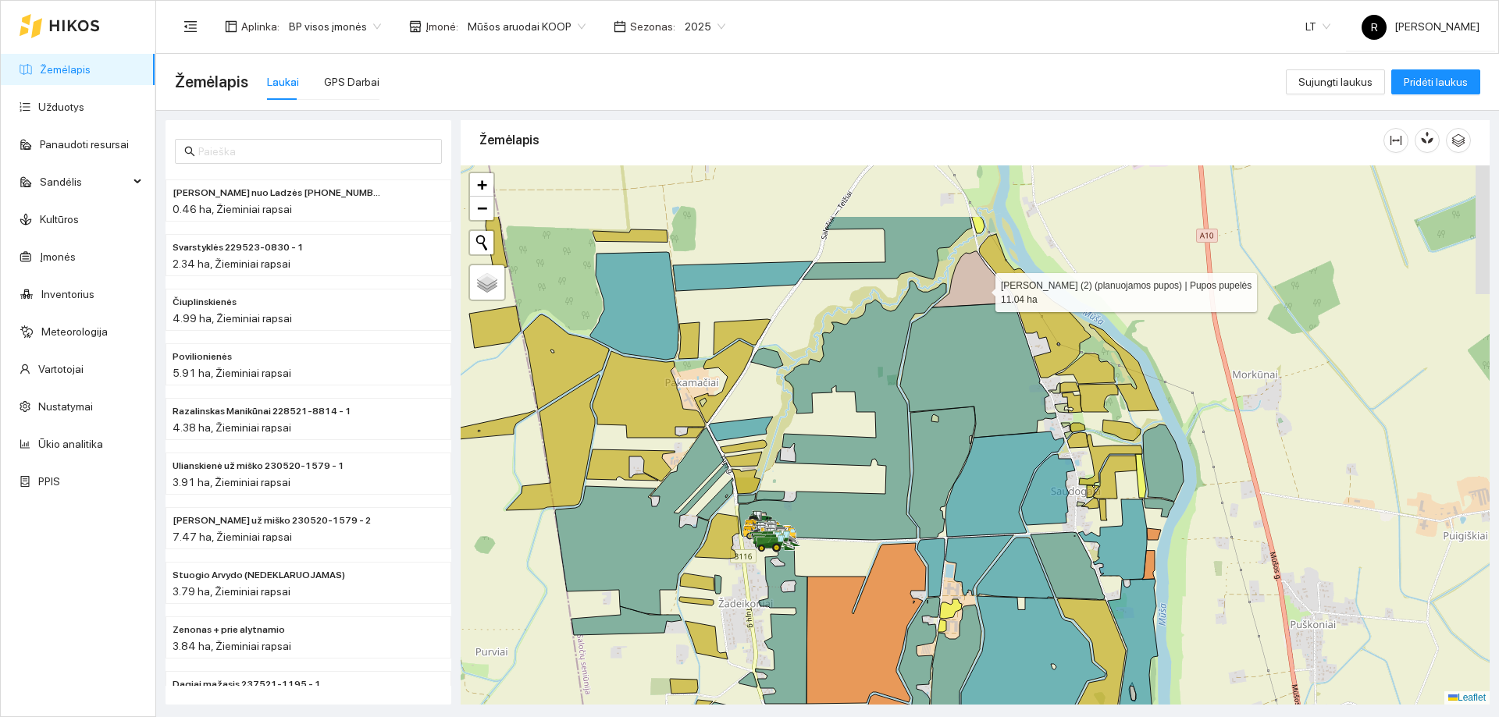
drag, startPoint x: 1002, startPoint y: 181, endPoint x: 980, endPoint y: 300, distance: 121.5
click at [980, 300] on icon at bounding box center [973, 279] width 82 height 56
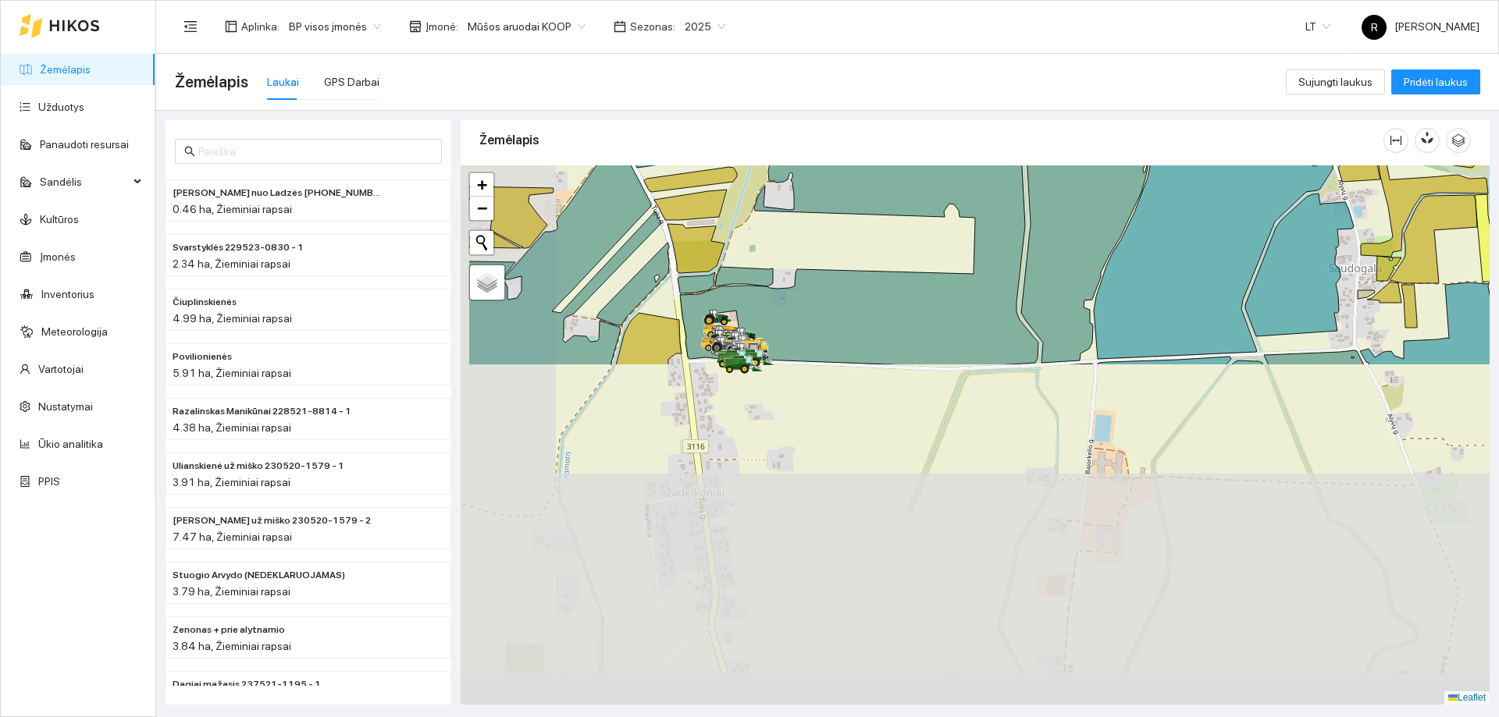
drag, startPoint x: 834, startPoint y: 426, endPoint x: 875, endPoint y: 166, distance: 263.1
click at [945, 29] on section "Aplinka : BP visos įmonės Įmonė : Mūšos aruodai KOOP Sezonas : 2025 LT R [PERSO…" at bounding box center [827, 358] width 1342 height 717
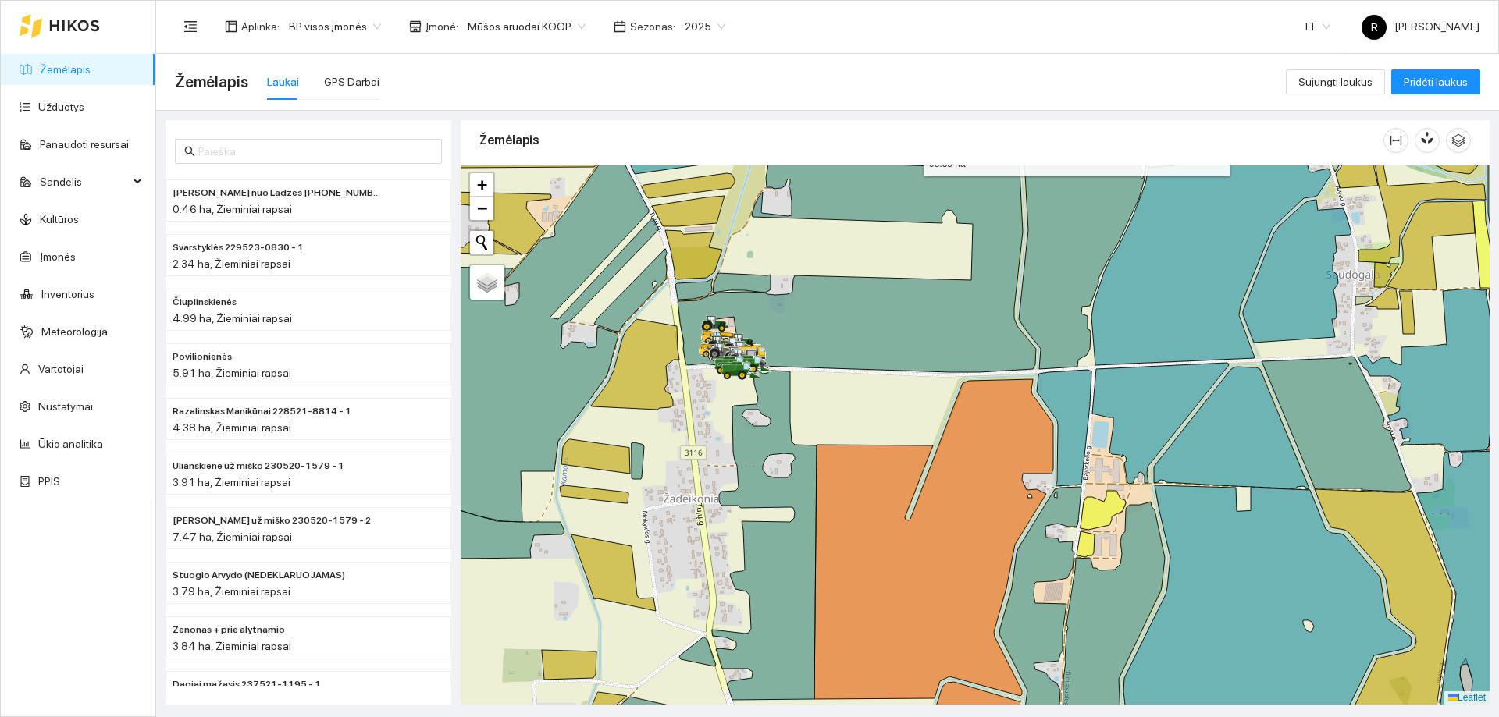
click at [806, 299] on icon at bounding box center [856, 241] width 358 height 261
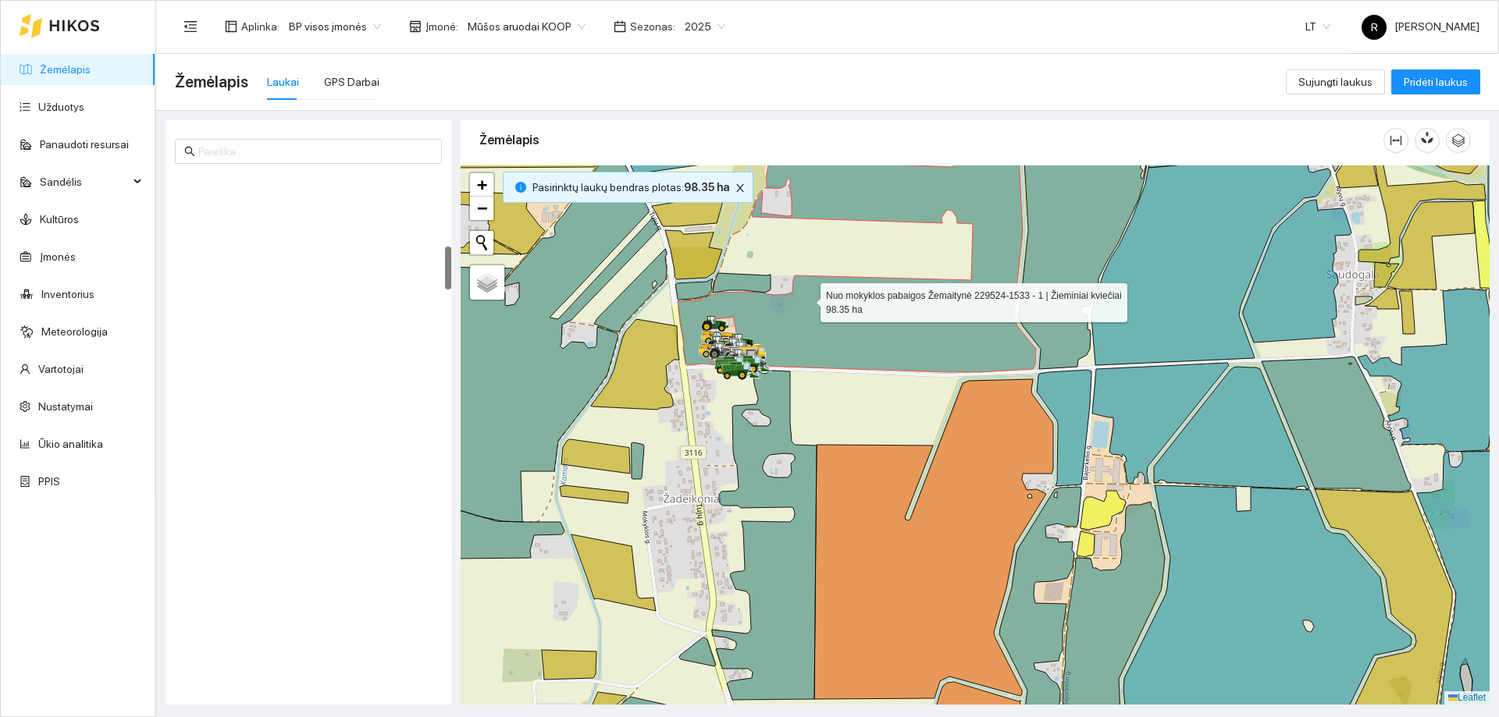
scroll to position [873, 0]
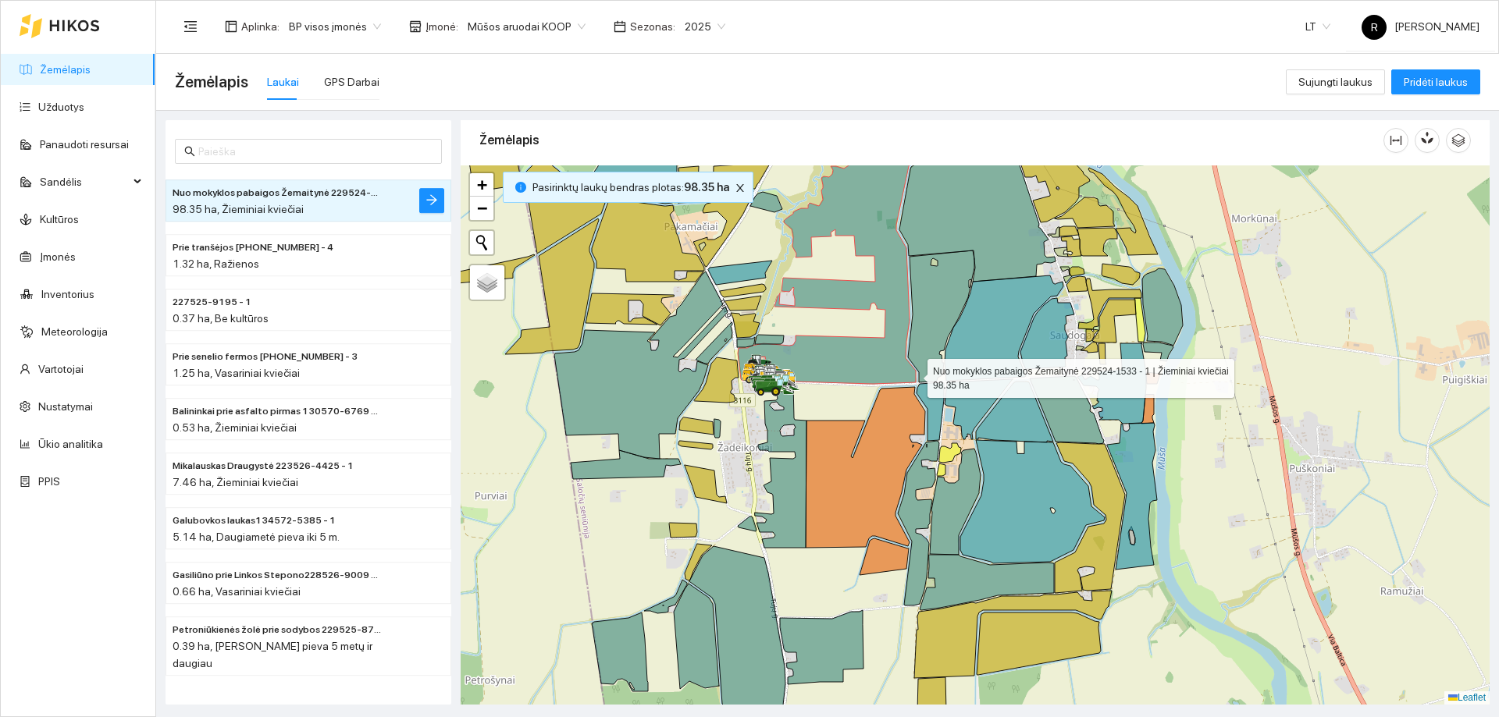
drag, startPoint x: 919, startPoint y: 325, endPoint x: 914, endPoint y: 375, distance: 49.5
click at [914, 375] on icon at bounding box center [827, 271] width 178 height 226
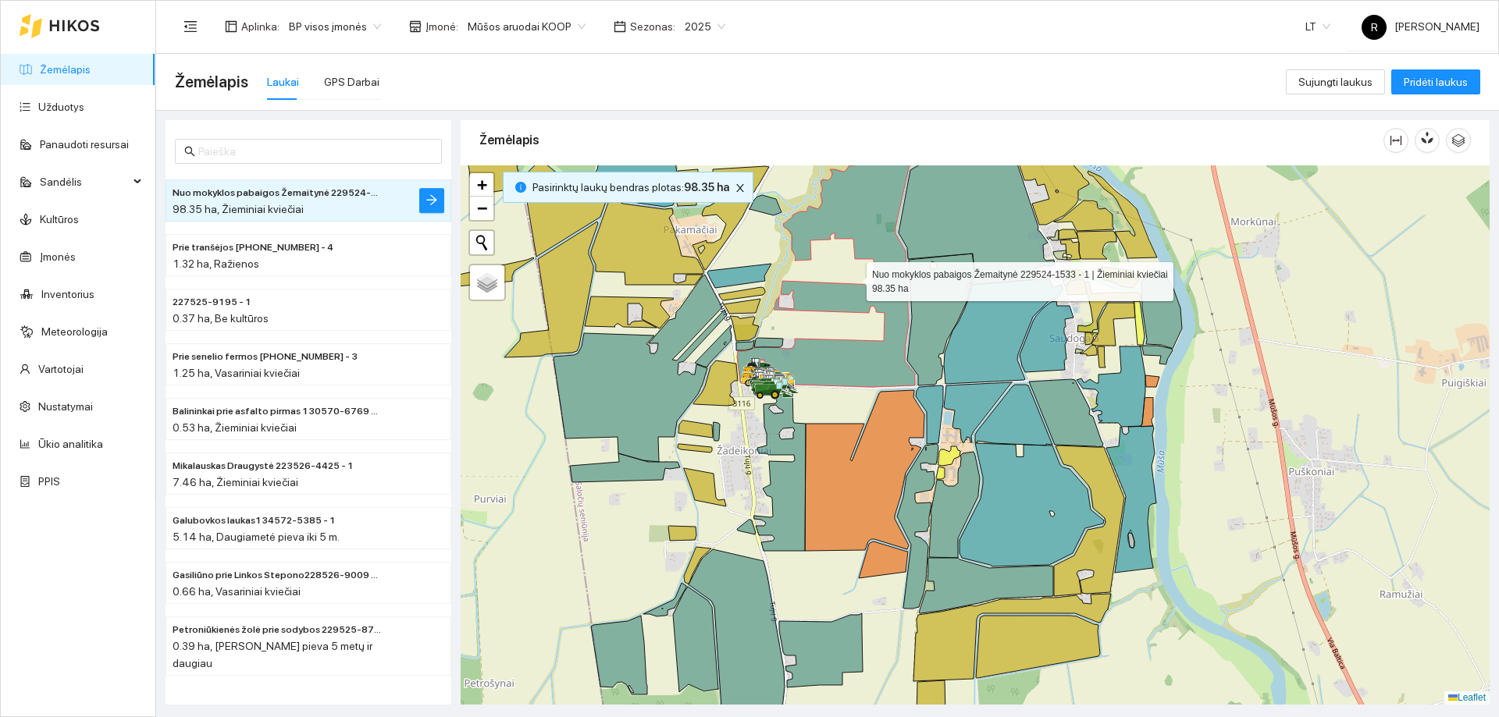
click at [867, 207] on icon at bounding box center [841, 257] width 208 height 259
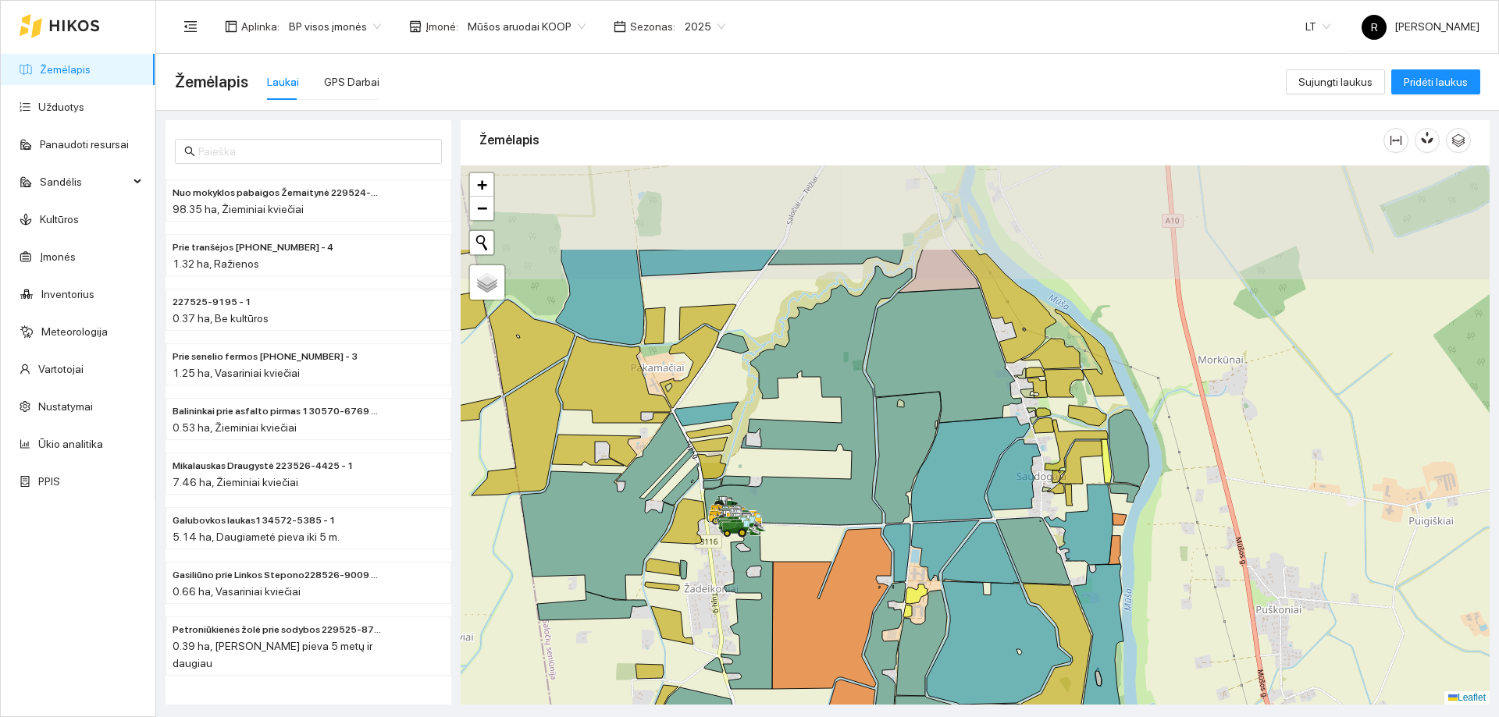
drag, startPoint x: 1044, startPoint y: 354, endPoint x: 1012, endPoint y: 492, distance: 142.0
click at [1012, 492] on icon at bounding box center [1014, 474] width 54 height 71
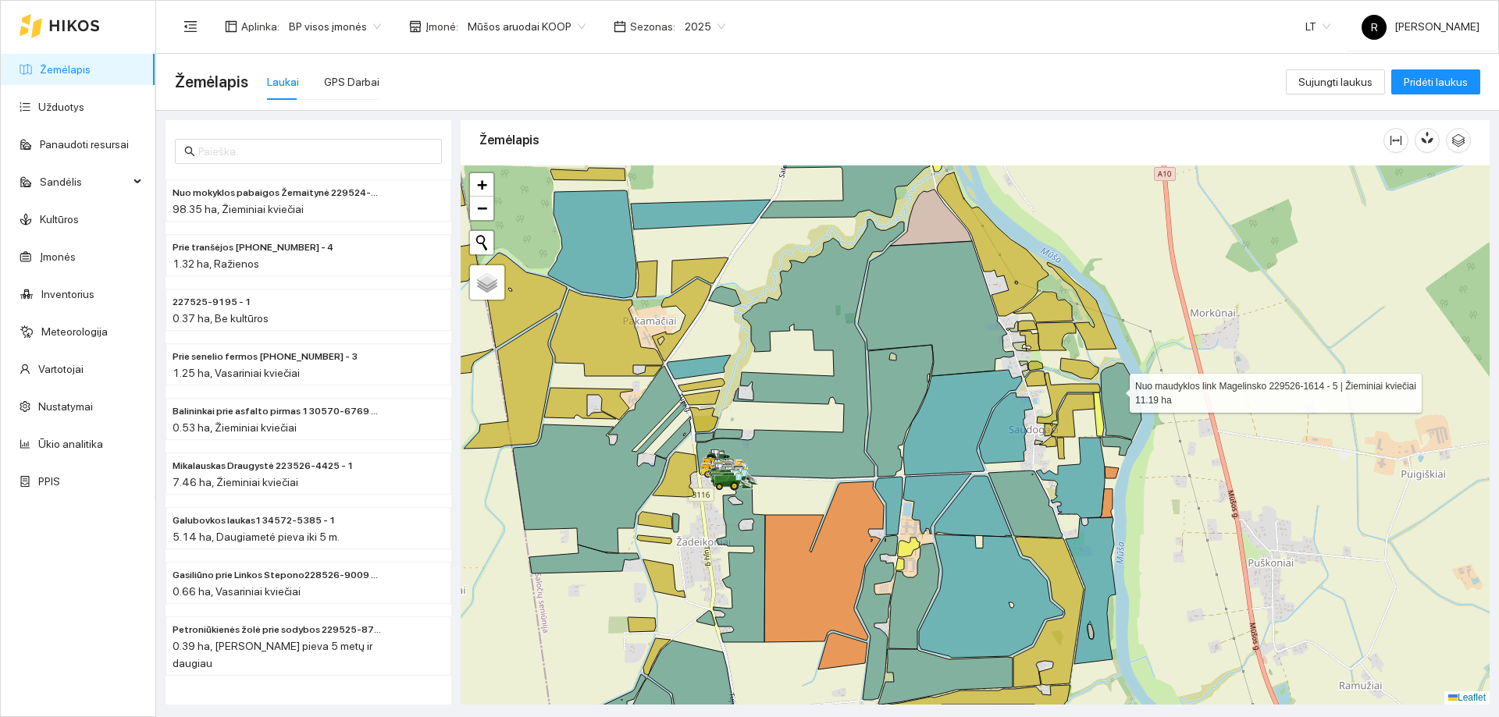
drag, startPoint x: 1118, startPoint y: 406, endPoint x: 1111, endPoint y: 169, distance: 237.4
click at [1112, 363] on icon at bounding box center [1121, 401] width 41 height 77
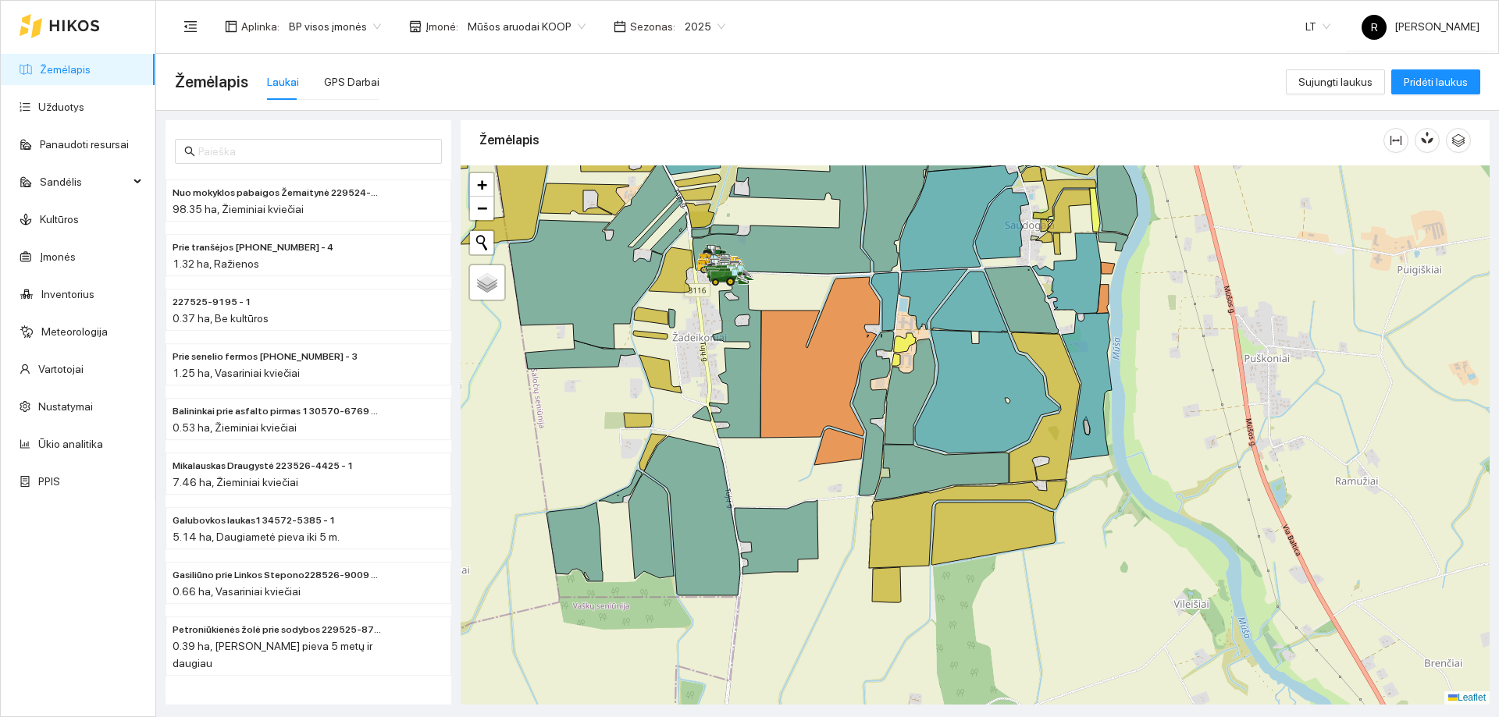
drag, startPoint x: 1058, startPoint y: 292, endPoint x: 1080, endPoint y: 387, distance: 97.9
click at [1080, 314] on icon at bounding box center [1066, 273] width 69 height 81
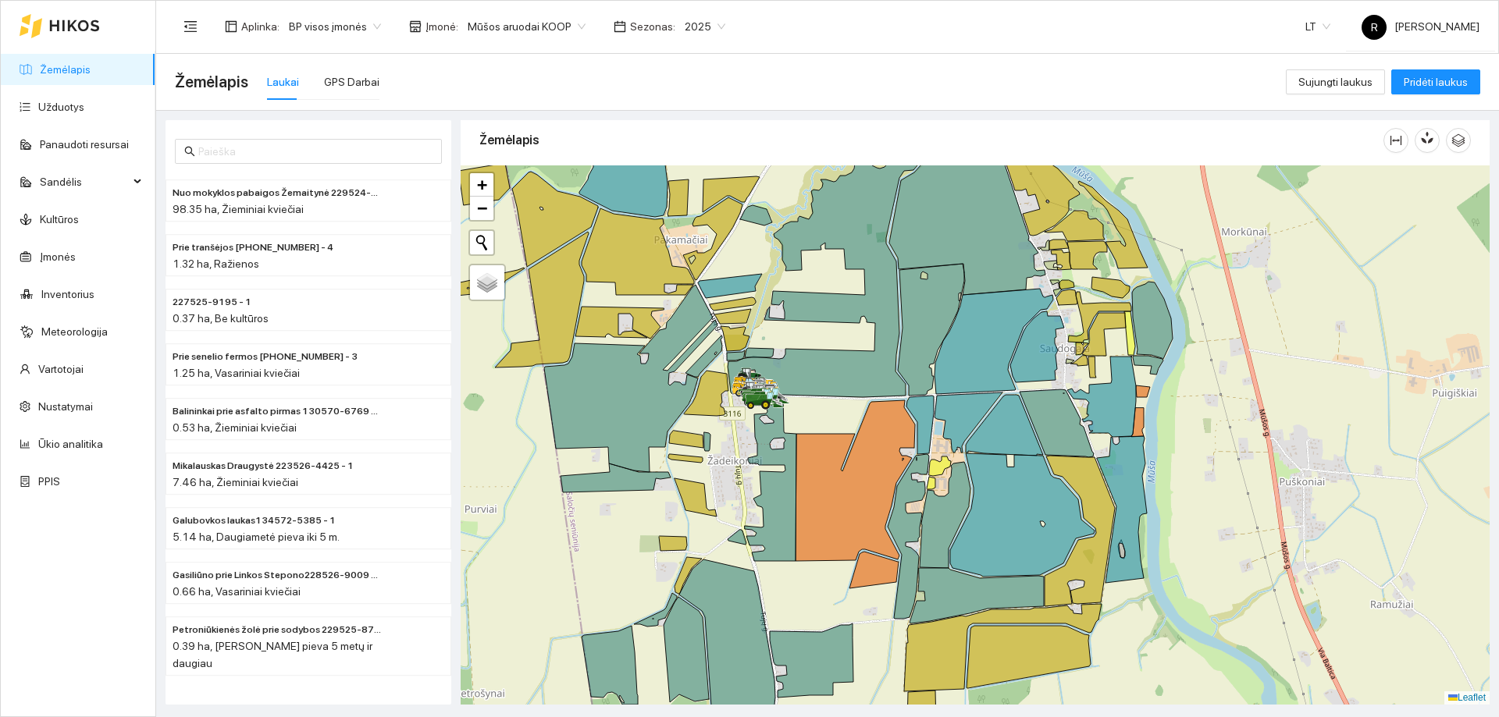
drag, startPoint x: 1038, startPoint y: 190, endPoint x: 1067, endPoint y: 265, distance: 81.0
click at [1065, 236] on icon at bounding box center [1035, 187] width 87 height 97
